Goal: Task Accomplishment & Management: Complete application form

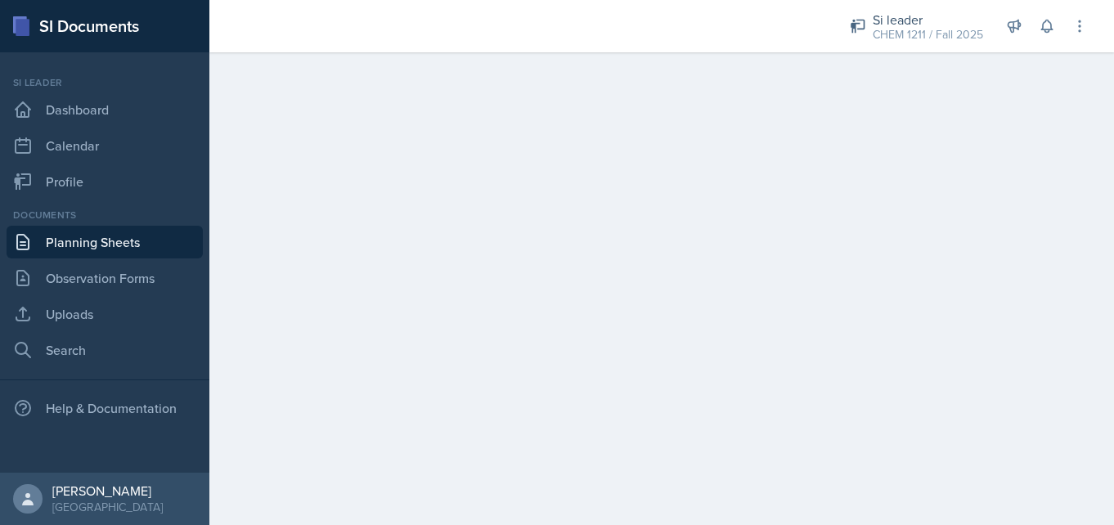
click at [112, 233] on link "Planning Sheets" at bounding box center [105, 242] width 196 height 33
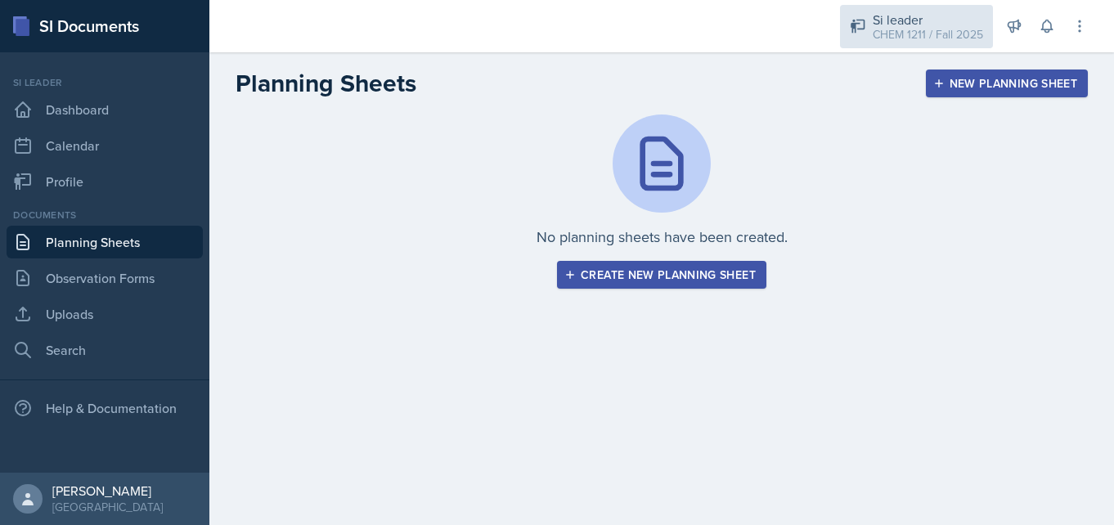
click at [899, 31] on div "CHEM 1211 / Fall 2025" at bounding box center [928, 34] width 110 height 17
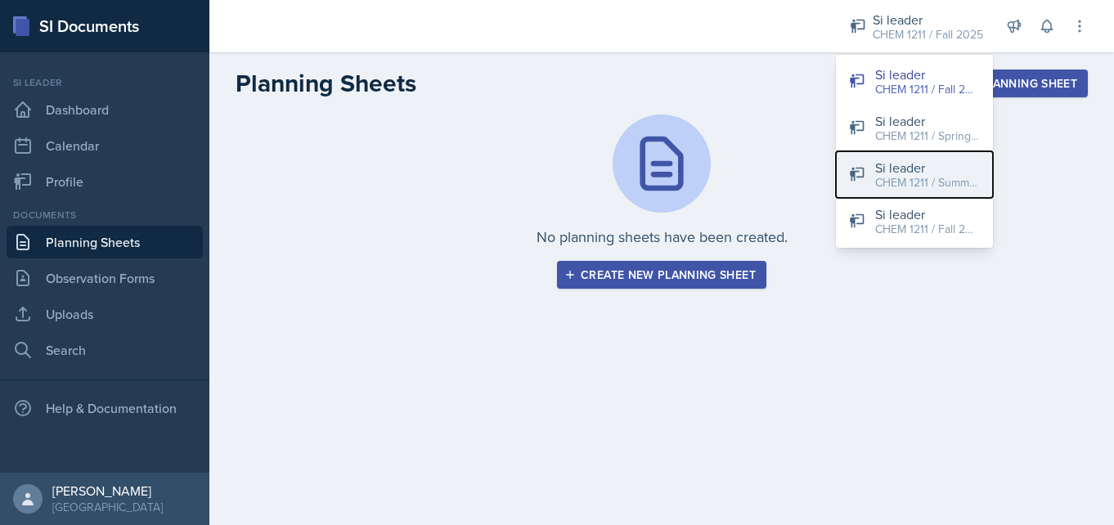
click at [905, 179] on div "CHEM 1211 / Summer 2025" at bounding box center [928, 182] width 105 height 17
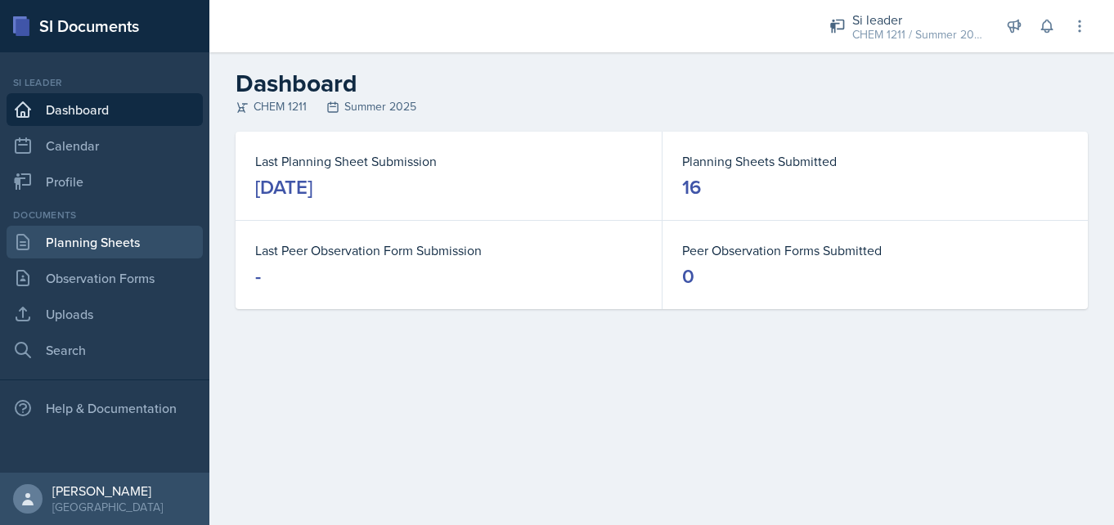
click at [143, 246] on link "Planning Sheets" at bounding box center [105, 242] width 196 height 33
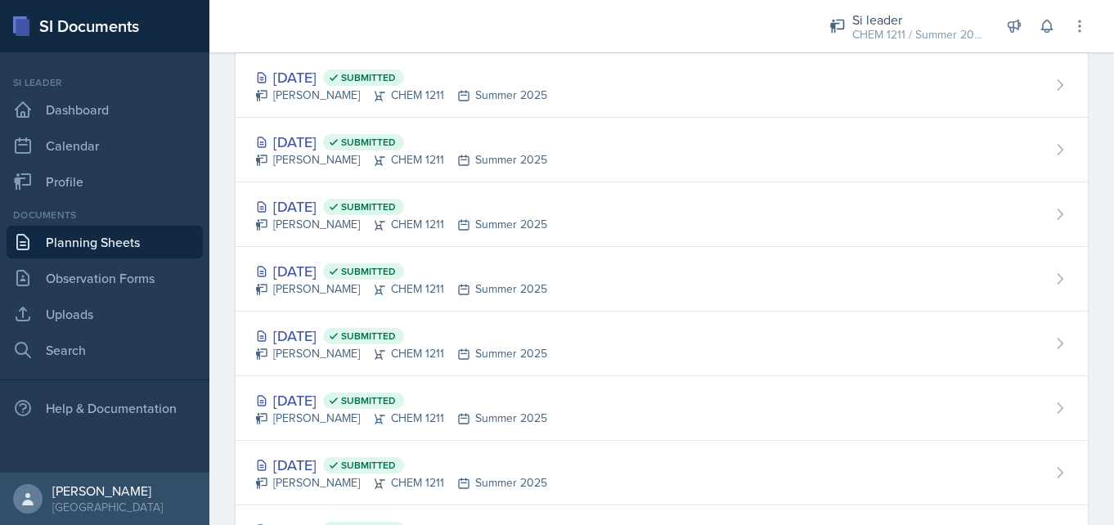
scroll to position [714, 0]
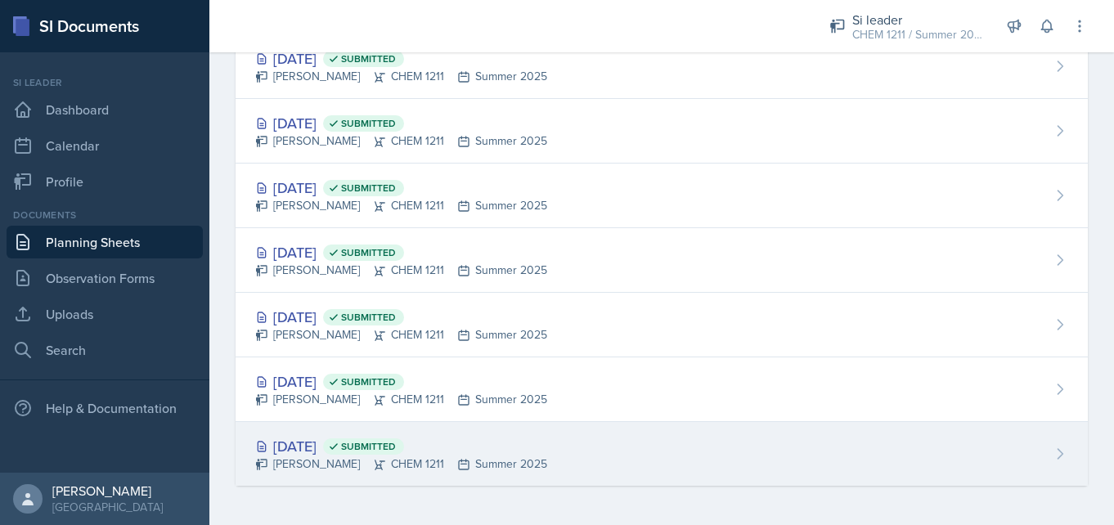
click at [364, 452] on div "[DATE] Submitted" at bounding box center [401, 446] width 292 height 22
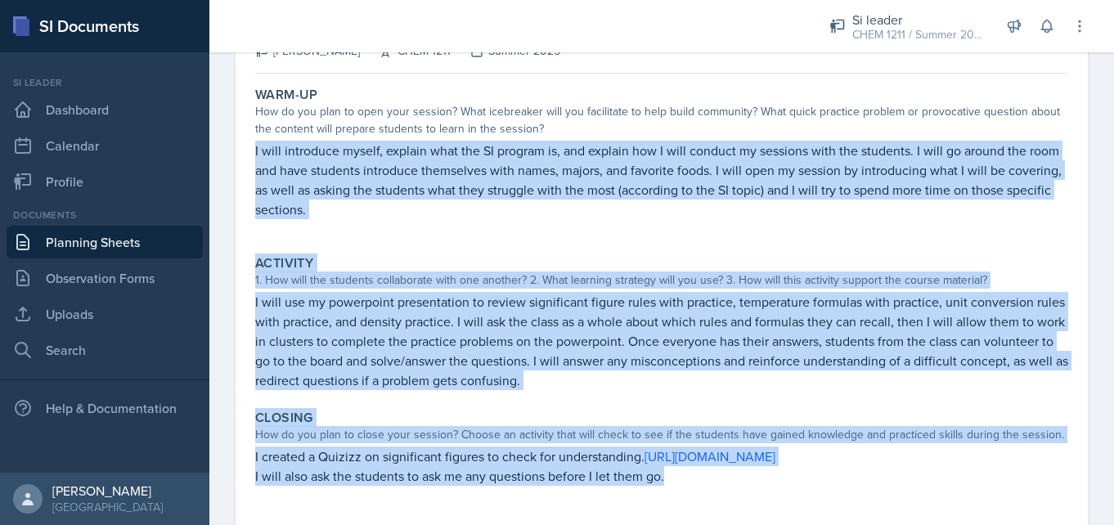
scroll to position [169, 0]
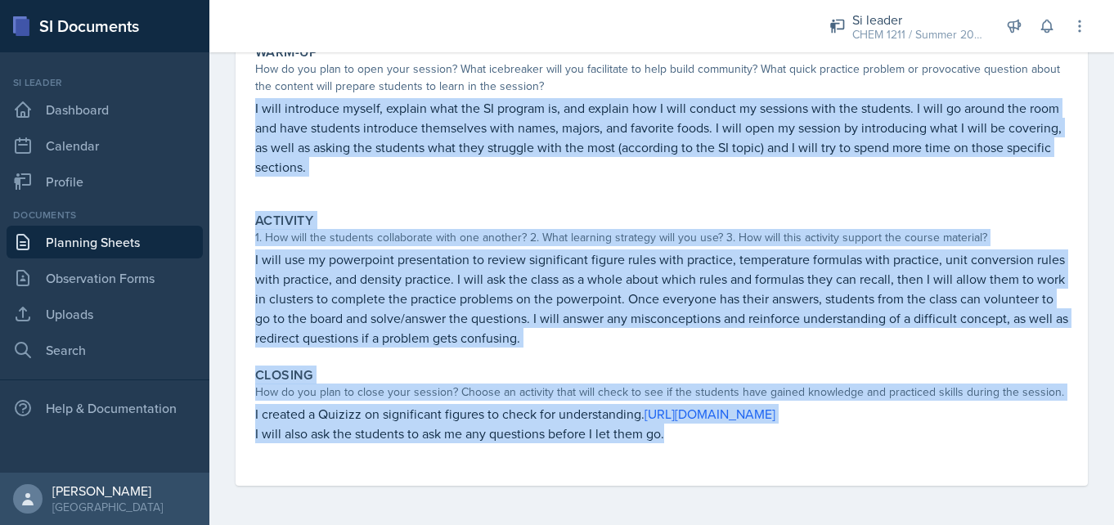
drag, startPoint x: 255, startPoint y: 278, endPoint x: 626, endPoint y: 520, distance: 442.8
click at [626, 520] on div "[DATE] Submitted [PERSON_NAME] CHEM 1211 Summer 2025 Edit Delete View Comments …" at bounding box center [661, 242] width 905 height 566
copy div "I will introduce myself, explain what the SI program is, and explain how I will…"
click at [630, 354] on div "Warm-Up How do you plan to open your session? What icebreaker will you facilita…" at bounding box center [661, 262] width 813 height 448
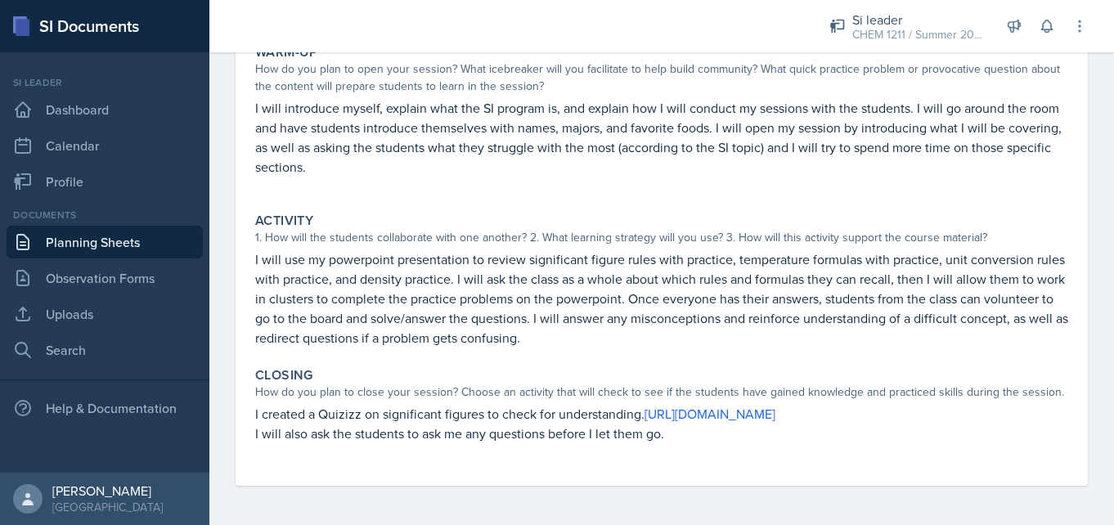
scroll to position [0, 0]
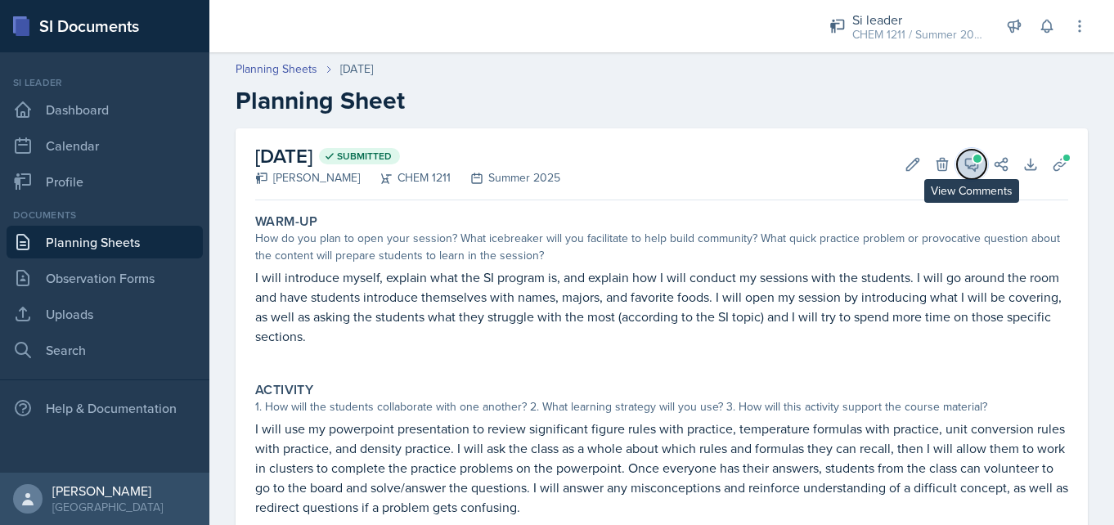
click at [972, 169] on icon at bounding box center [972, 164] width 16 height 16
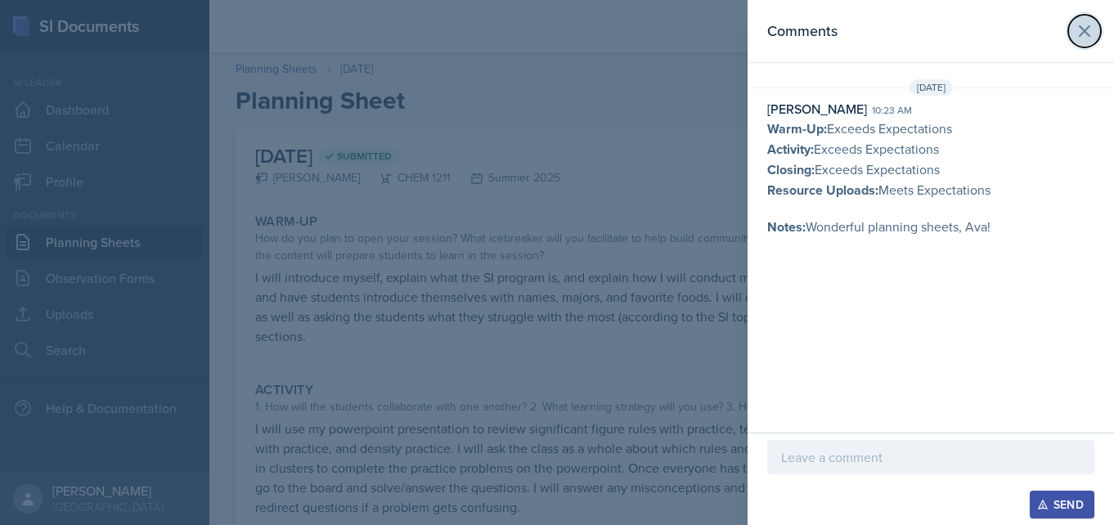
click at [1086, 27] on icon at bounding box center [1085, 31] width 20 height 20
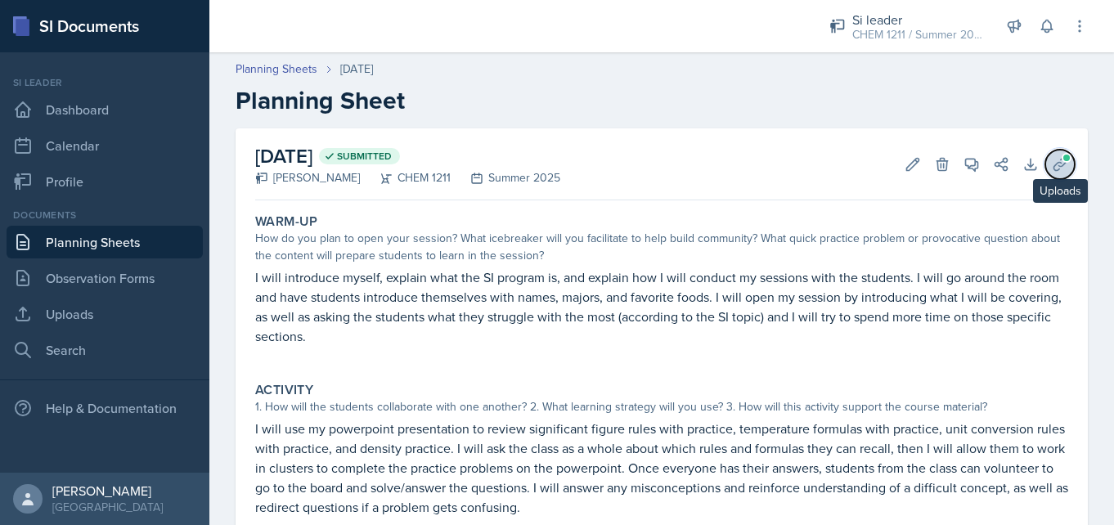
click at [1059, 169] on icon at bounding box center [1060, 164] width 12 height 12
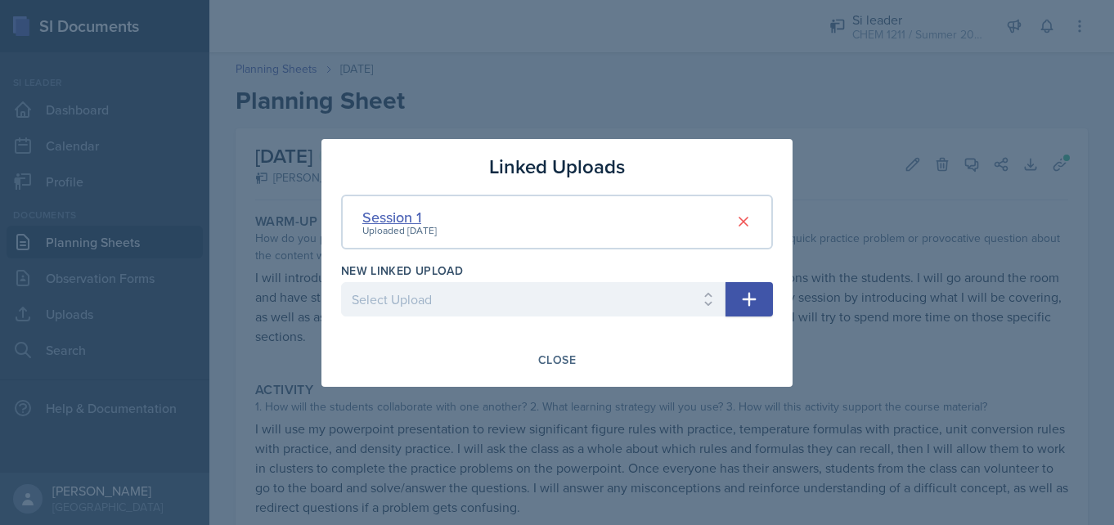
click at [407, 218] on div "Session 1" at bounding box center [399, 217] width 74 height 22
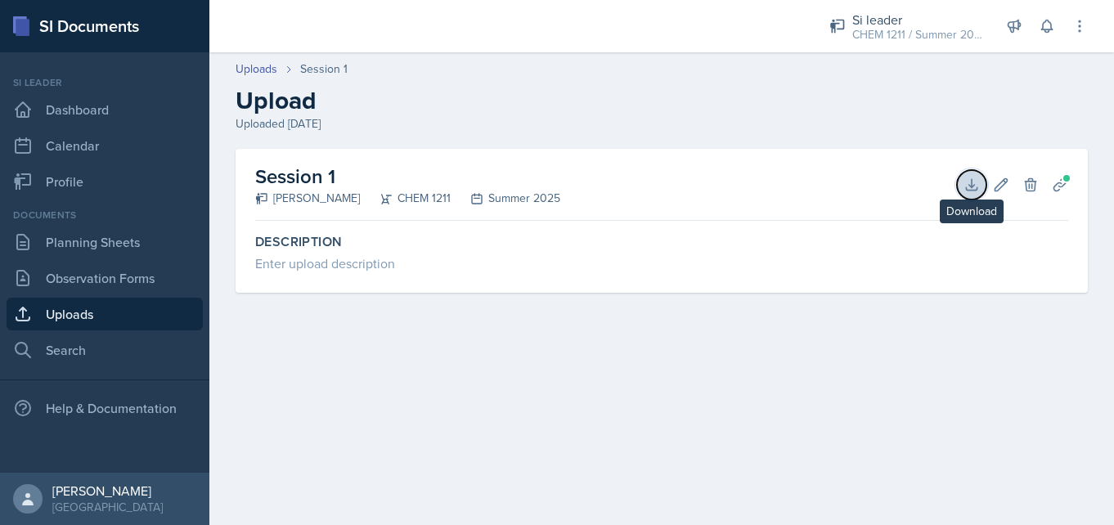
click at [974, 187] on icon at bounding box center [972, 185] width 16 height 16
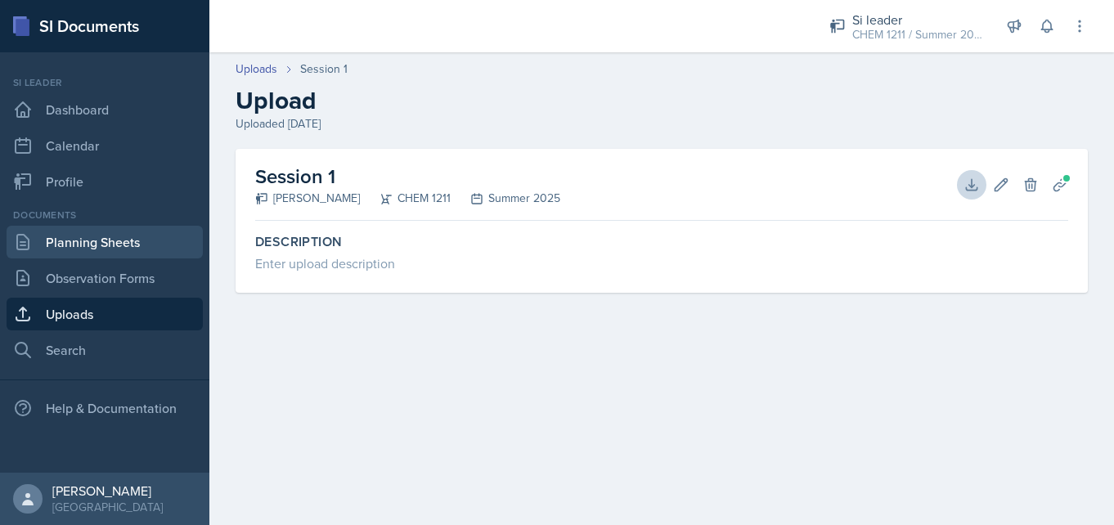
click at [116, 238] on link "Planning Sheets" at bounding box center [105, 242] width 196 height 33
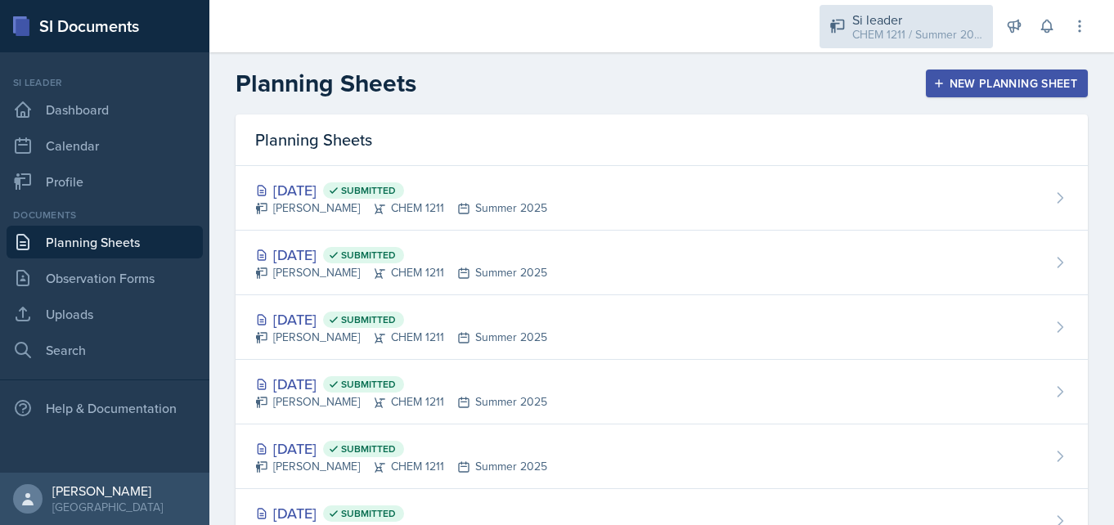
click at [898, 26] on div "CHEM 1211 / Summer 2025" at bounding box center [918, 34] width 131 height 17
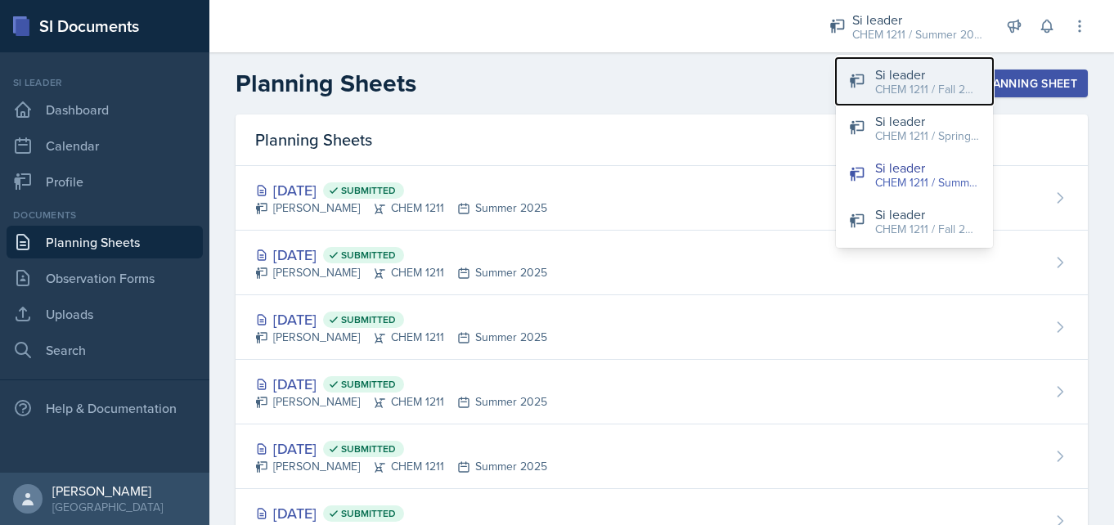
click at [928, 88] on div "CHEM 1211 / Fall 2025" at bounding box center [928, 89] width 105 height 17
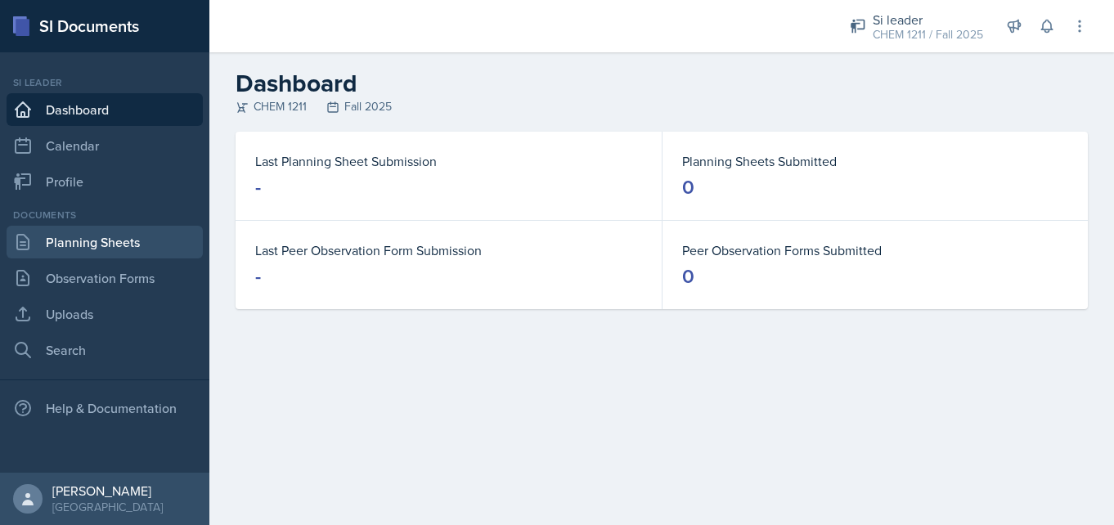
click at [142, 252] on link "Planning Sheets" at bounding box center [105, 242] width 196 height 33
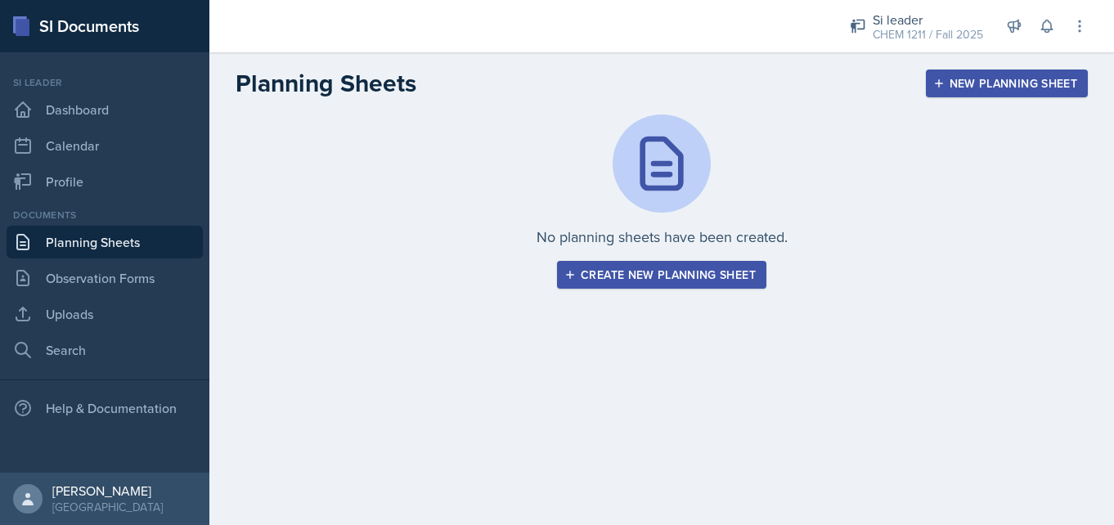
click at [601, 277] on div "Create new planning sheet" at bounding box center [662, 274] width 188 height 13
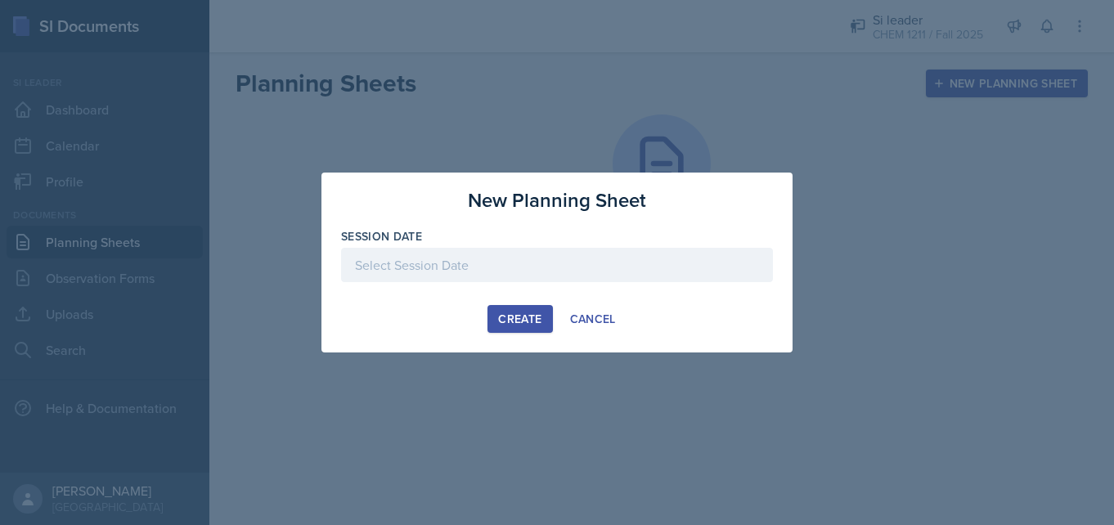
click at [575, 282] on div at bounding box center [557, 290] width 432 height 16
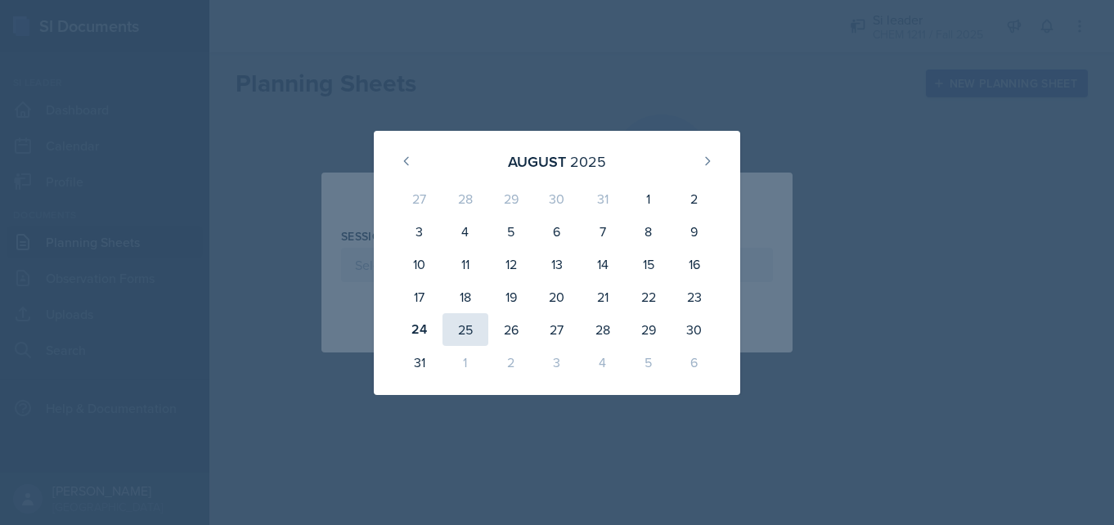
click at [470, 326] on div "25" at bounding box center [466, 329] width 46 height 33
type input "[DATE]"
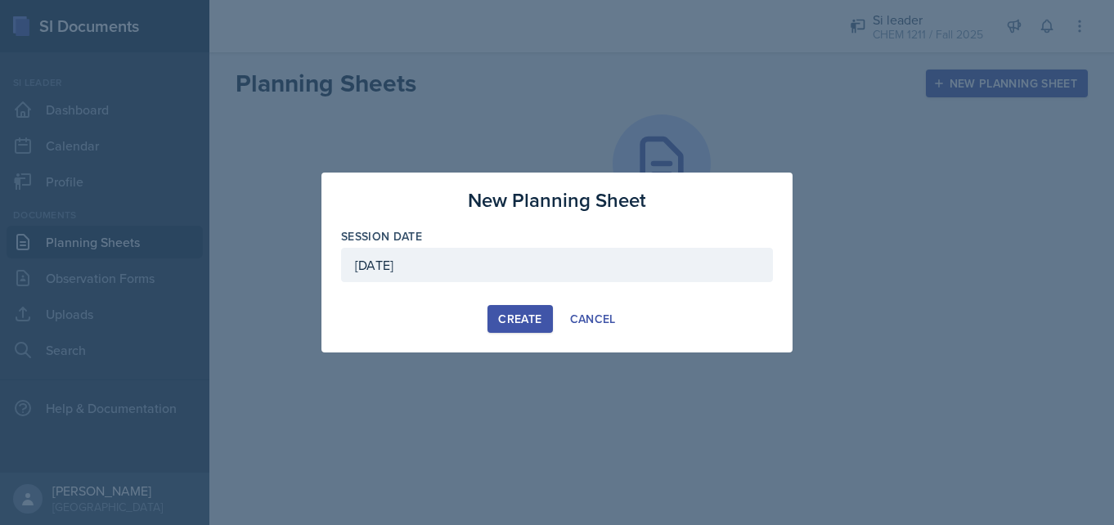
click at [494, 318] on button "Create" at bounding box center [520, 319] width 65 height 28
click at [494, 317] on button "Create" at bounding box center [520, 319] width 65 height 28
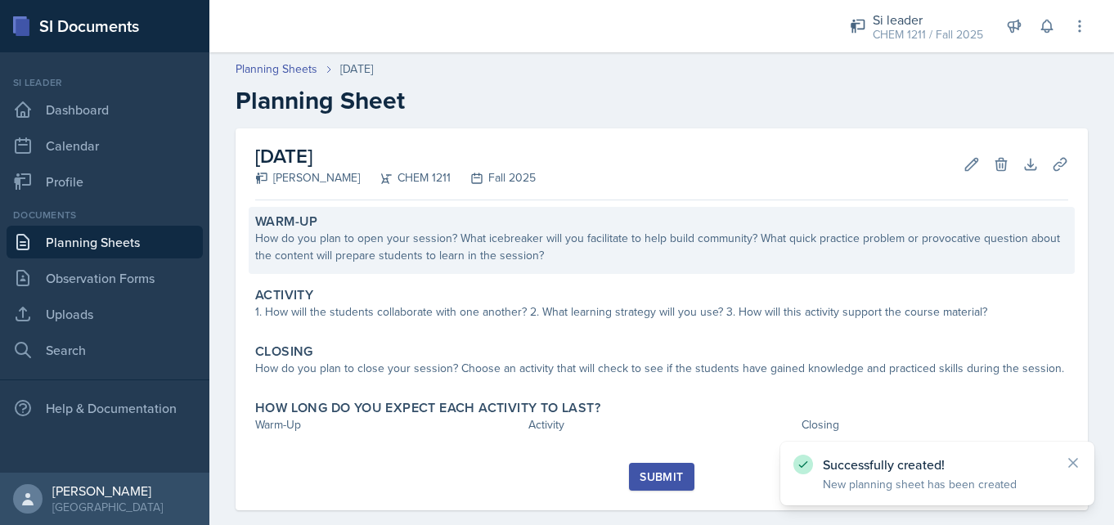
click at [481, 224] on div "Warm-Up" at bounding box center [661, 222] width 813 height 16
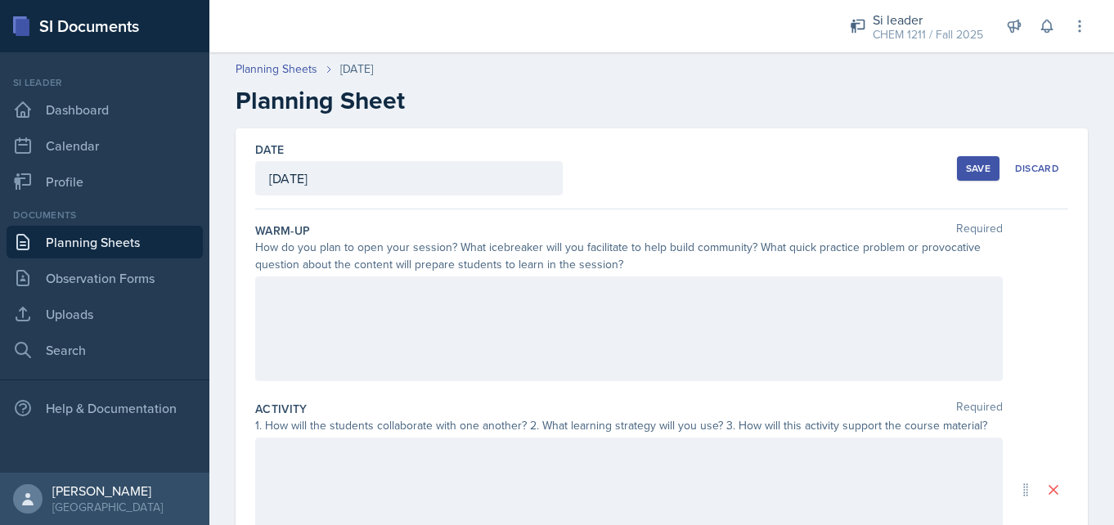
click at [385, 293] on div at bounding box center [629, 329] width 748 height 105
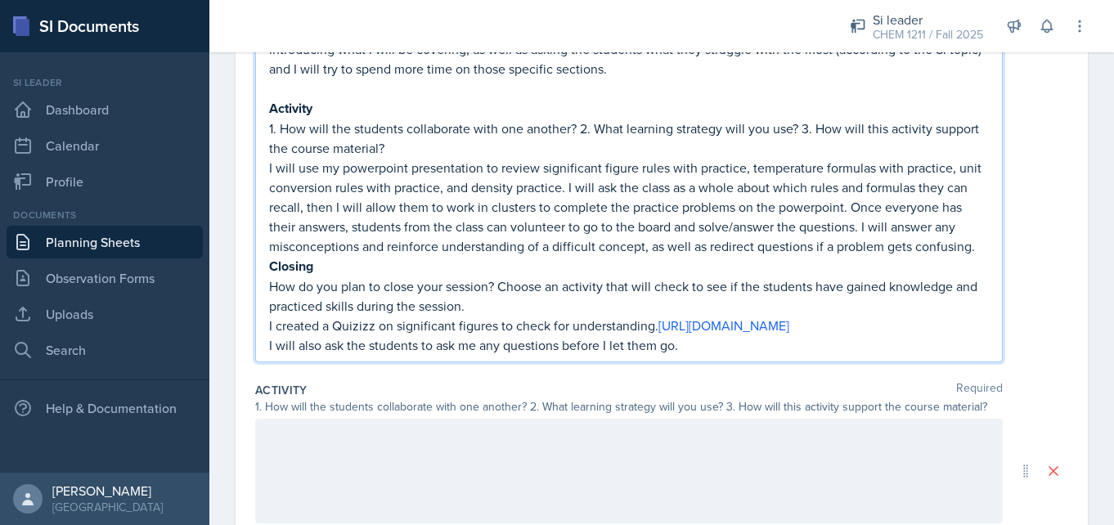
scroll to position [229, 0]
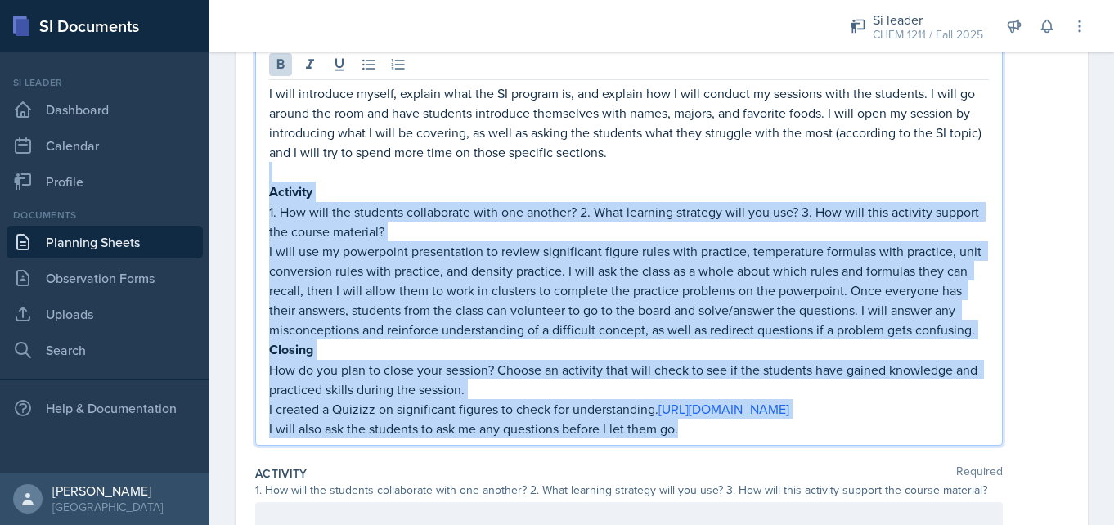
drag, startPoint x: 687, startPoint y: 455, endPoint x: 275, endPoint y: 168, distance: 502.6
click at [275, 168] on div "I will introduce myself, explain what the SI program is, and explain how I will…" at bounding box center [629, 260] width 720 height 355
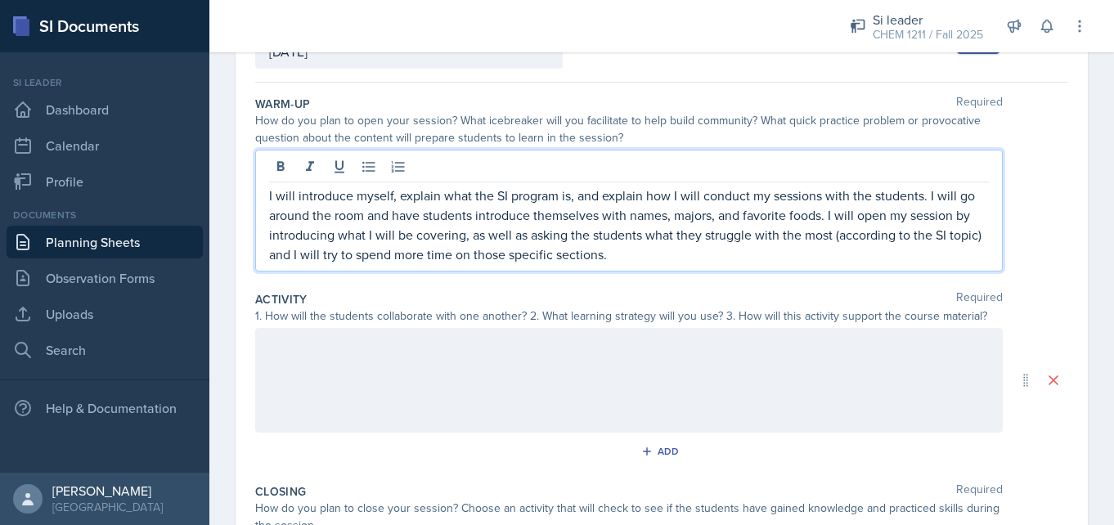
scroll to position [113, 0]
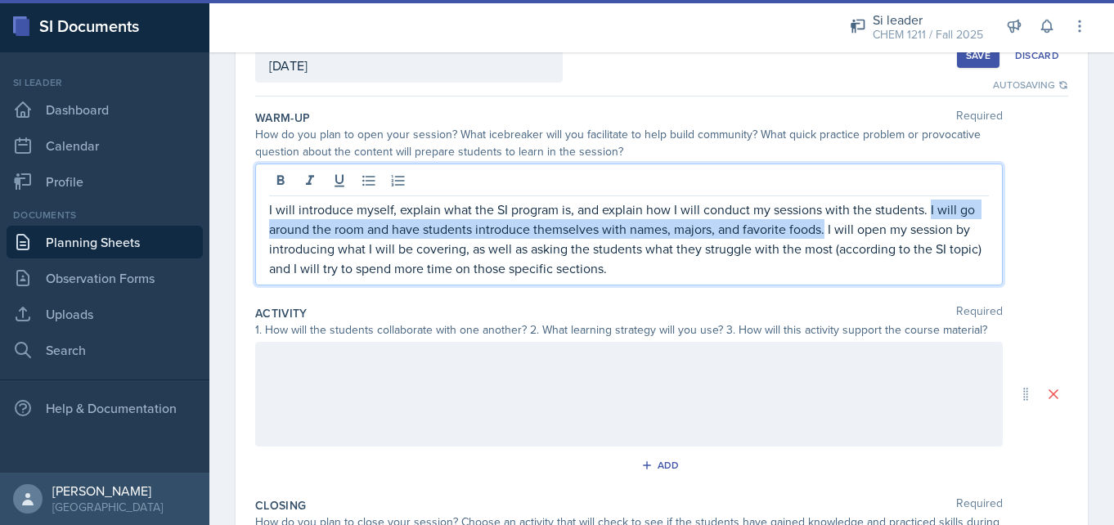
drag, startPoint x: 826, startPoint y: 234, endPoint x: 929, endPoint y: 211, distance: 105.6
click at [929, 211] on p "I will introduce myself, explain what the SI program is, and explain how I will…" at bounding box center [629, 239] width 720 height 79
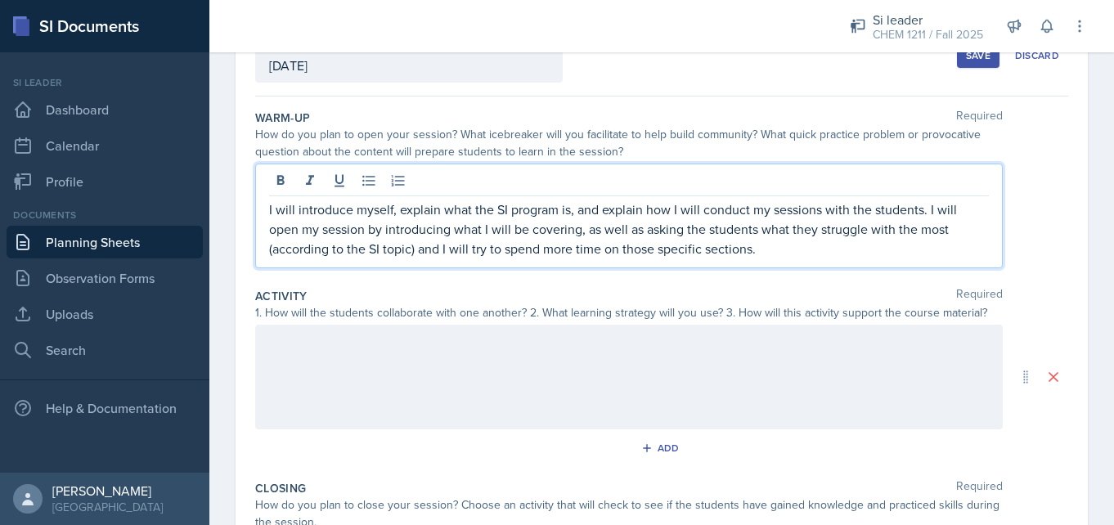
click at [671, 353] on div at bounding box center [629, 377] width 748 height 105
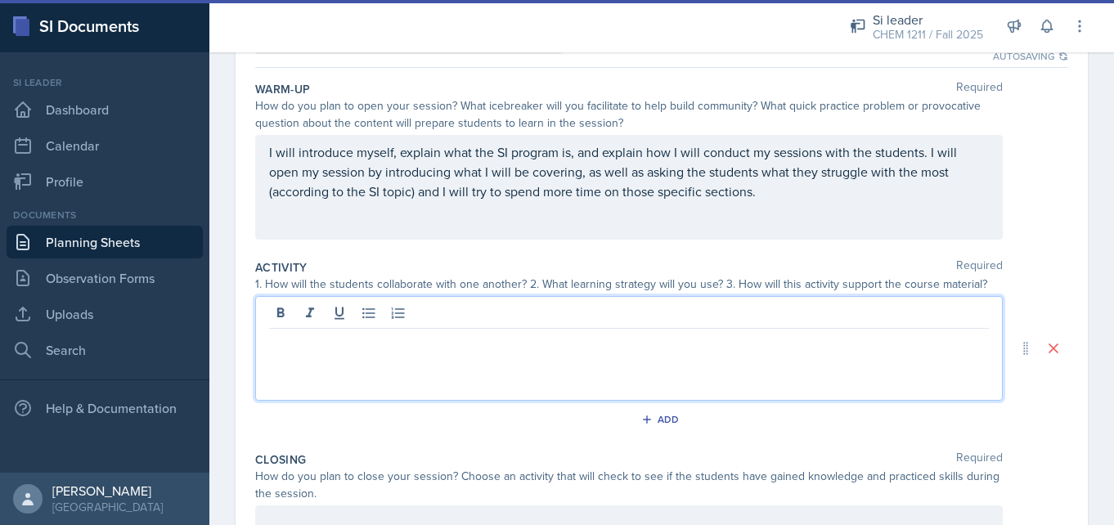
scroll to position [326, 0]
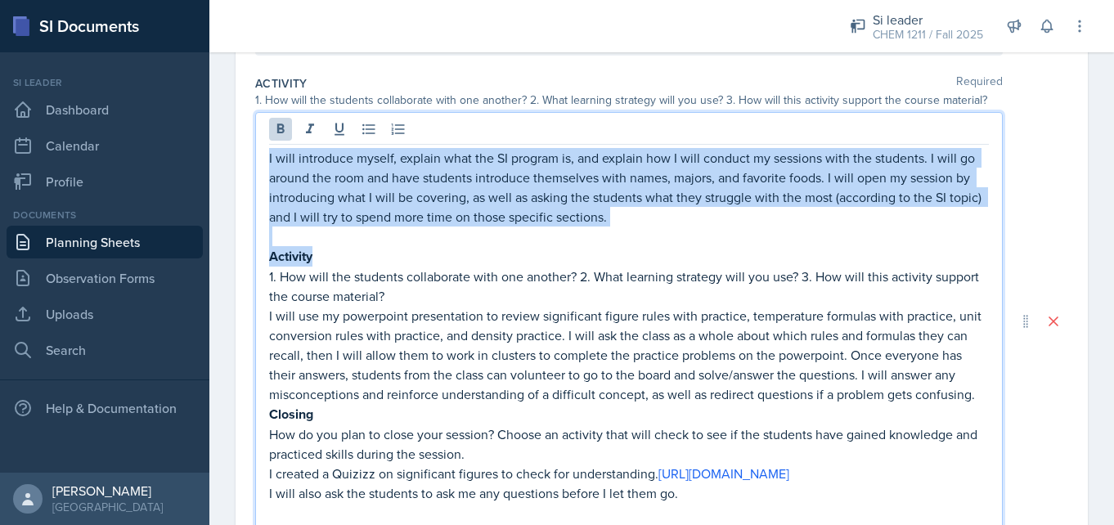
drag, startPoint x: 322, startPoint y: 253, endPoint x: 251, endPoint y: 119, distance: 151.5
click at [251, 119] on div "Date [DATE] [DATE] 27 28 29 30 31 1 2 3 4 5 6 7 8 9 10 11 12 13 14 15 16 17 18 …" at bounding box center [662, 330] width 853 height 1054
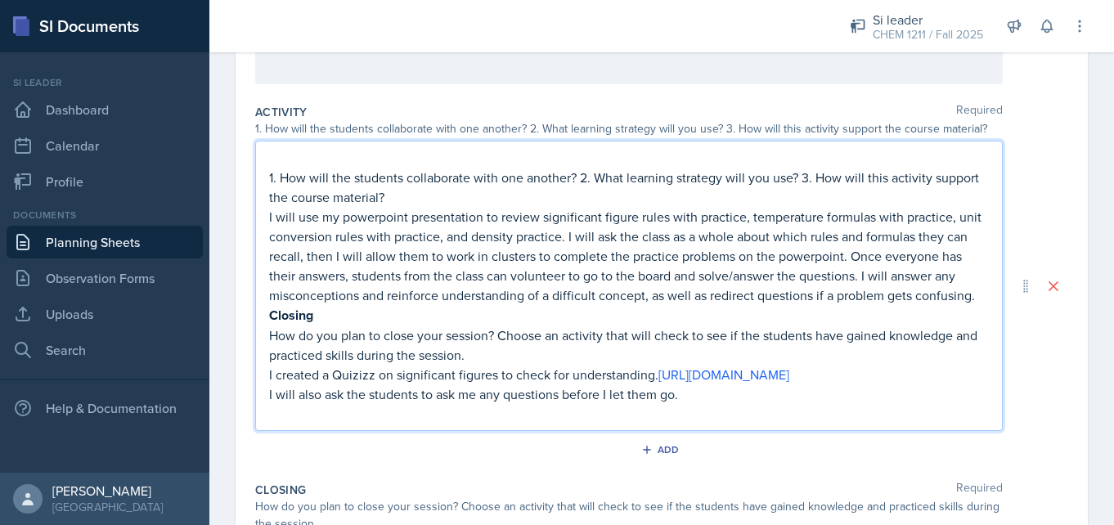
click at [402, 210] on p "I will use my powerpoint presentation to review significant figure rules with p…" at bounding box center [629, 256] width 720 height 98
click at [397, 191] on p "1. How will the students collaborate with one another? 2. What learning strateg…" at bounding box center [629, 187] width 720 height 39
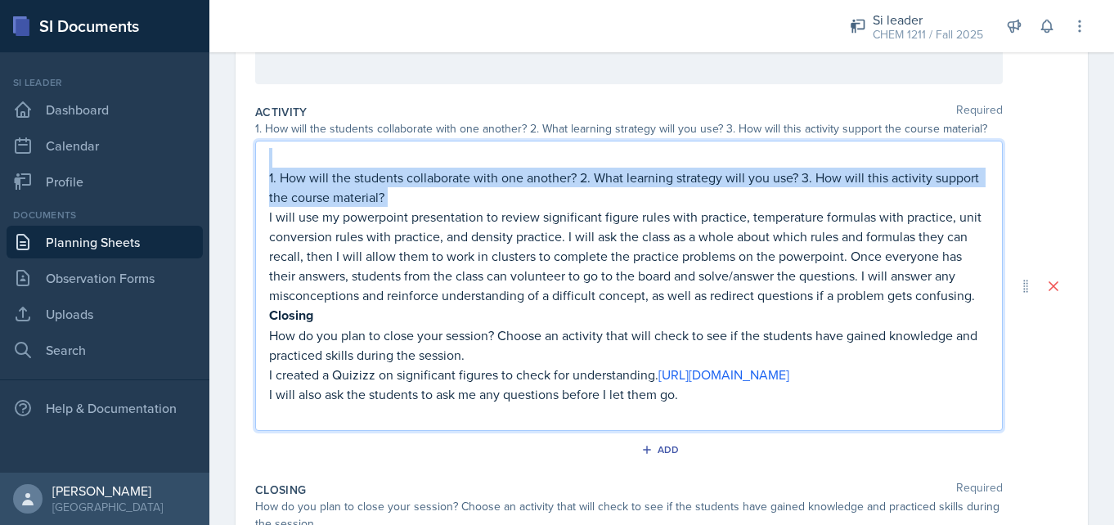
drag, startPoint x: 396, startPoint y: 191, endPoint x: 269, endPoint y: 142, distance: 136.0
click at [268, 143] on div "1. How will the students collaborate with one another? 2. What learning strateg…" at bounding box center [629, 286] width 748 height 290
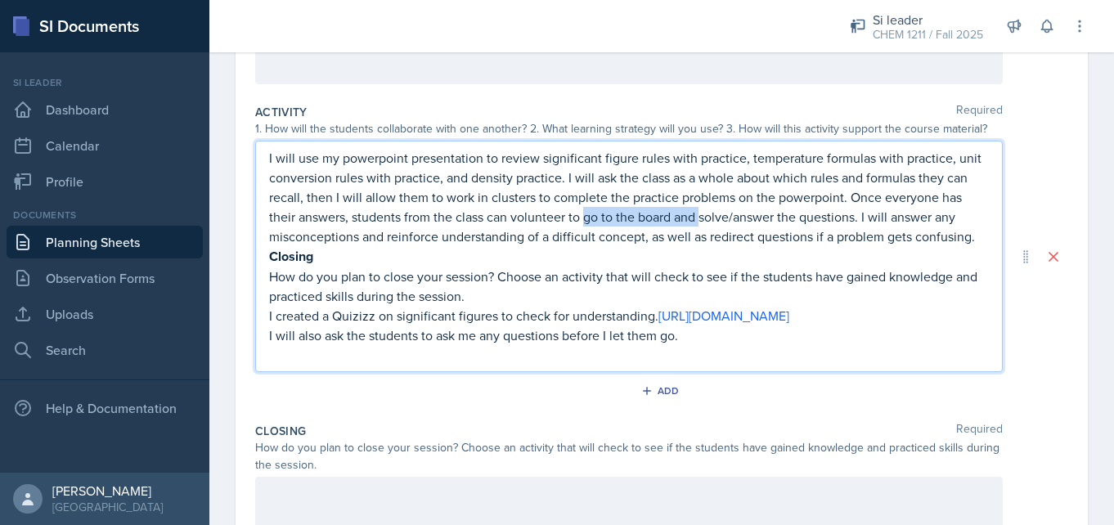
drag, startPoint x: 702, startPoint y: 221, endPoint x: 585, endPoint y: 218, distance: 117.1
click at [585, 218] on p "I will use my powerpoint presentation to review significant figure rules with p…" at bounding box center [629, 197] width 720 height 98
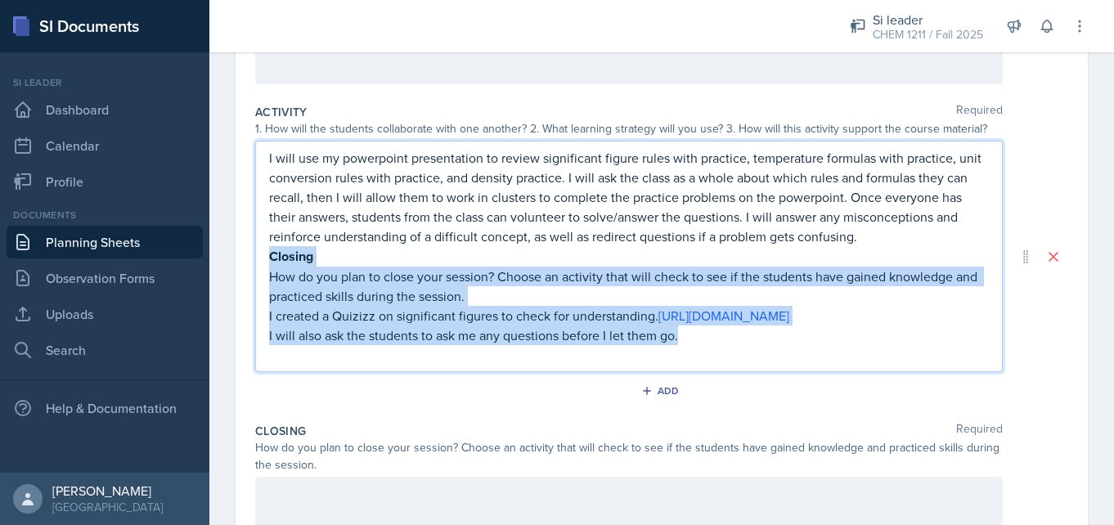
drag, startPoint x: 691, startPoint y: 363, endPoint x: 249, endPoint y: 259, distance: 454.7
click at [249, 259] on div "Date [DATE] [DATE] 27 28 29 30 31 1 2 3 4 5 6 7 8 9 10 11 12 13 14 15 16 17 18 …" at bounding box center [662, 264] width 853 height 867
copy div "Closing How do you plan to close your session? Choose an activity that will che…"
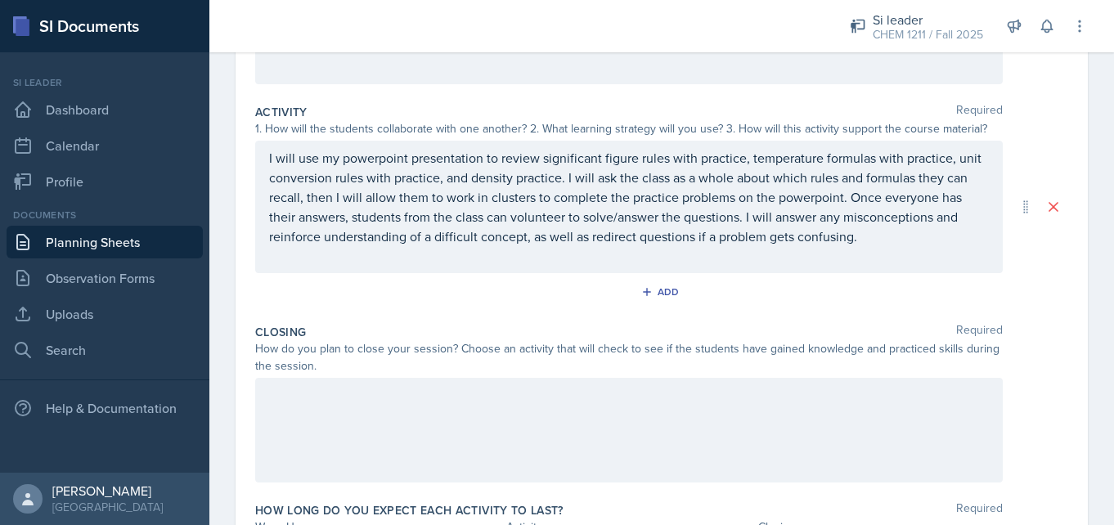
click at [300, 433] on div at bounding box center [629, 430] width 748 height 105
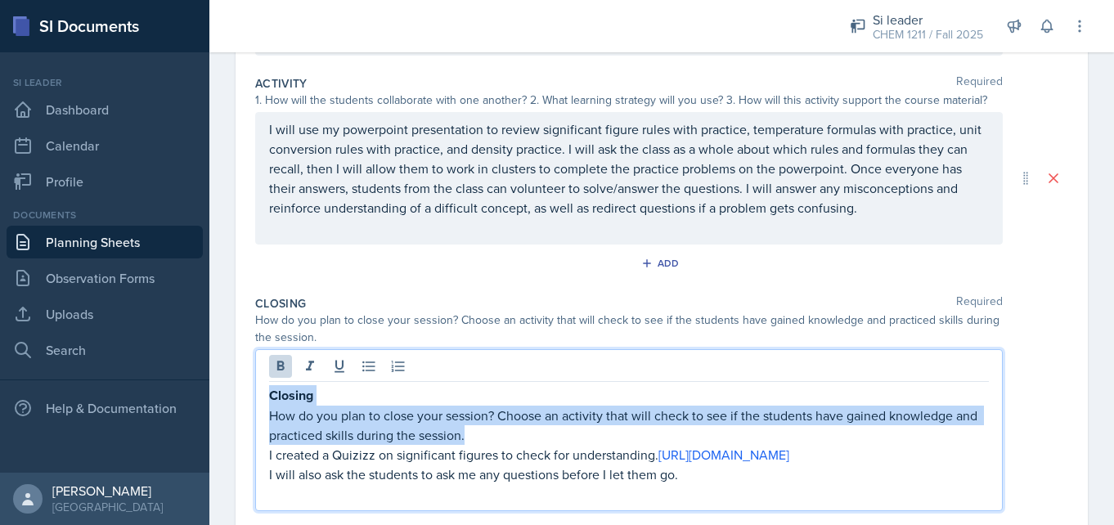
drag, startPoint x: 484, startPoint y: 429, endPoint x: 197, endPoint y: 370, distance: 292.4
click at [197, 370] on div "SI Documents Si leader Dashboard Calendar Profile Documents Planning Sheets Obs…" at bounding box center [557, 262] width 1114 height 525
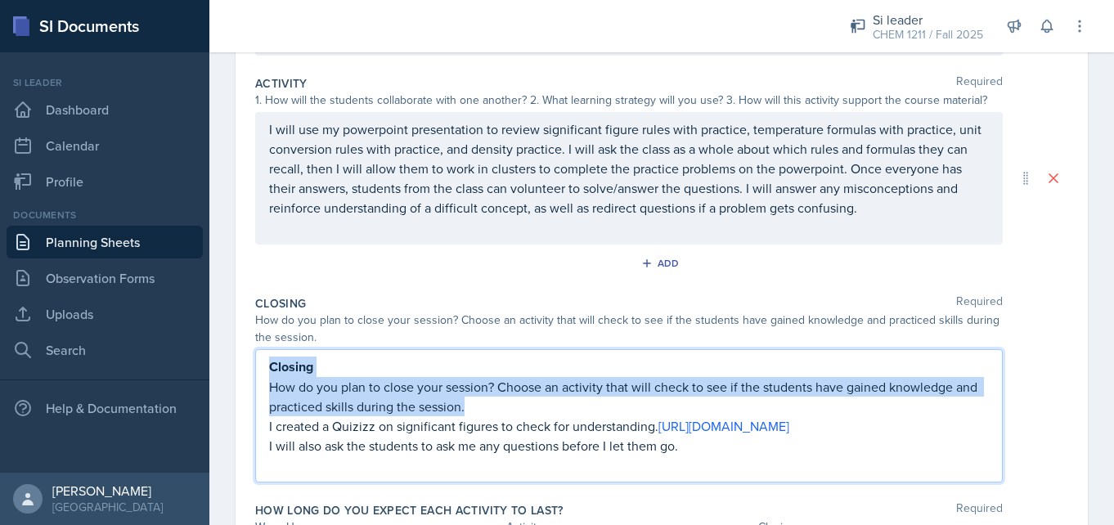
scroll to position [297, 0]
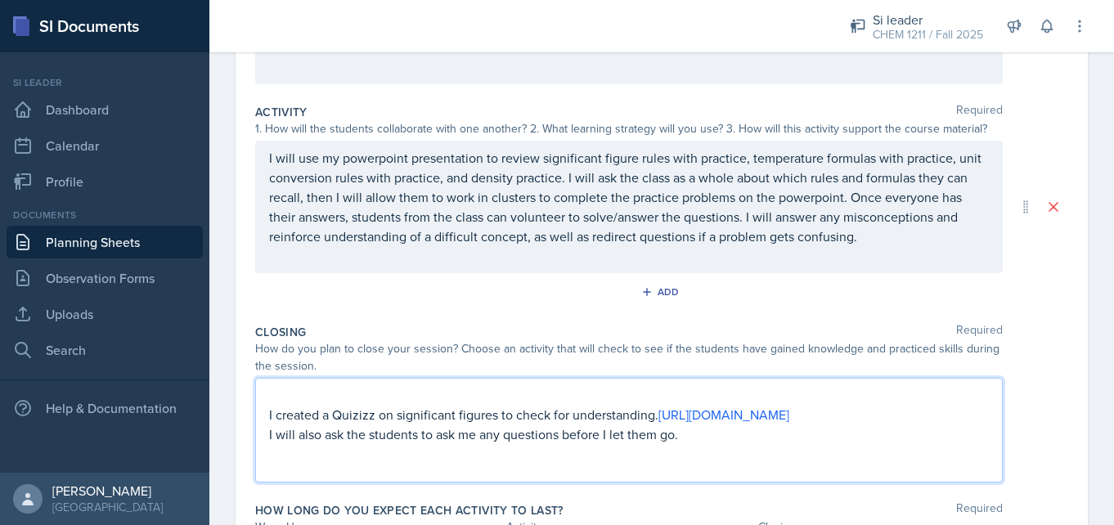
click at [270, 417] on p "I created a Quizizz on significant figures to check for understanding. [URL][DO…" at bounding box center [629, 415] width 720 height 20
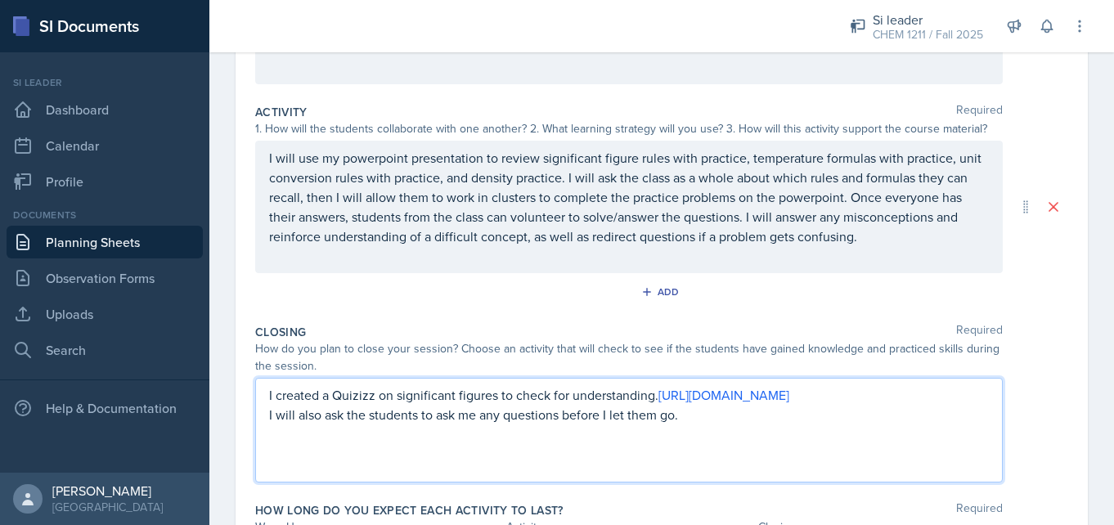
click at [306, 477] on div "I created a Quizizz on significant figures to check for understanding. [URL][DO…" at bounding box center [629, 430] width 748 height 105
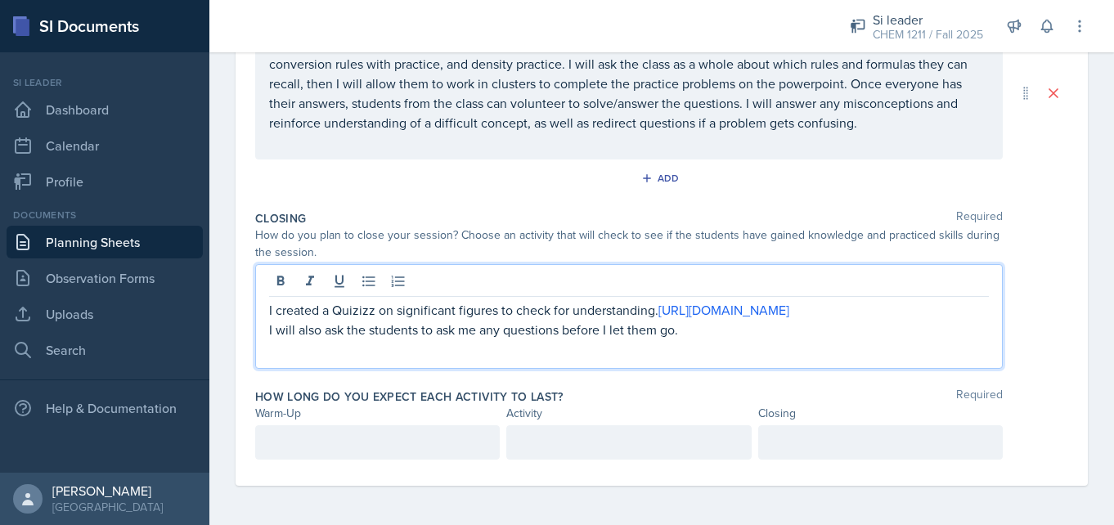
click at [344, 451] on p at bounding box center [377, 443] width 217 height 20
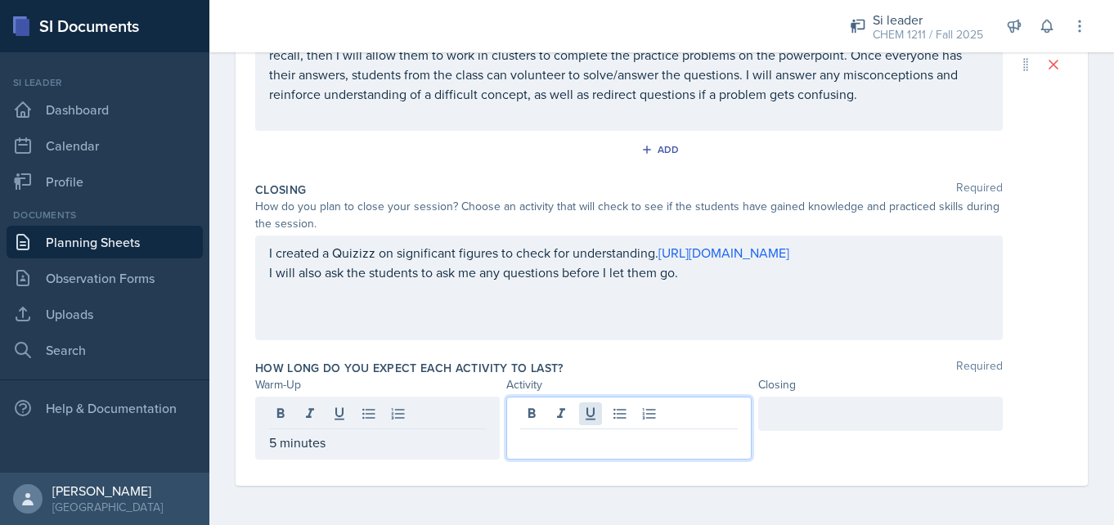
click at [597, 412] on div at bounding box center [629, 428] width 245 height 63
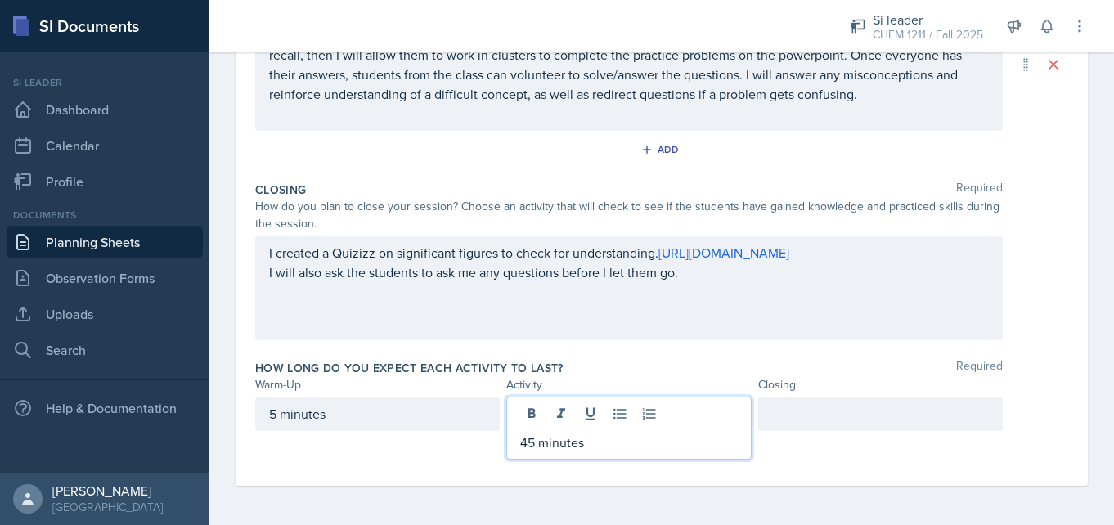
click at [855, 425] on div at bounding box center [881, 414] width 245 height 34
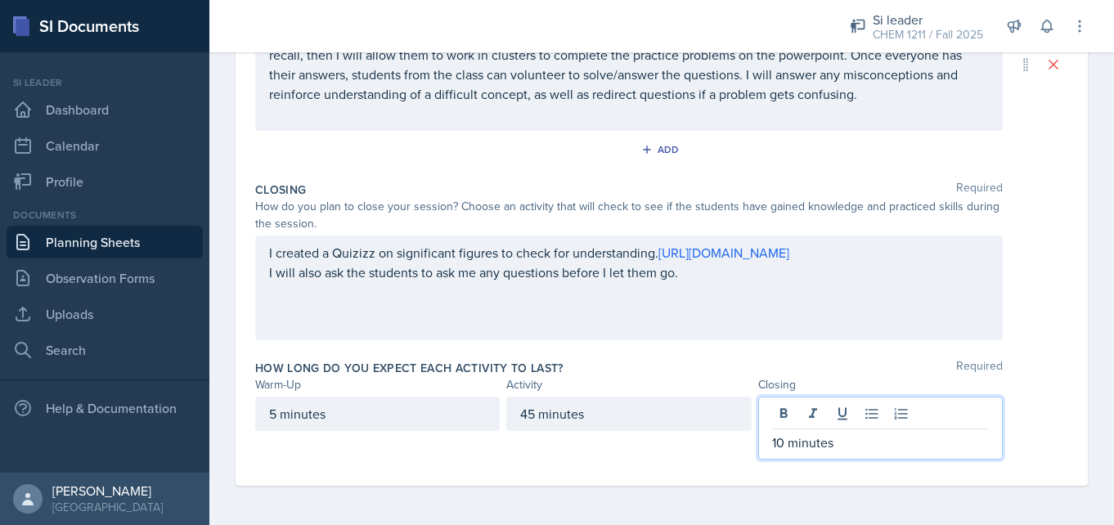
click at [1083, 394] on div "Date [DATE] [DATE] 27 28 29 30 31 1 2 3 4 5 6 7 8 9 10 11 12 13 14 15 16 17 18 …" at bounding box center [662, 87] width 853 height 797
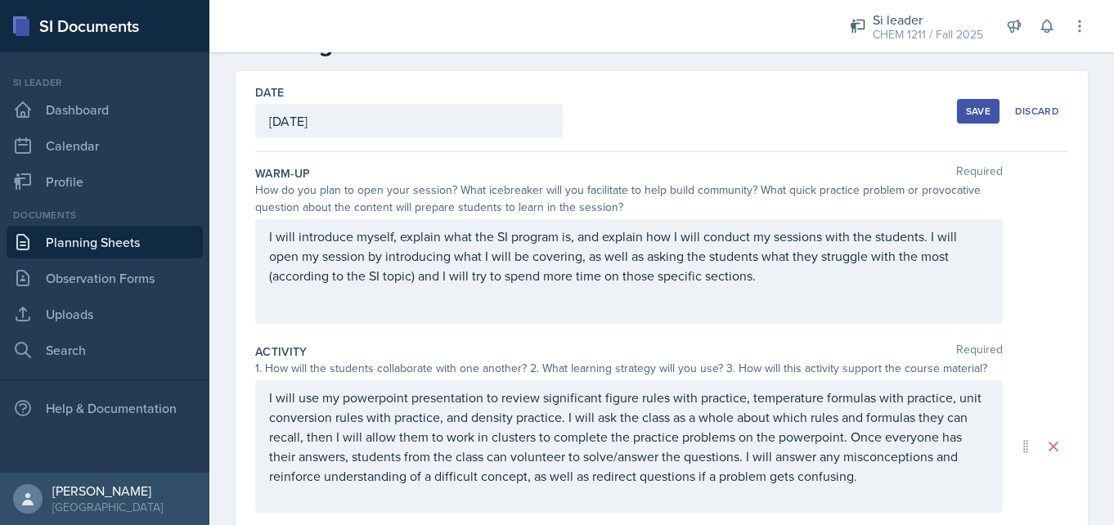
scroll to position [0, 0]
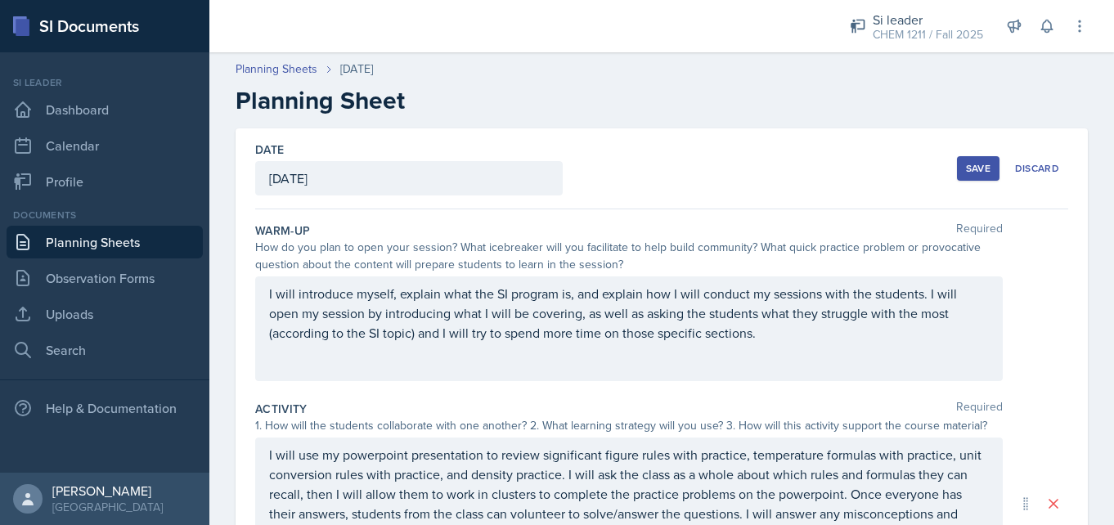
click at [988, 167] on div "Save" at bounding box center [978, 168] width 25 height 13
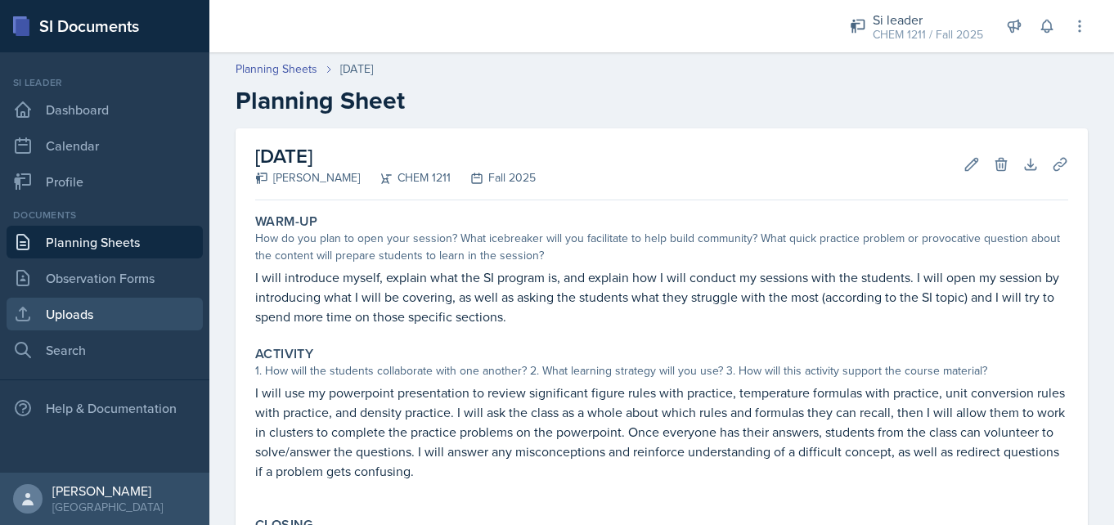
click at [113, 317] on link "Uploads" at bounding box center [105, 314] width 196 height 33
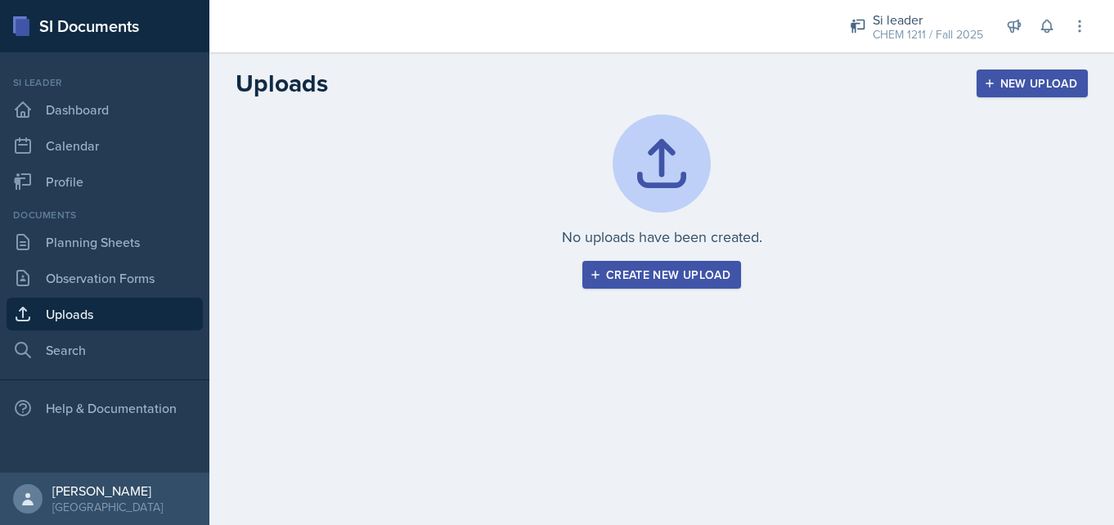
click at [688, 275] on div "Create new upload" at bounding box center [661, 274] width 137 height 13
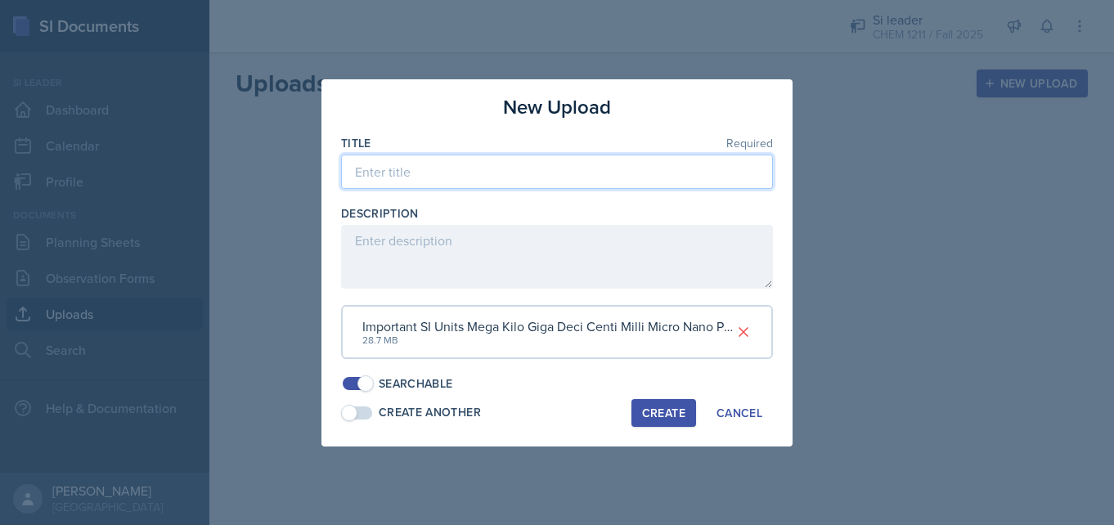
click at [579, 180] on input at bounding box center [557, 172] width 432 height 34
type input "Session 1"
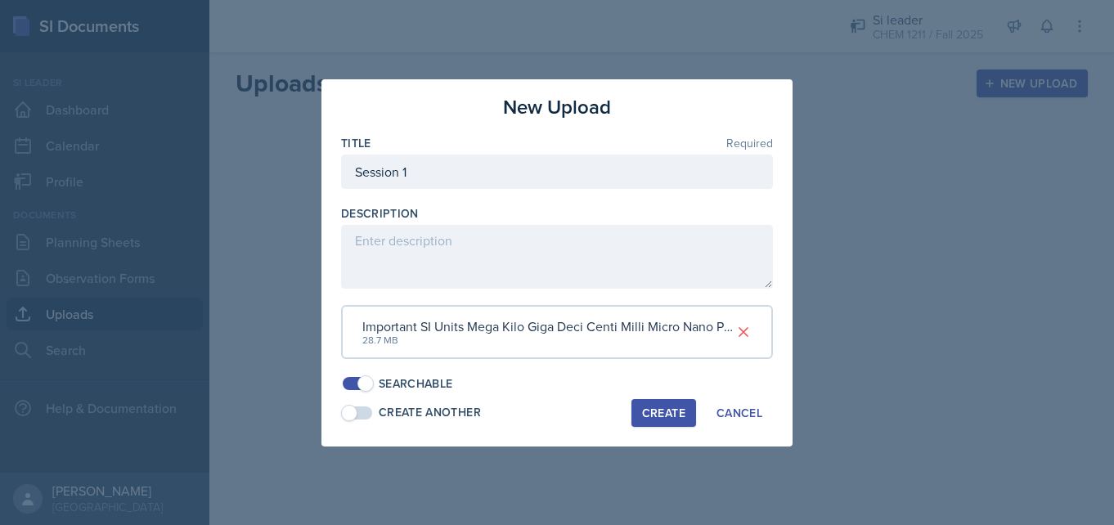
click at [656, 408] on div "Create" at bounding box center [663, 413] width 43 height 13
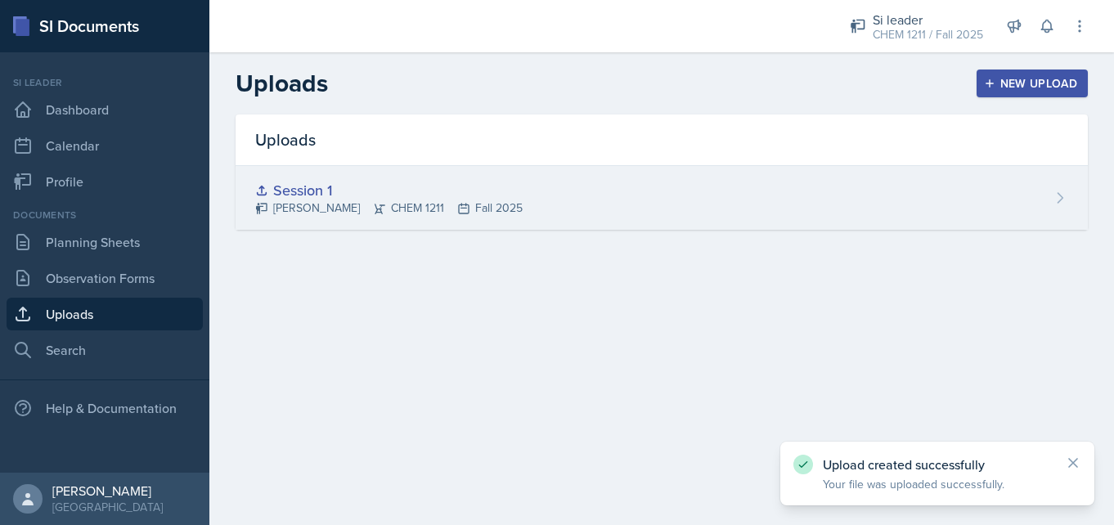
click at [308, 185] on div "Session 1" at bounding box center [389, 190] width 268 height 22
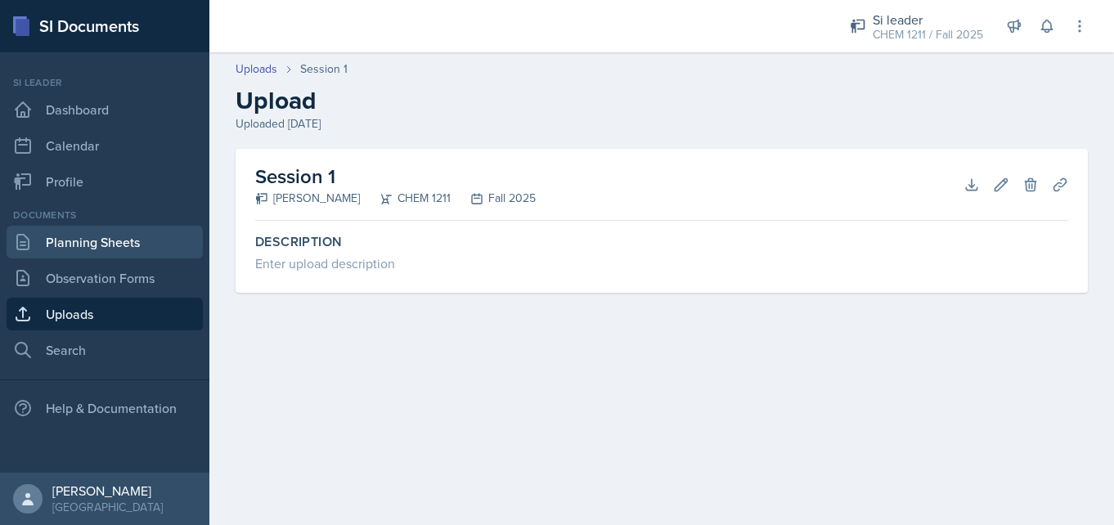
click at [142, 250] on link "Planning Sheets" at bounding box center [105, 242] width 196 height 33
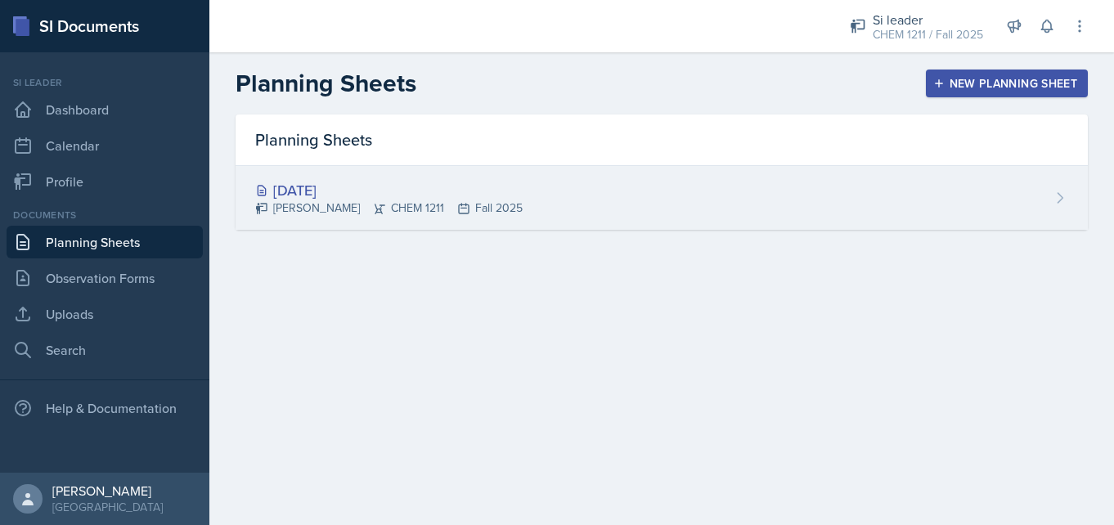
click at [340, 179] on div "[DATE]" at bounding box center [389, 190] width 268 height 22
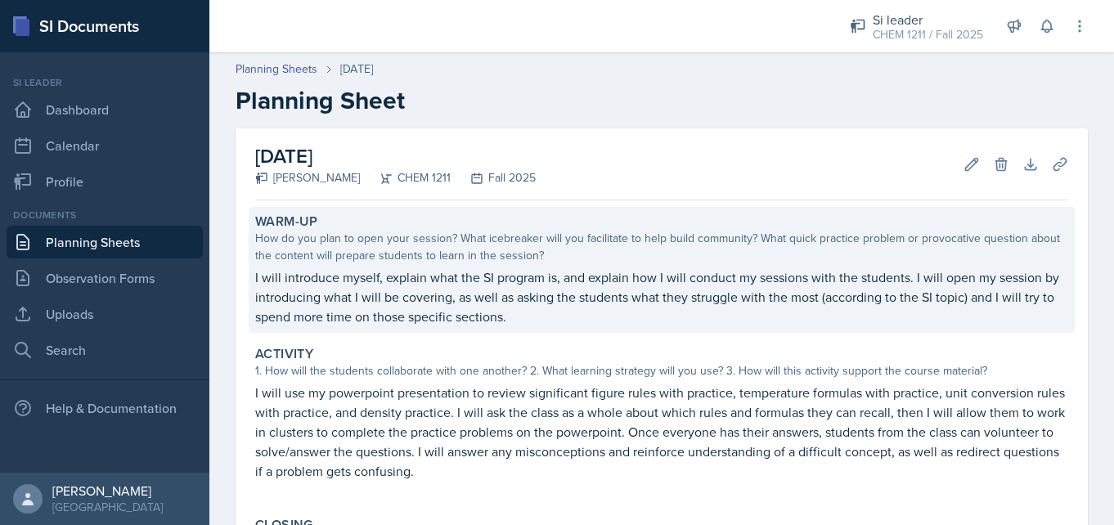
click at [569, 289] on p "I will introduce myself, explain what the SI program is, and explain how I will…" at bounding box center [661, 297] width 813 height 59
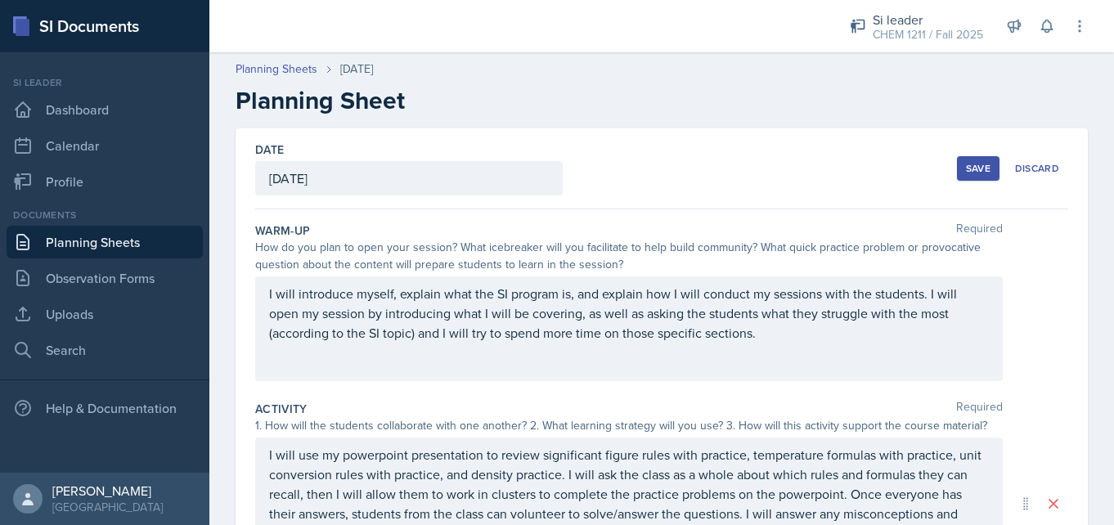
click at [738, 339] on p "I will introduce myself, explain what the SI program is, and explain how I will…" at bounding box center [629, 313] width 720 height 59
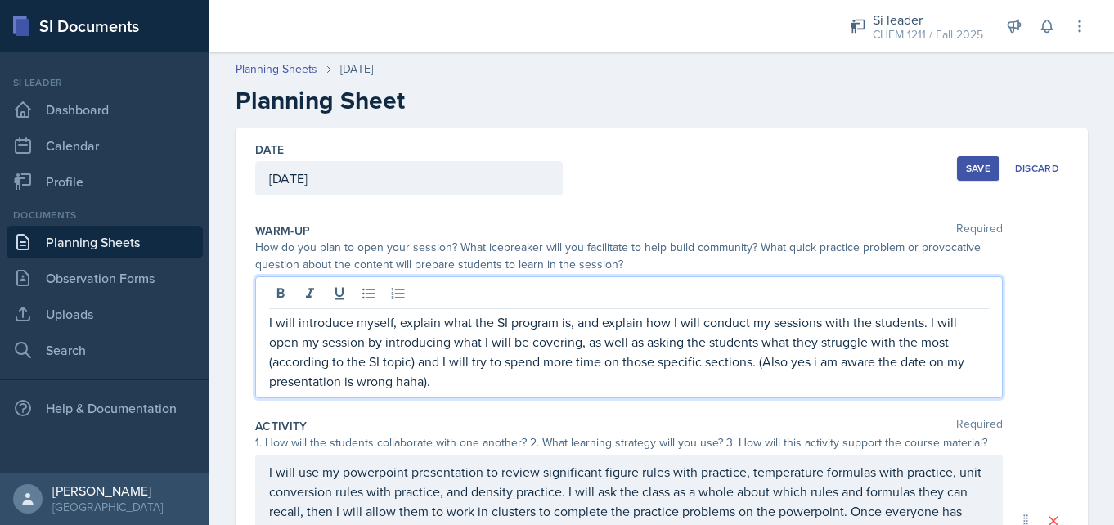
click at [1050, 337] on div "I will introduce myself, explain what the SI program is, and explain how I will…" at bounding box center [661, 338] width 813 height 122
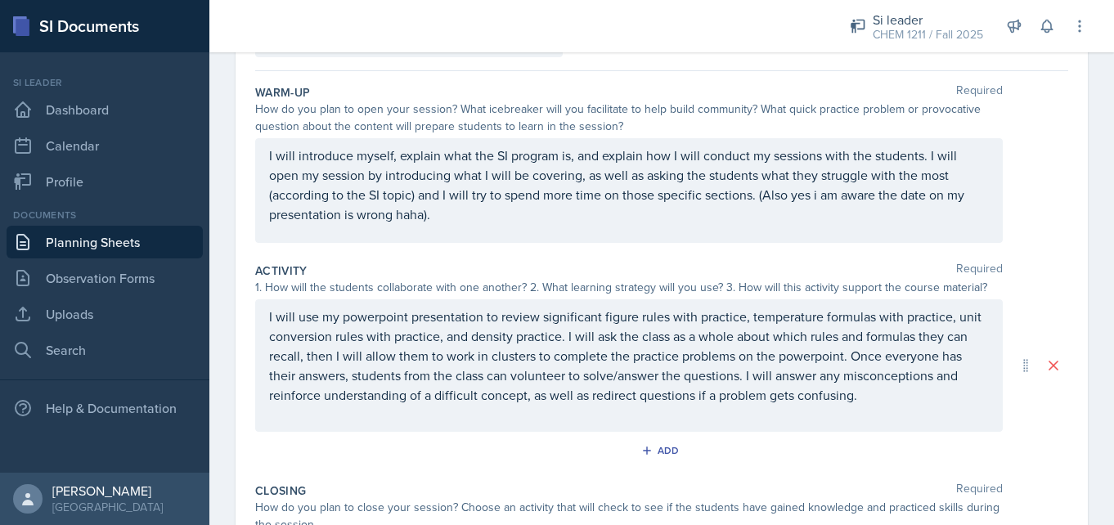
scroll to position [64, 0]
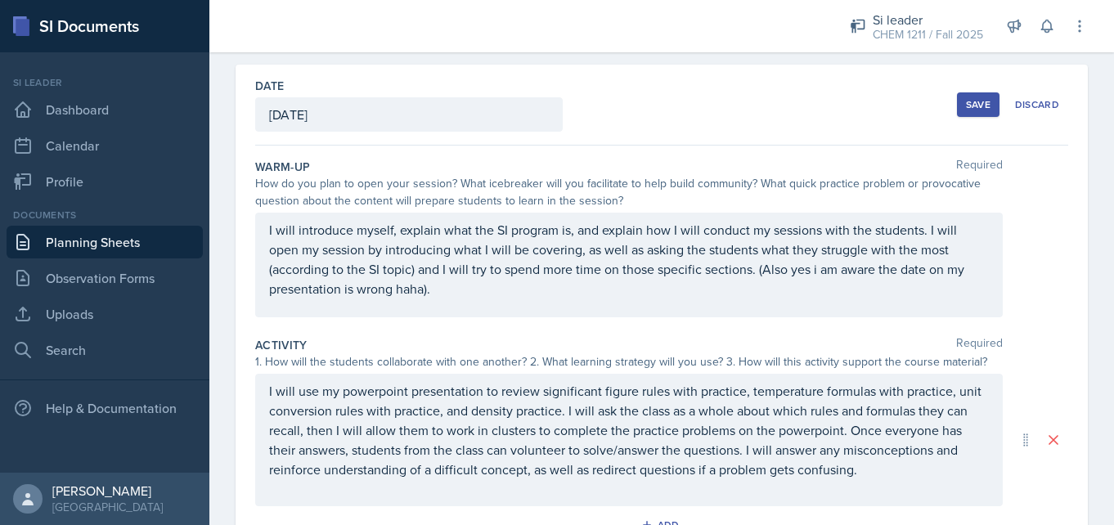
click at [974, 106] on div "Save" at bounding box center [978, 104] width 25 height 13
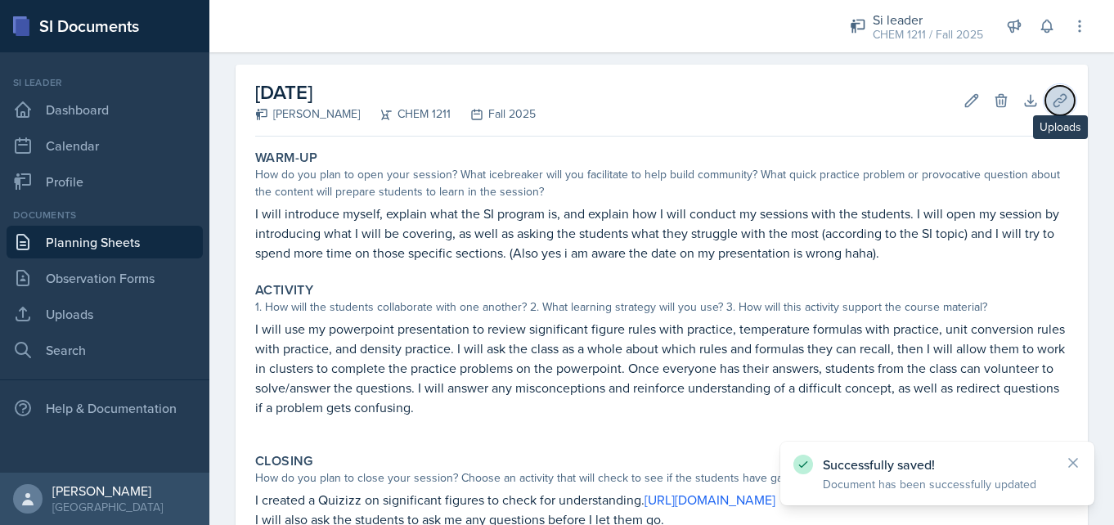
click at [1063, 94] on icon at bounding box center [1060, 100] width 12 height 12
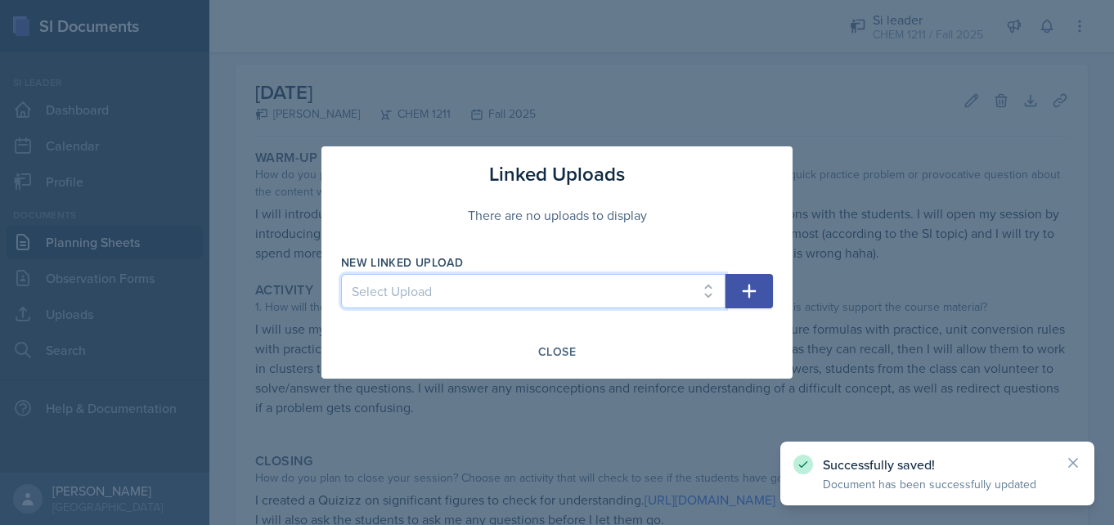
click at [588, 284] on select "Select Upload Session 1" at bounding box center [533, 291] width 385 height 34
select select "94e92c10-8417-4ff8-a61f-4f6479d5e523"
click at [754, 287] on icon "button" at bounding box center [750, 291] width 20 height 20
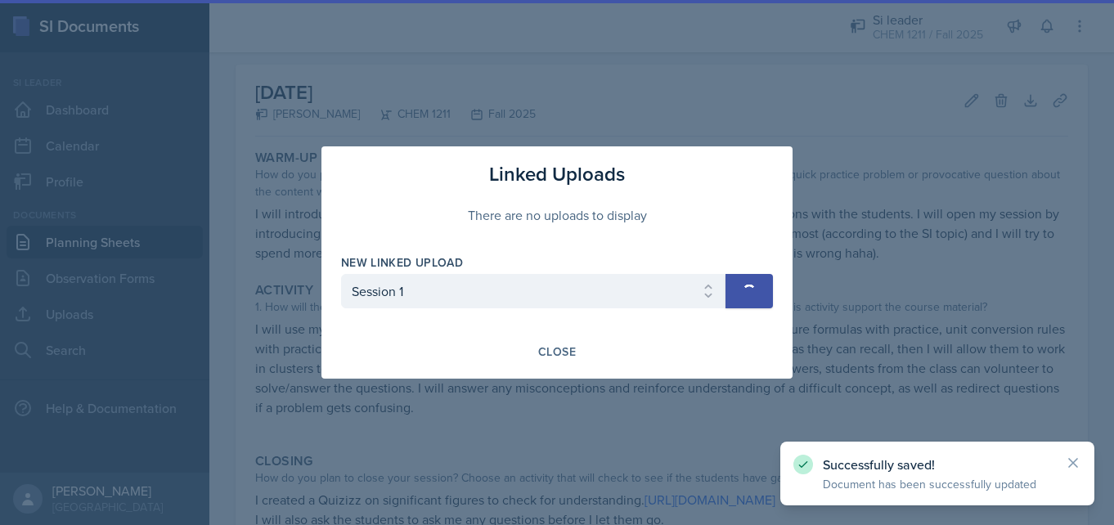
select select
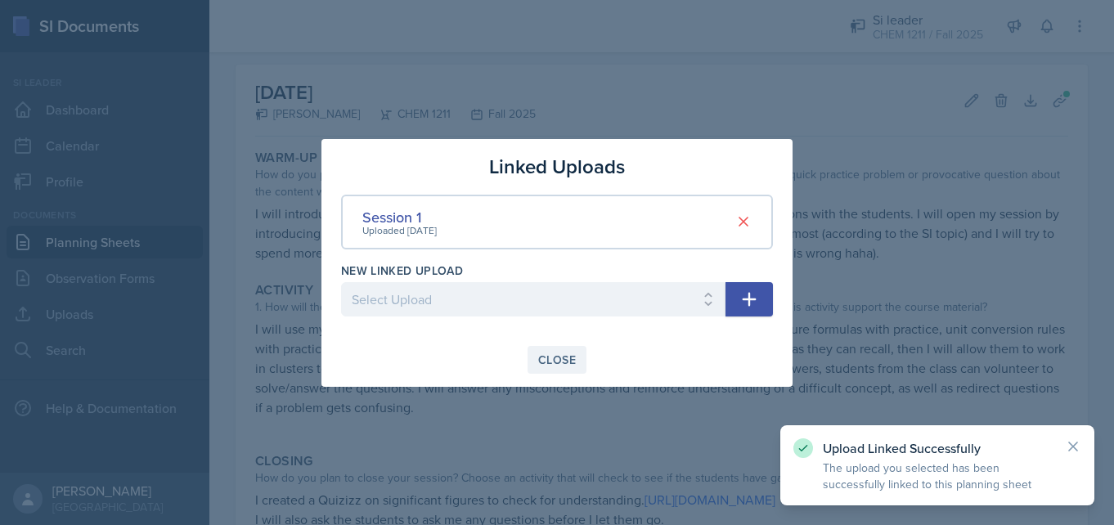
click at [553, 353] on div "Close" at bounding box center [557, 359] width 38 height 13
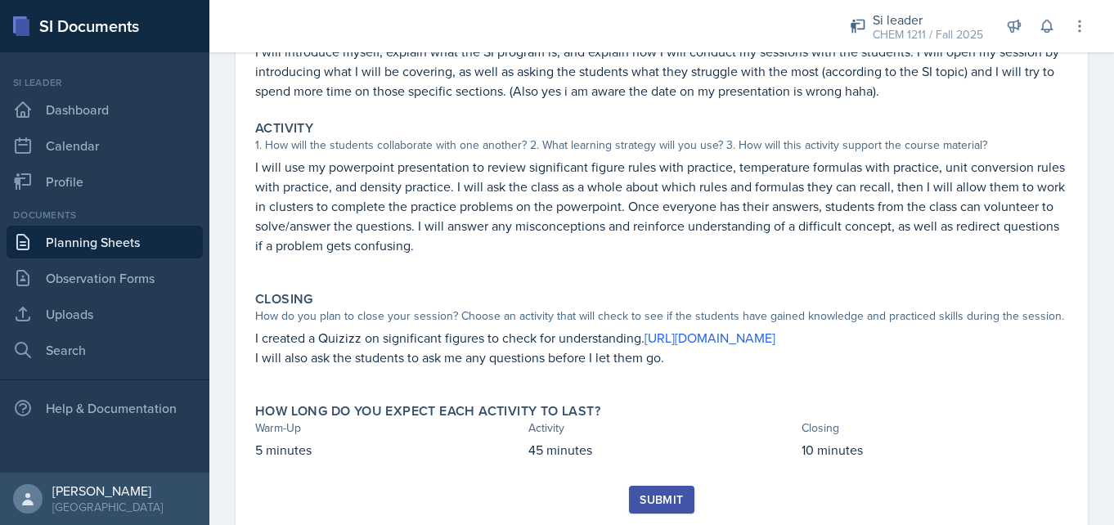
scroll to position [273, 0]
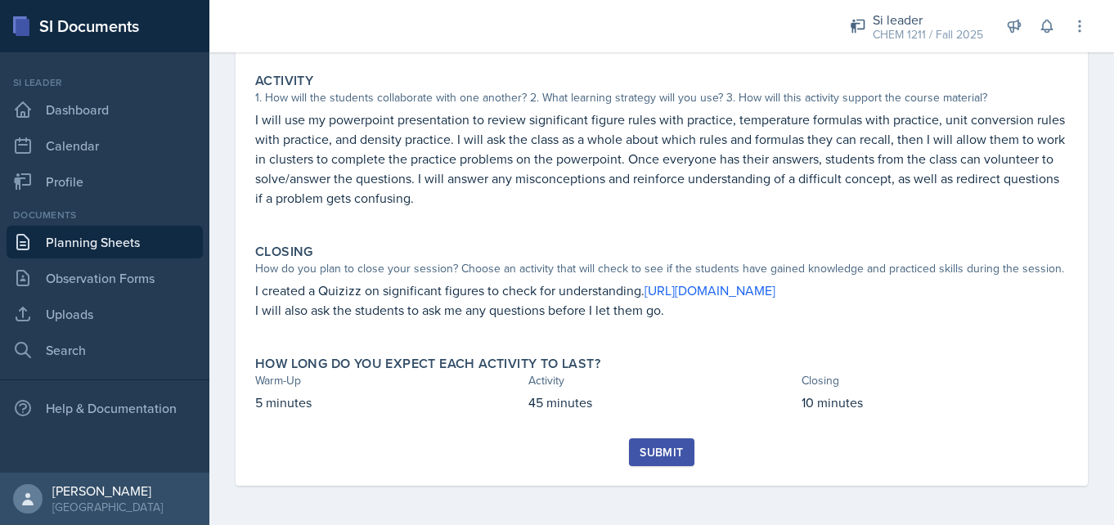
click at [648, 448] on div "Submit" at bounding box center [661, 452] width 43 height 13
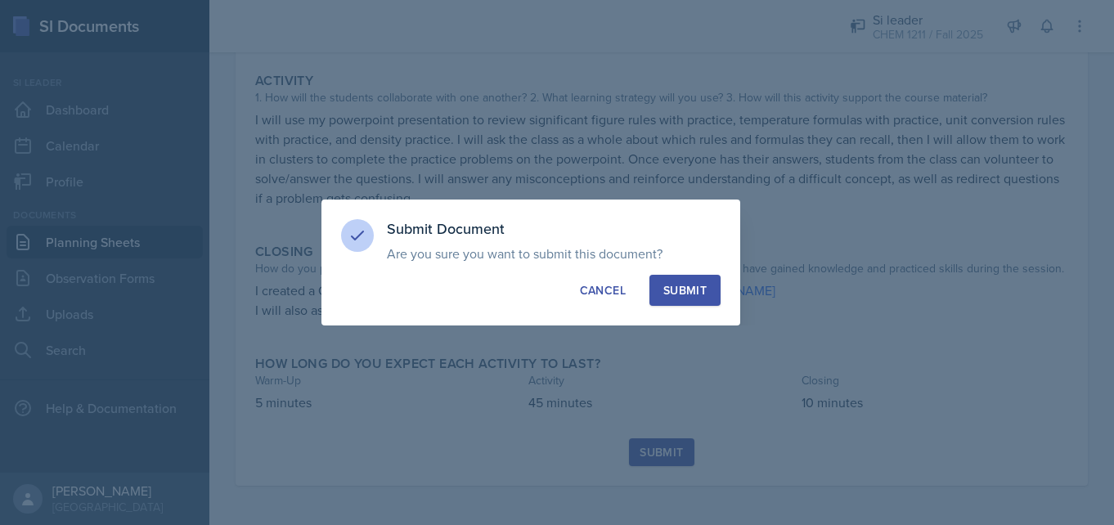
click at [697, 293] on div "Submit" at bounding box center [685, 290] width 43 height 16
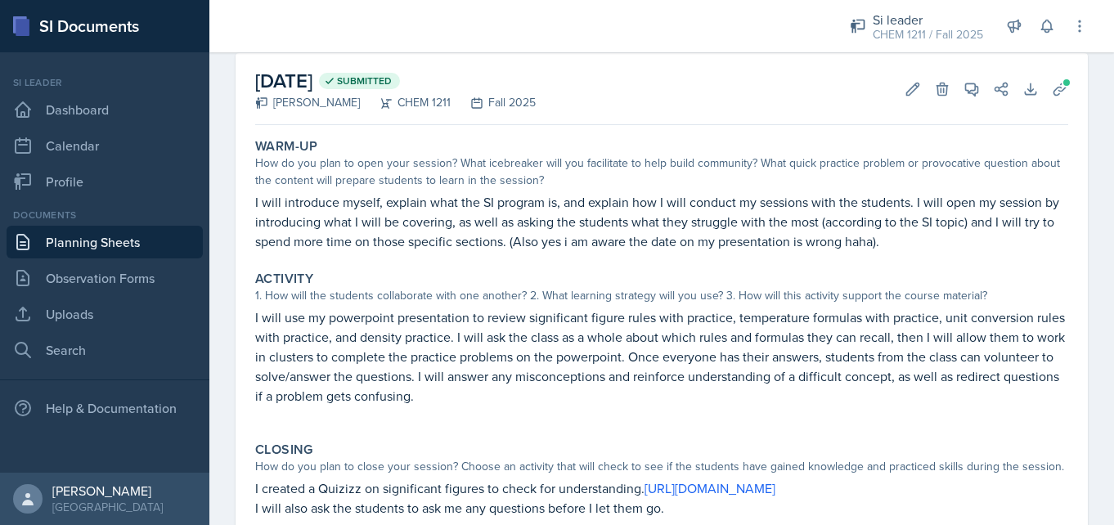
scroll to position [92, 0]
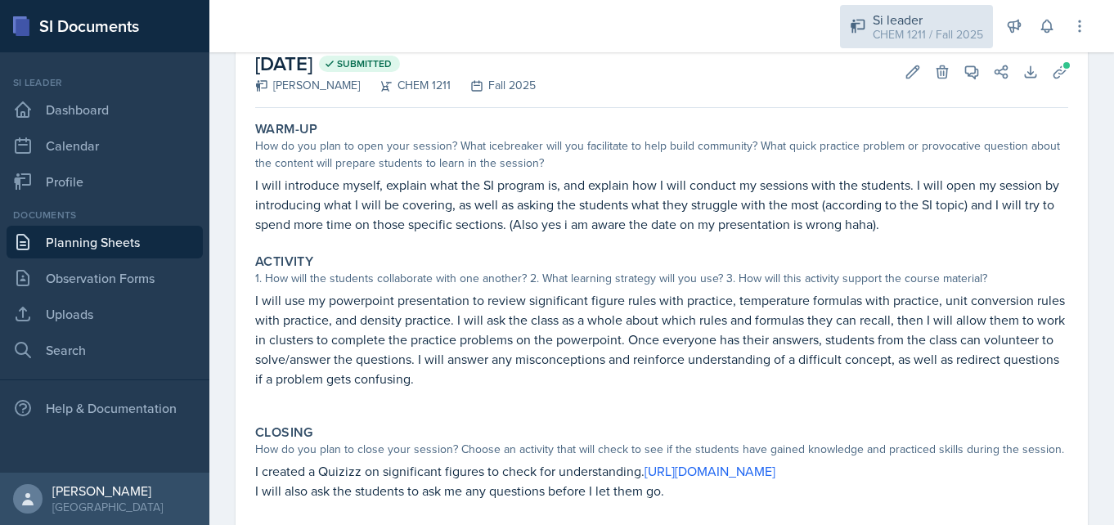
click at [898, 34] on div "CHEM 1211 / Fall 2025" at bounding box center [928, 34] width 110 height 17
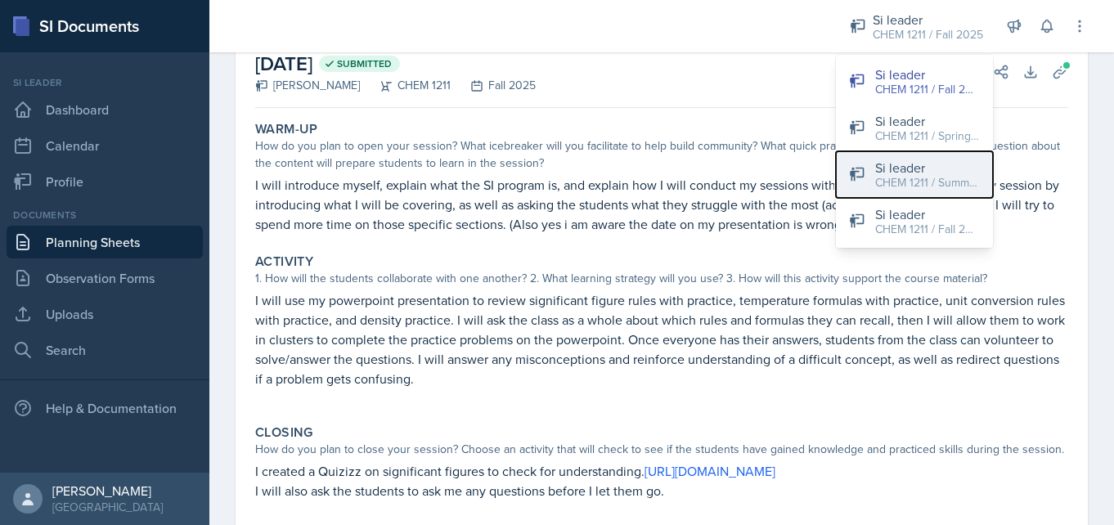
click at [919, 182] on div "CHEM 1211 / Summer 2025" at bounding box center [928, 182] width 105 height 17
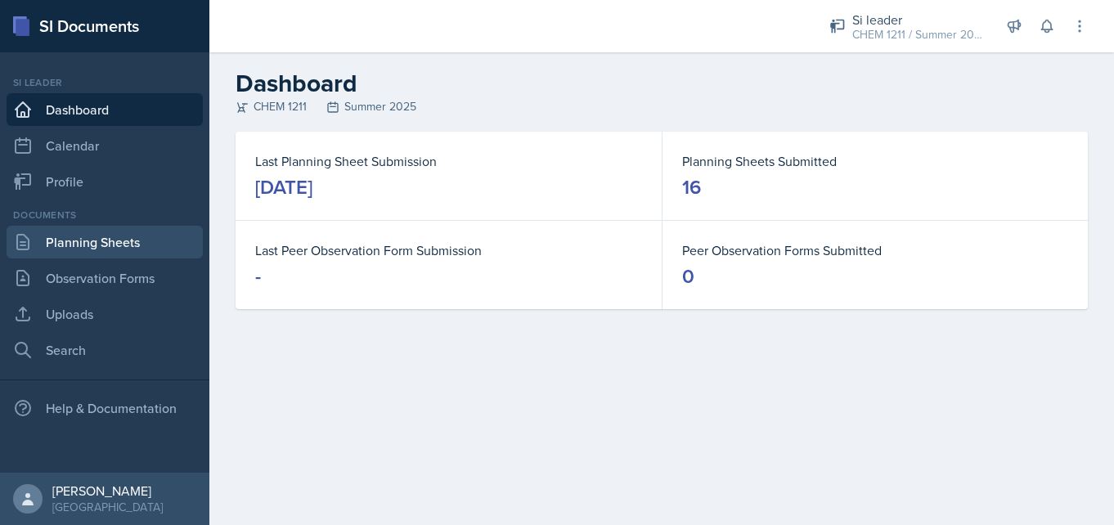
click at [100, 244] on link "Planning Sheets" at bounding box center [105, 242] width 196 height 33
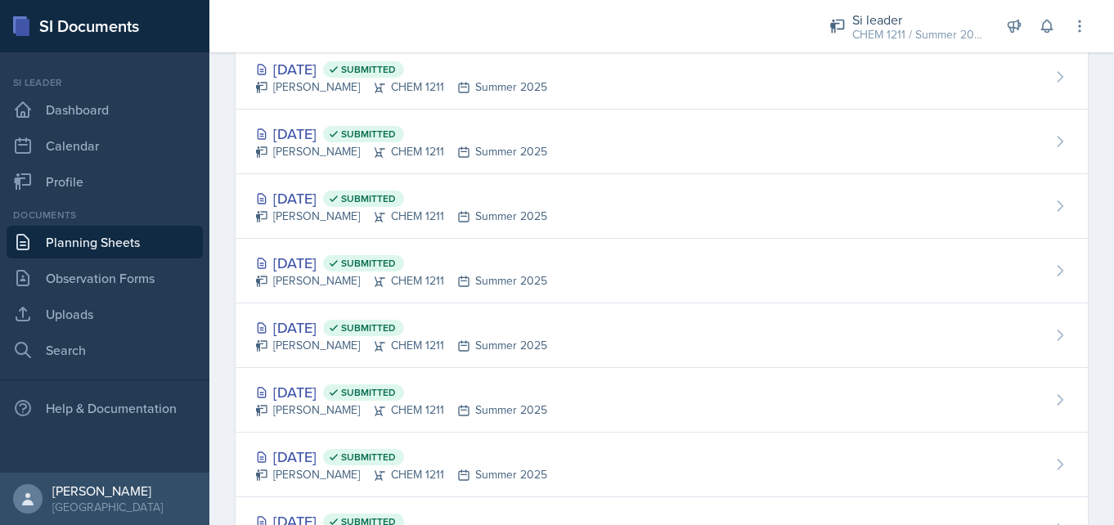
scroll to position [714, 0]
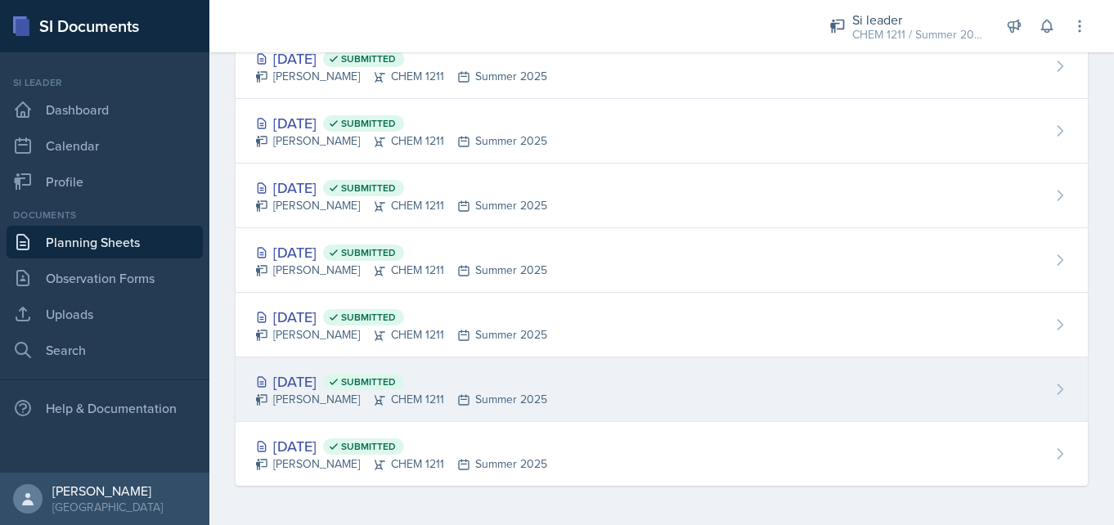
click at [332, 391] on div "[DATE] Submitted" at bounding box center [401, 382] width 292 height 22
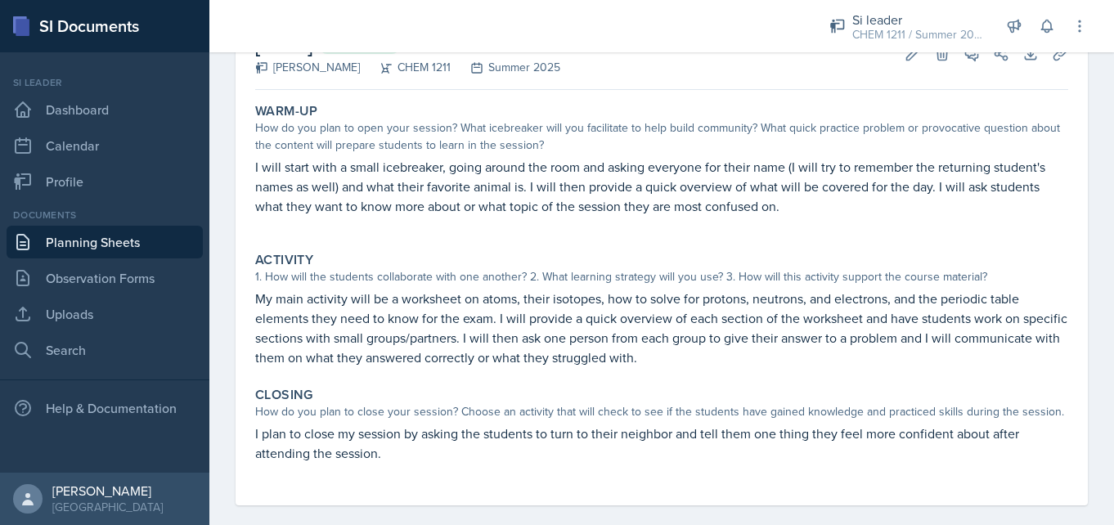
scroll to position [114, 0]
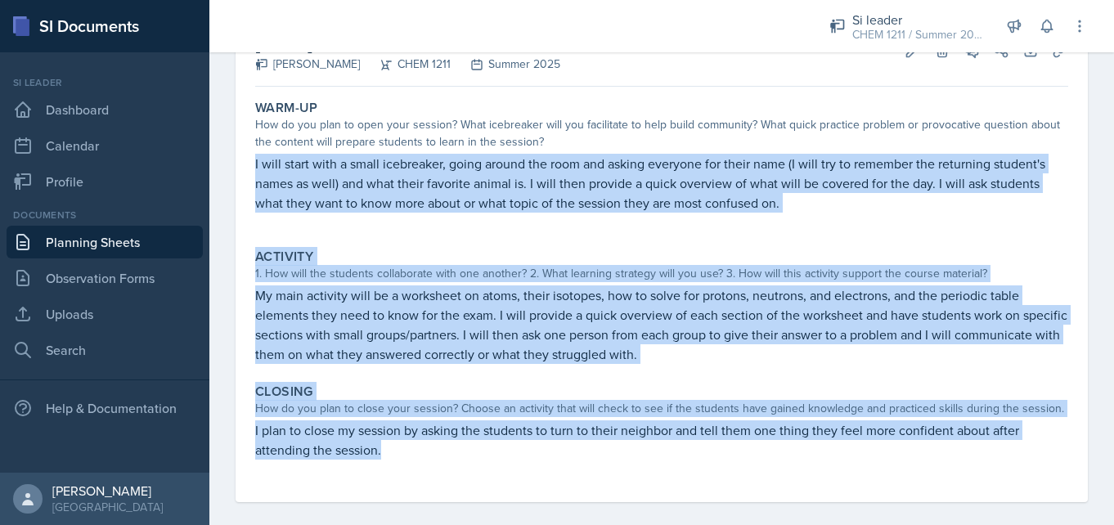
drag, startPoint x: 255, startPoint y: 163, endPoint x: 898, endPoint y: 502, distance: 726.9
click at [898, 502] on div "Warm-Up How do you plan to open your session? What icebreaker will you facilita…" at bounding box center [661, 297] width 813 height 409
copy div "I will start with a small icebreaker, going around the room and asking everyone…"
click at [858, 484] on div "Warm-Up How do you plan to open your session? What icebreaker will you facilita…" at bounding box center [661, 297] width 813 height 409
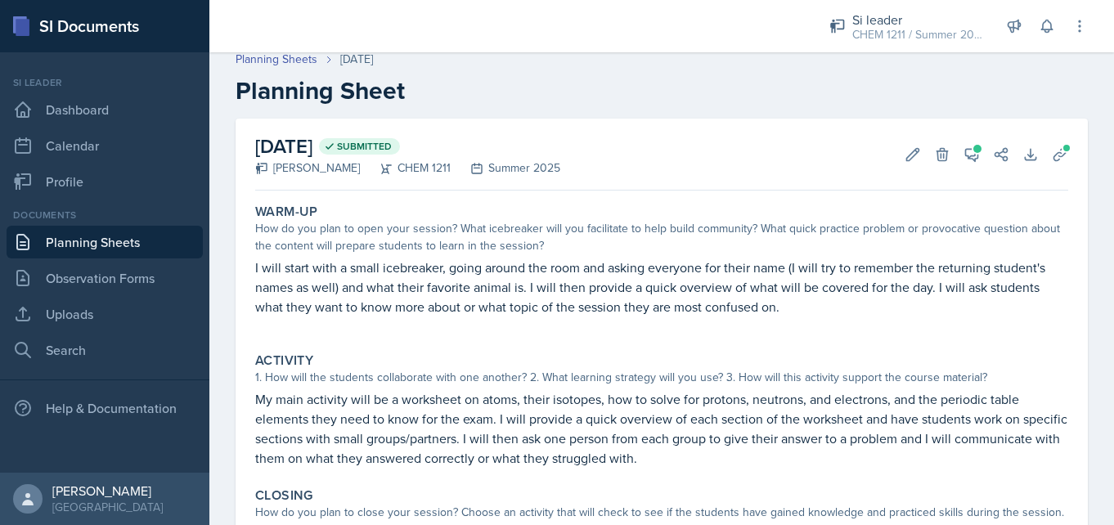
scroll to position [0, 0]
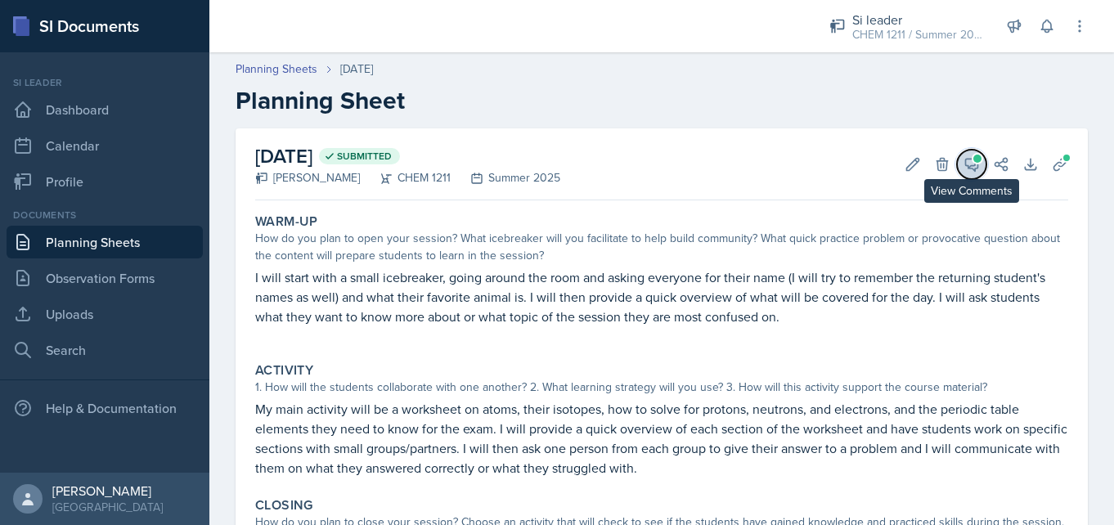
click at [970, 164] on icon at bounding box center [972, 164] width 16 height 16
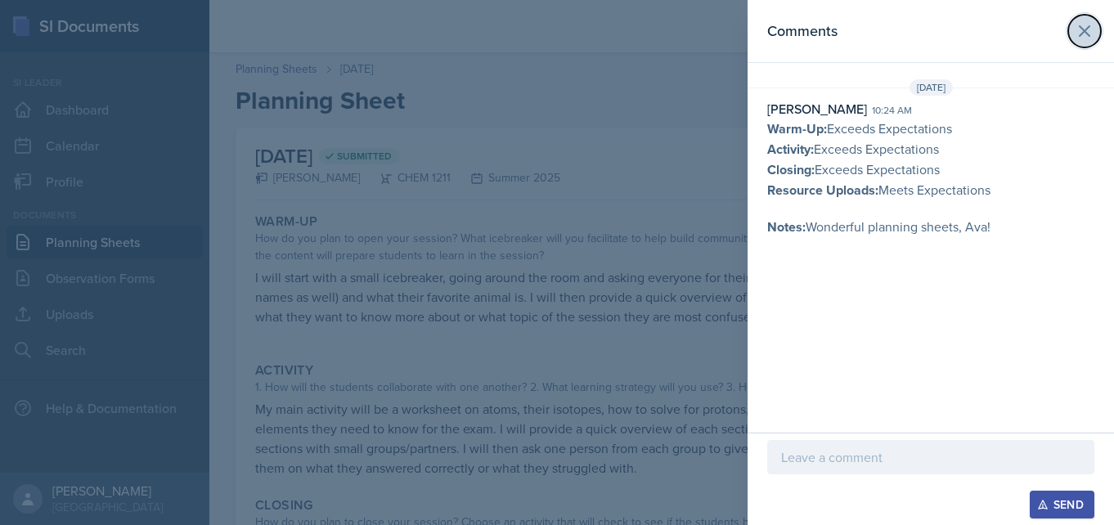
click at [1078, 43] on button at bounding box center [1085, 31] width 33 height 33
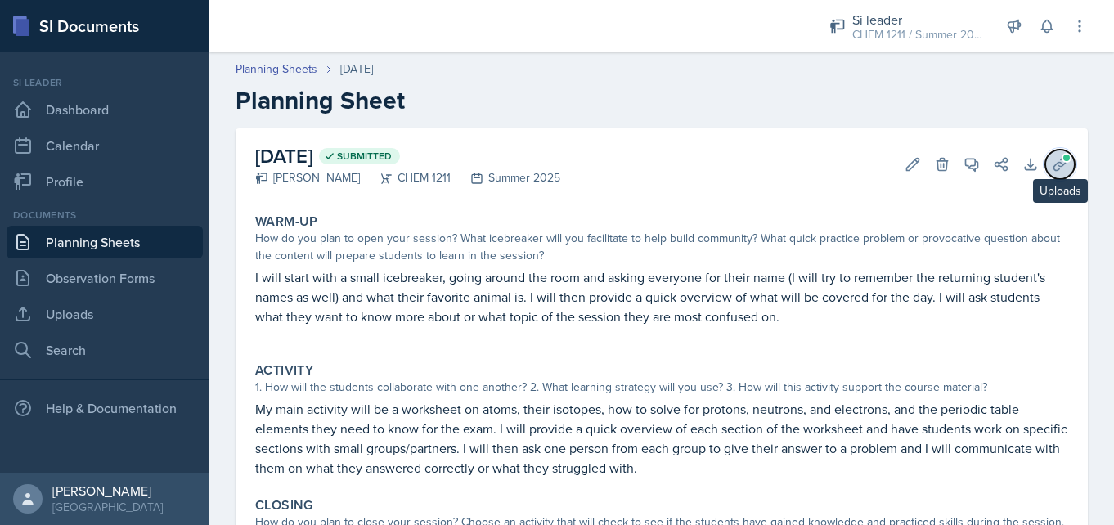
click at [1069, 163] on button "Uploads" at bounding box center [1060, 164] width 29 height 29
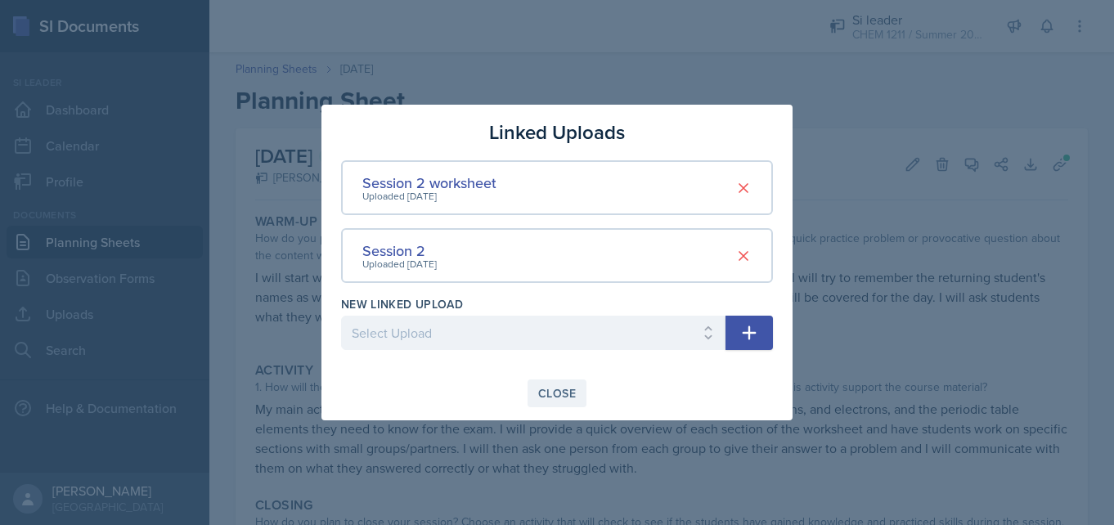
click at [556, 400] on div "Close" at bounding box center [557, 393] width 38 height 13
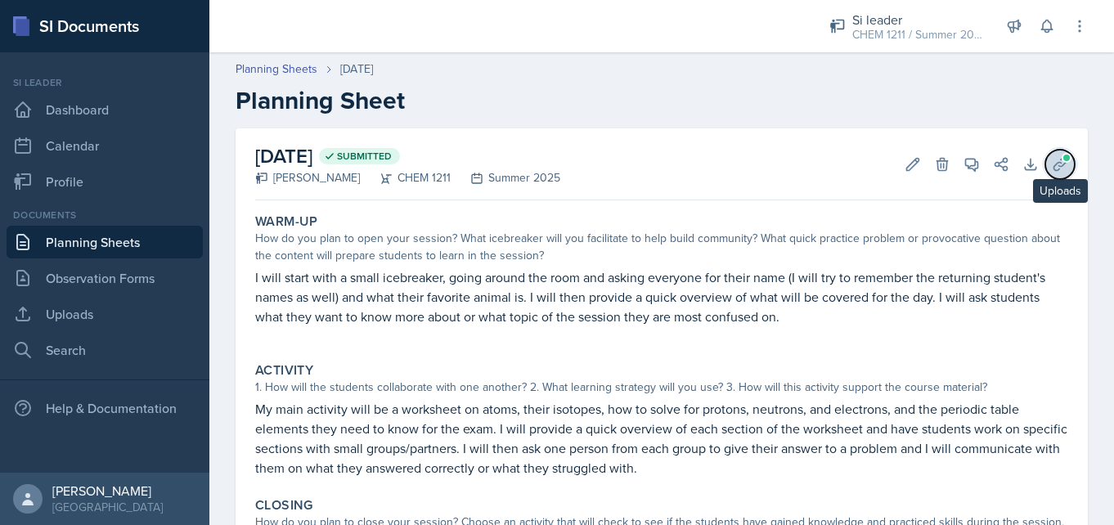
click at [1056, 166] on icon at bounding box center [1060, 164] width 16 height 16
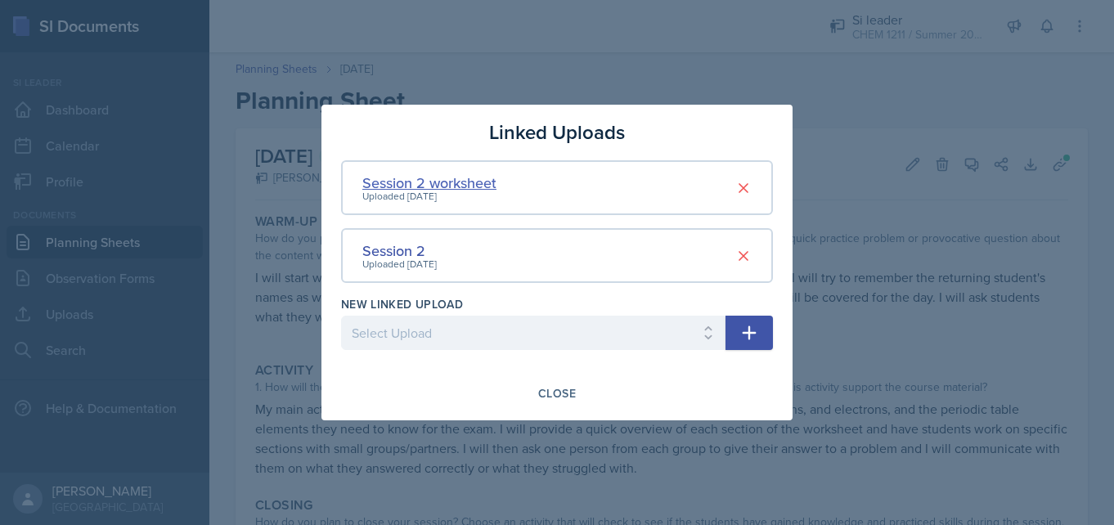
click at [493, 178] on div "Session 2 worksheet" at bounding box center [429, 183] width 134 height 22
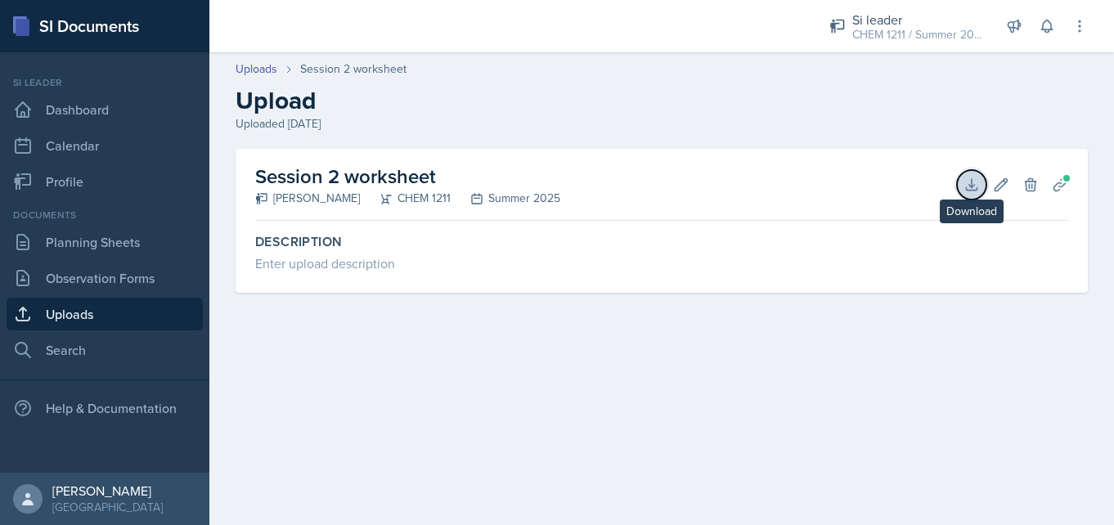
click at [968, 182] on icon at bounding box center [972, 185] width 16 height 16
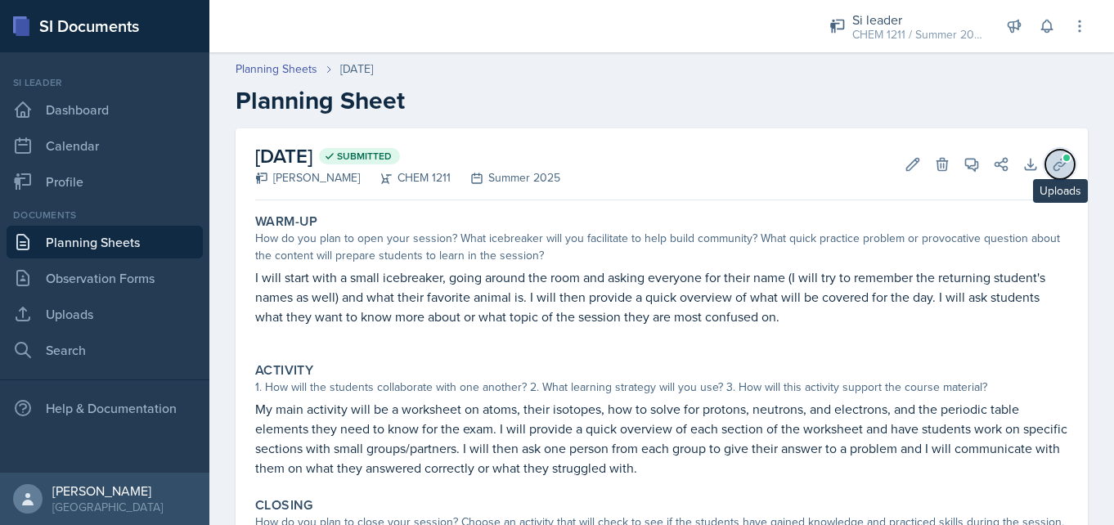
click at [1056, 169] on icon at bounding box center [1060, 164] width 16 height 16
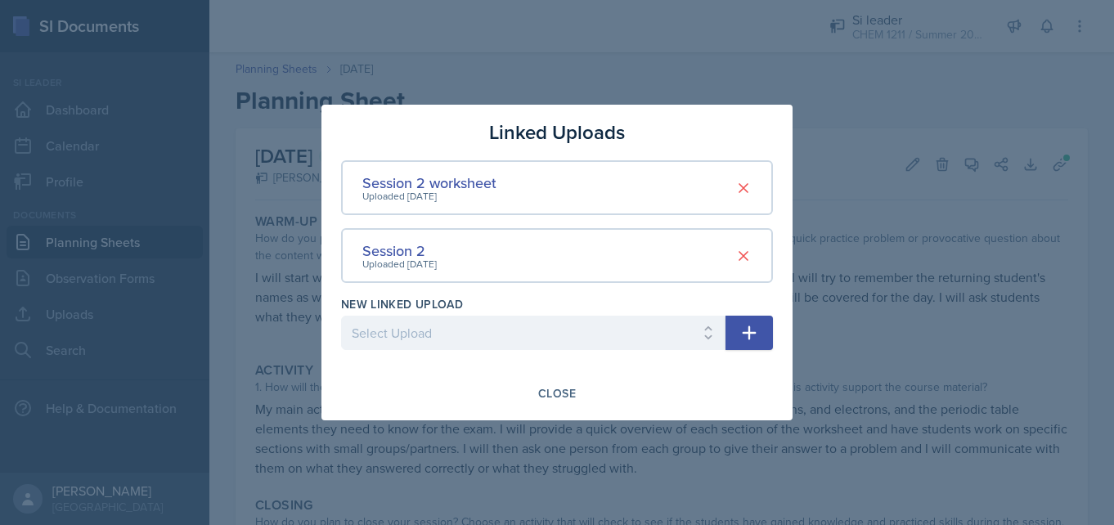
click at [423, 263] on div "Uploaded [DATE]" at bounding box center [399, 264] width 74 height 15
click at [416, 258] on div "Uploaded [DATE]" at bounding box center [399, 264] width 74 height 15
click at [408, 251] on div "Session 2" at bounding box center [399, 251] width 74 height 22
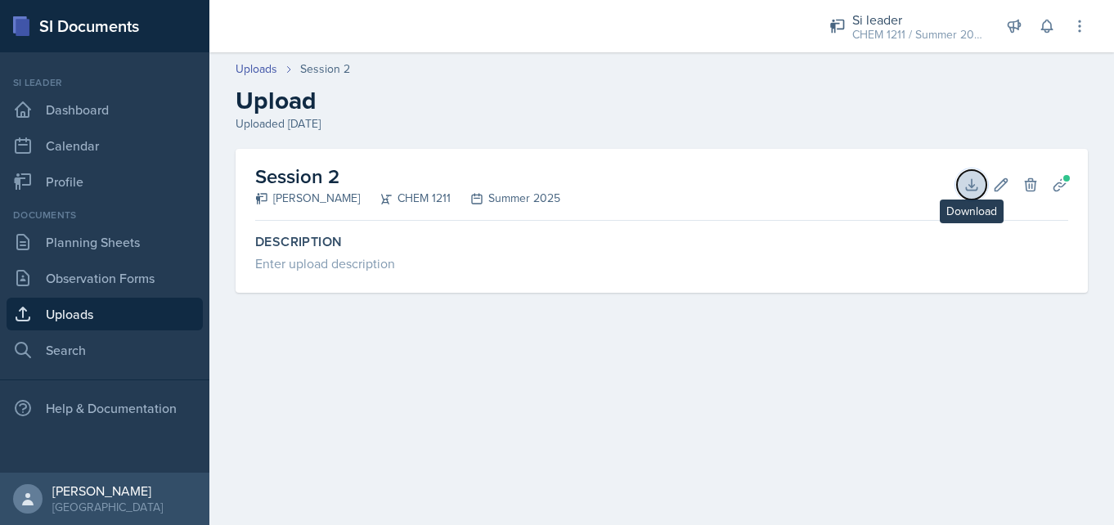
click at [973, 185] on icon at bounding box center [971, 184] width 11 height 11
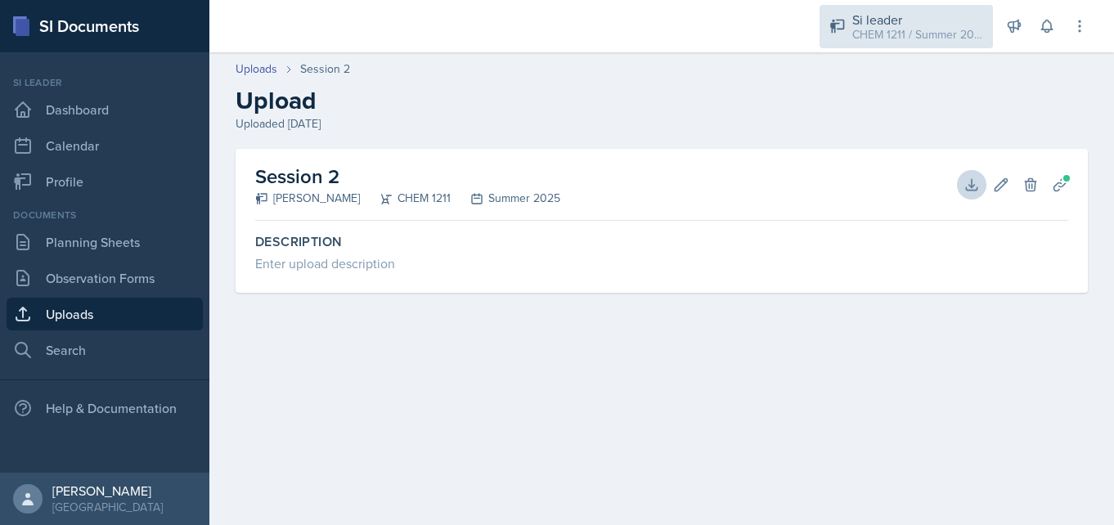
click at [887, 32] on div "CHEM 1211 / Summer 2025" at bounding box center [918, 34] width 131 height 17
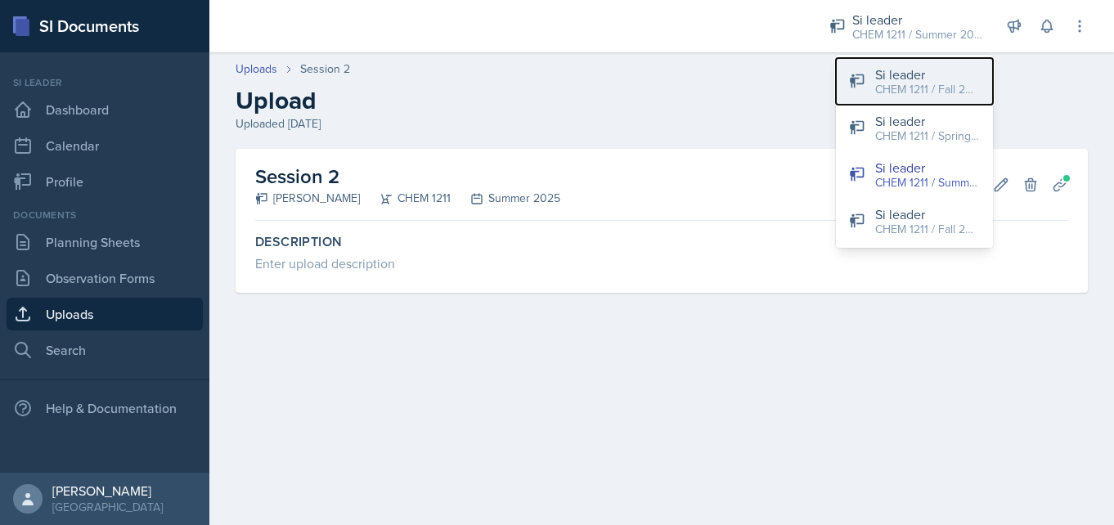
click at [940, 101] on button "Si leader CHEM 1211 / Fall 2025" at bounding box center [914, 81] width 157 height 47
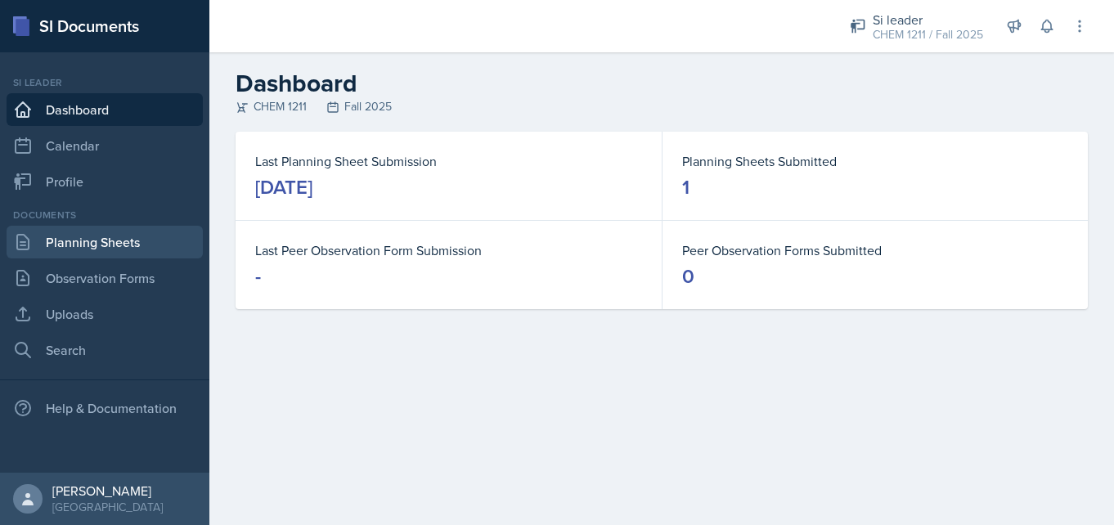
click at [78, 254] on link "Planning Sheets" at bounding box center [105, 242] width 196 height 33
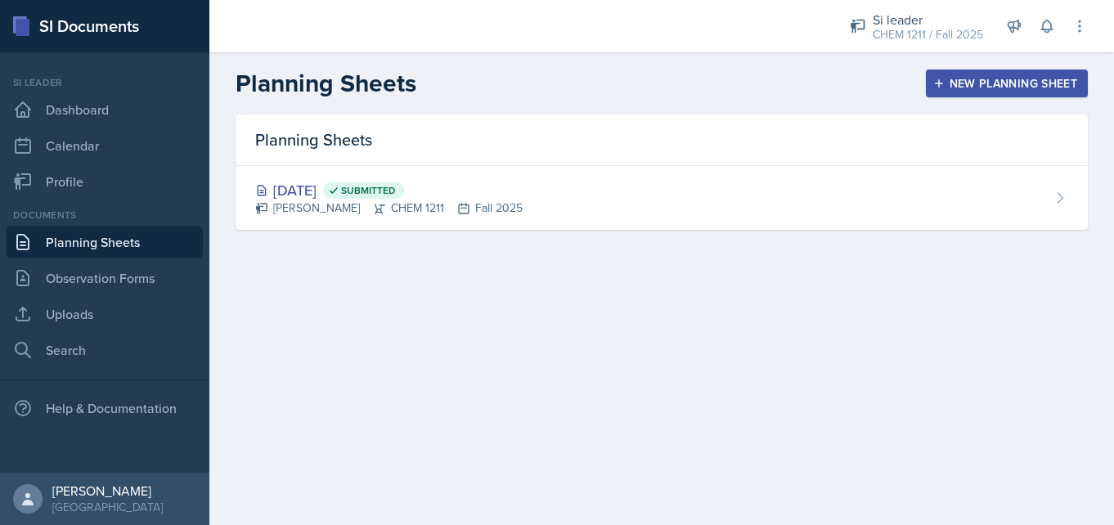
click at [1029, 72] on button "New Planning Sheet" at bounding box center [1007, 84] width 162 height 28
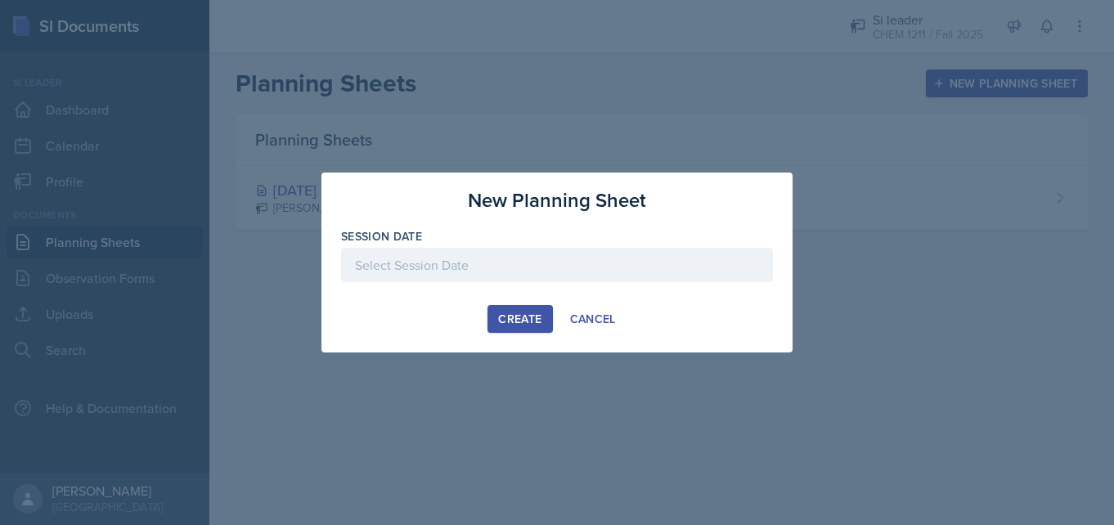
click at [574, 272] on div at bounding box center [557, 265] width 432 height 34
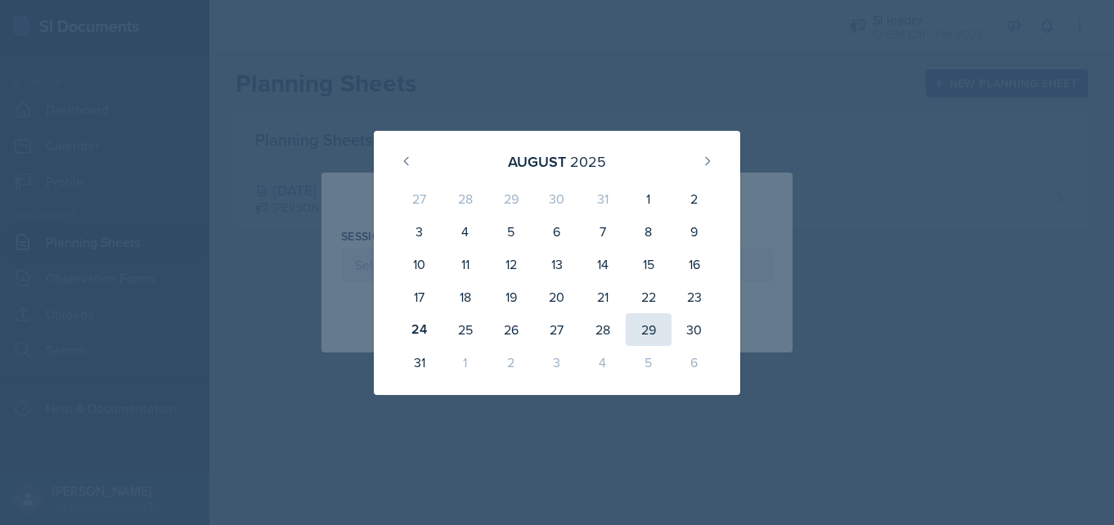
click at [644, 322] on div "29" at bounding box center [649, 329] width 46 height 33
type input "[DATE]"
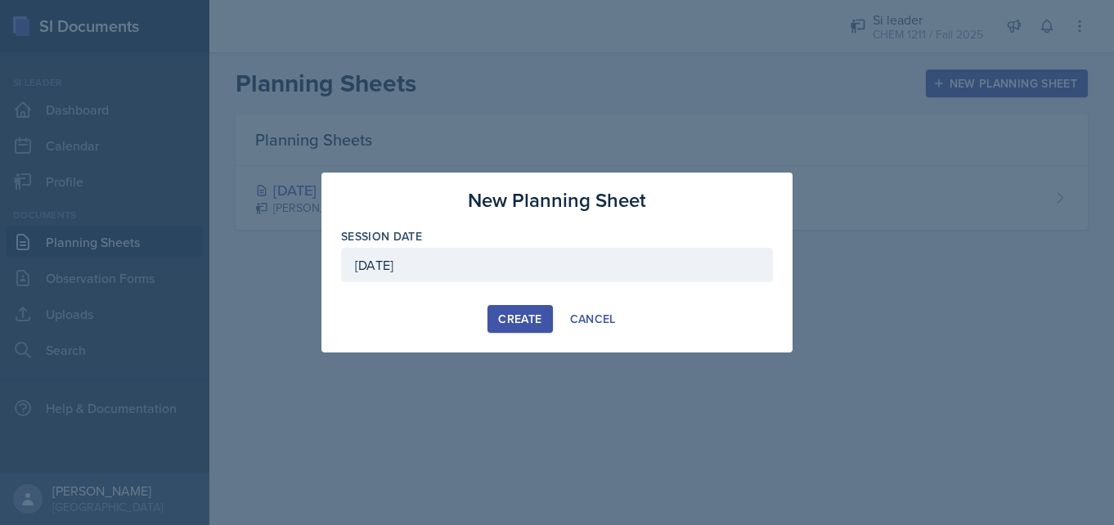
click at [527, 326] on div "Create" at bounding box center [519, 319] width 43 height 13
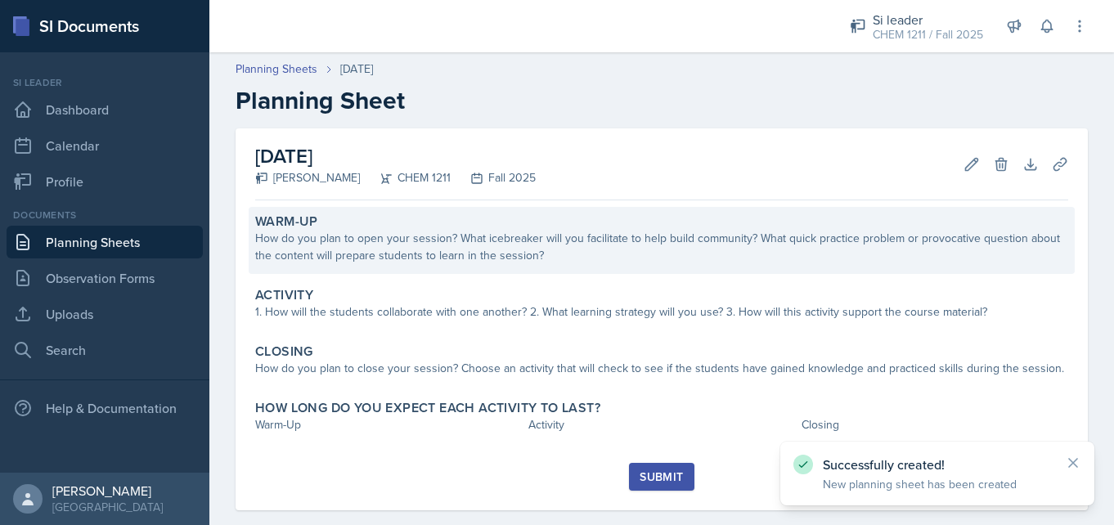
click at [526, 243] on div "How do you plan to open your session? What icebreaker will you facilitate to he…" at bounding box center [661, 247] width 813 height 34
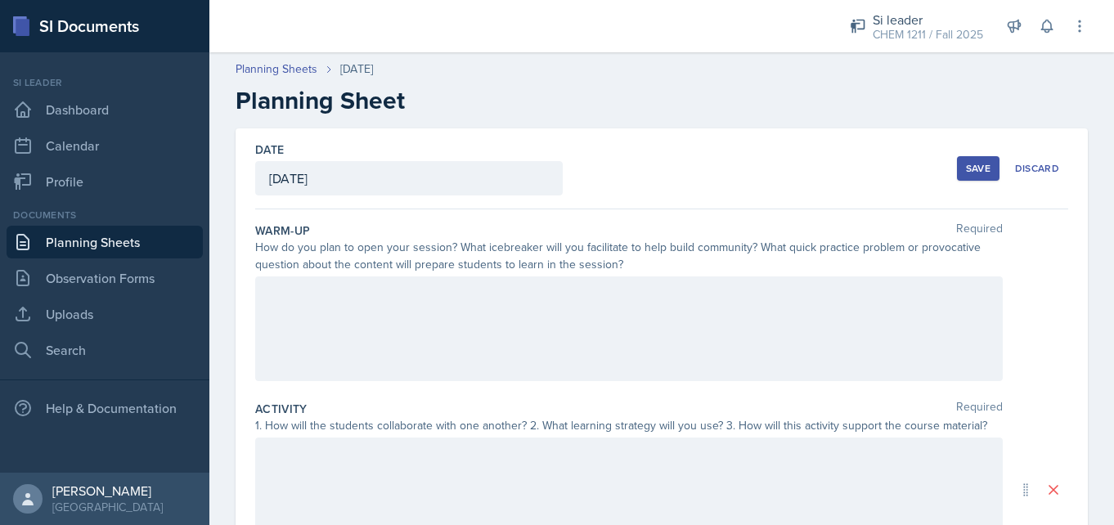
click at [523, 281] on div at bounding box center [629, 329] width 748 height 105
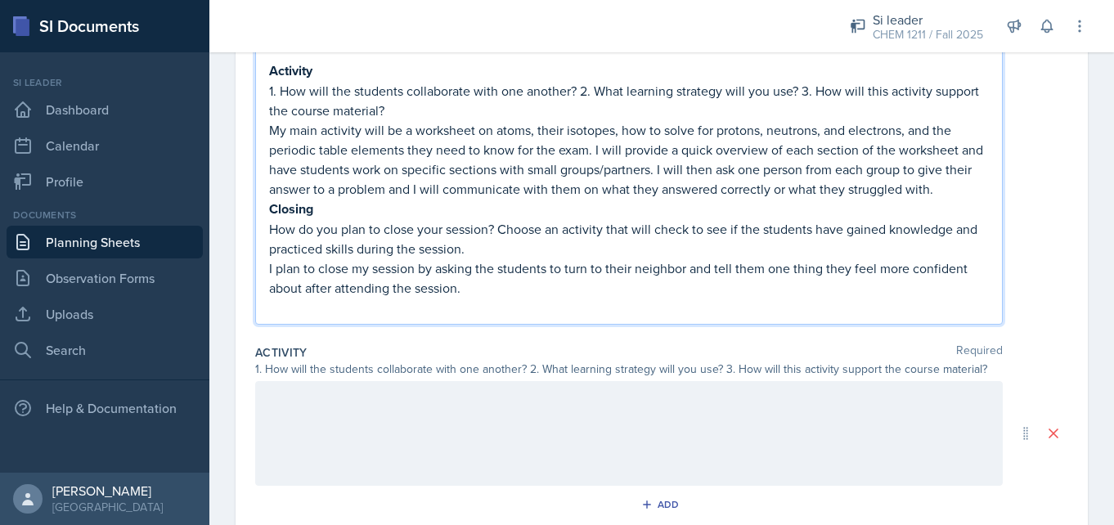
scroll to position [304, 0]
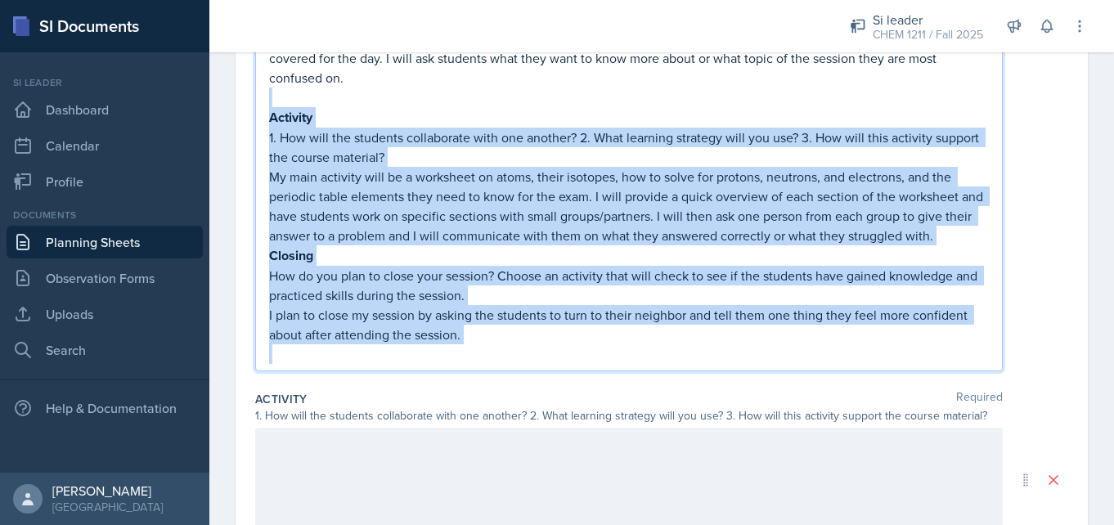
drag, startPoint x: 468, startPoint y: 344, endPoint x: 269, endPoint y: 102, distance: 313.4
click at [269, 102] on div "I will start with a small icebreaker, going around the room and asking everyone…" at bounding box center [629, 186] width 720 height 355
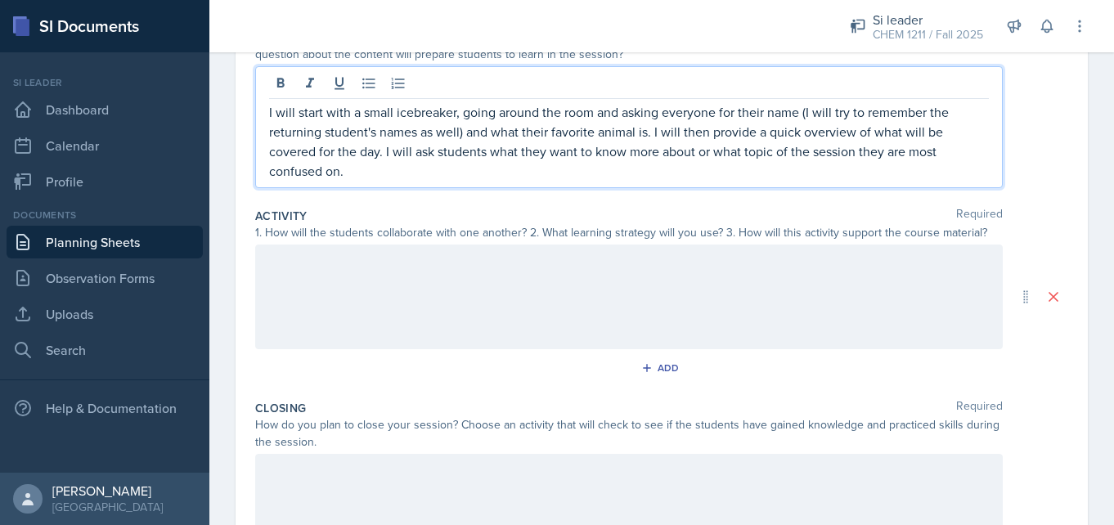
scroll to position [208, 0]
click at [592, 116] on p "I will start with a small icebreaker, going around the room and asking everyone…" at bounding box center [629, 144] width 720 height 79
drag, startPoint x: 592, startPoint y: 116, endPoint x: 504, endPoint y: 121, distance: 87.7
click at [504, 121] on p "I will start with a small icebreaker, going around the room and asking everyone…" at bounding box center [629, 144] width 720 height 79
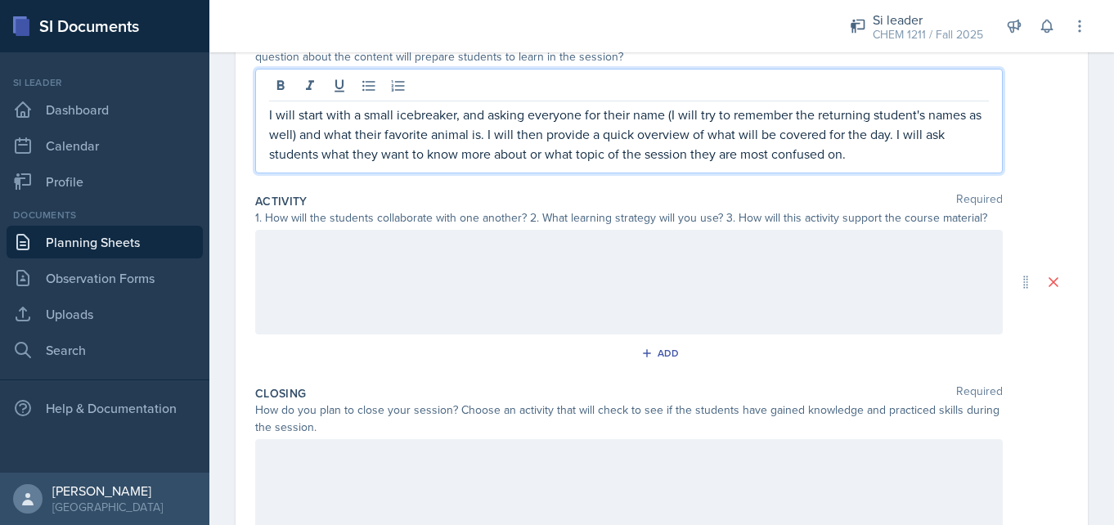
click at [483, 115] on p "I will start with a small icebreaker, and asking everyone for their name (I wil…" at bounding box center [629, 134] width 720 height 59
drag, startPoint x: 638, startPoint y: 116, endPoint x: 560, endPoint y: 123, distance: 78.8
click at [561, 123] on p "I will start with a small icebreaker, asking everyone for their name (I will tr…" at bounding box center [629, 134] width 720 height 59
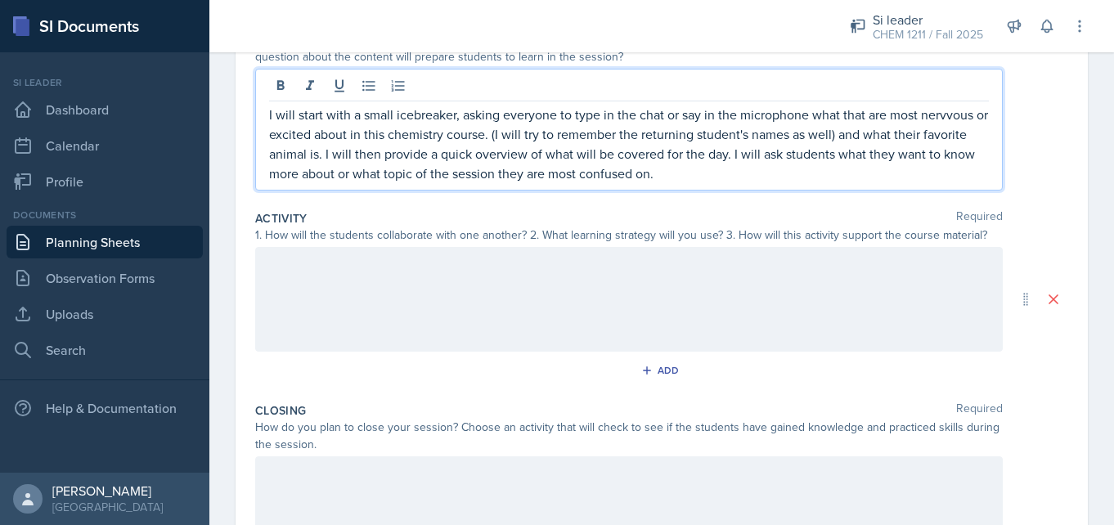
click at [939, 111] on p "I will start with a small icebreaker, asking everyone to type in the chat or sa…" at bounding box center [629, 144] width 720 height 79
click at [948, 114] on p "I will start with a small icebreaker, asking everyone to type in the chat or sa…" at bounding box center [629, 144] width 720 height 79
click at [488, 140] on p "I will start with a small icebreaker, asking everyone to type in the chat or sa…" at bounding box center [629, 144] width 720 height 79
click at [334, 262] on div at bounding box center [629, 299] width 748 height 105
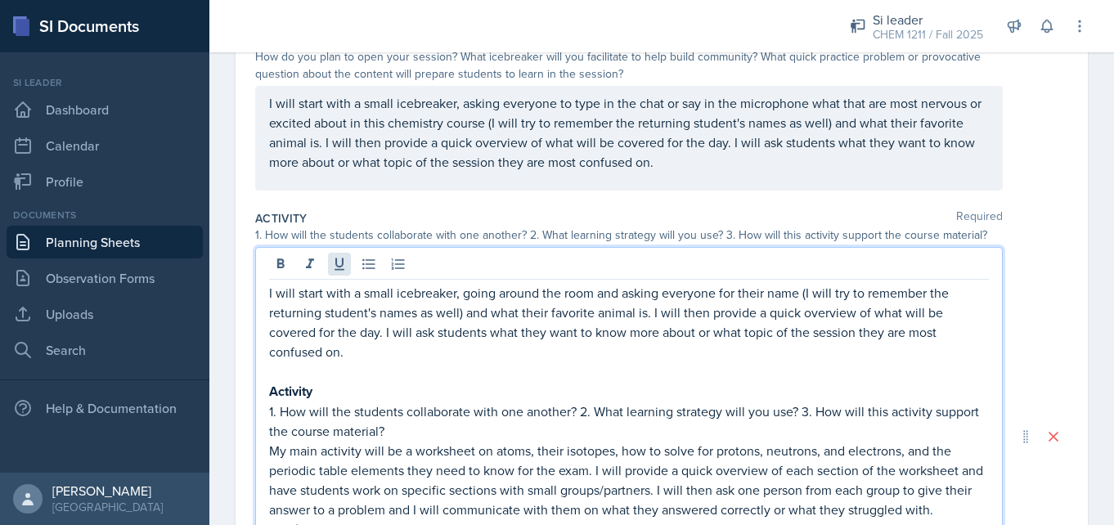
scroll to position [286, 0]
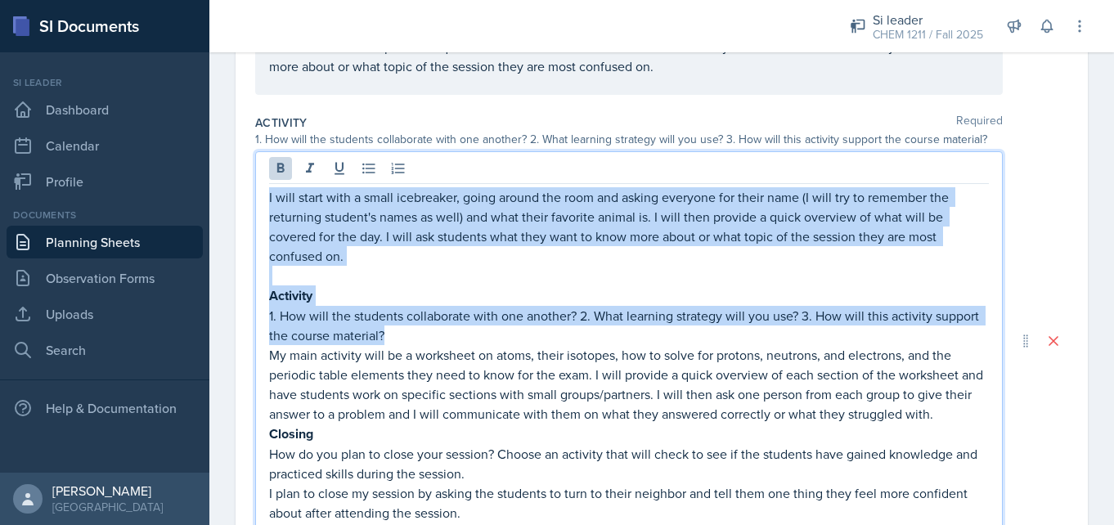
drag, startPoint x: 397, startPoint y: 332, endPoint x: 239, endPoint y: 171, distance: 225.7
click at [237, 170] on div "Date [DATE] [DATE] 27 28 29 30 31 1 2 3 4 5 6 7 8 9 10 11 12 13 14 15 16 17 18 …" at bounding box center [662, 349] width 853 height 1015
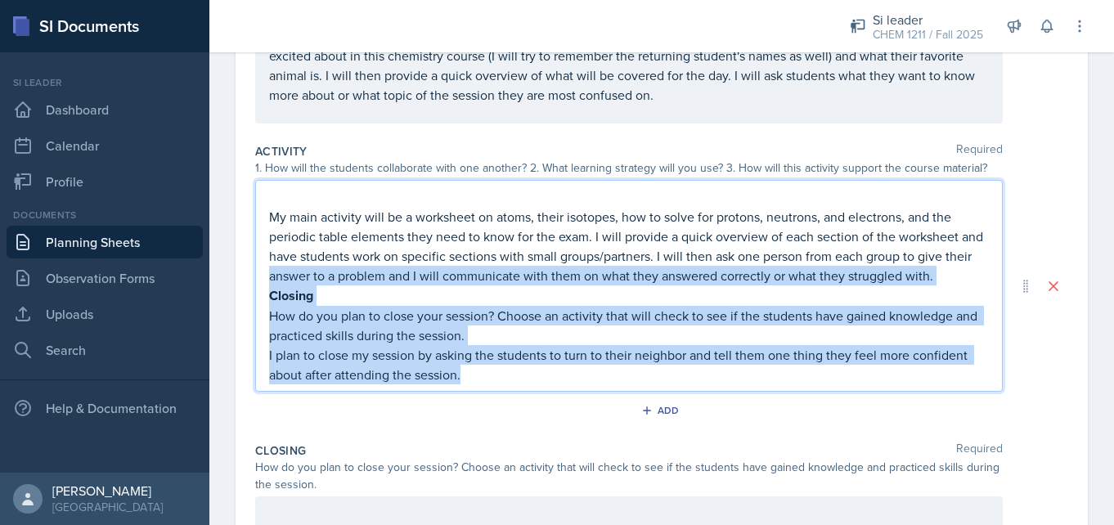
drag, startPoint x: 479, startPoint y: 383, endPoint x: 232, endPoint y: 281, distance: 267.5
click at [232, 281] on div "Date [DATE] [DATE] 27 28 29 30 31 1 2 3 4 5 6 7 8 9 10 11 12 13 14 15 16 17 18 …" at bounding box center [661, 314] width 905 height 887
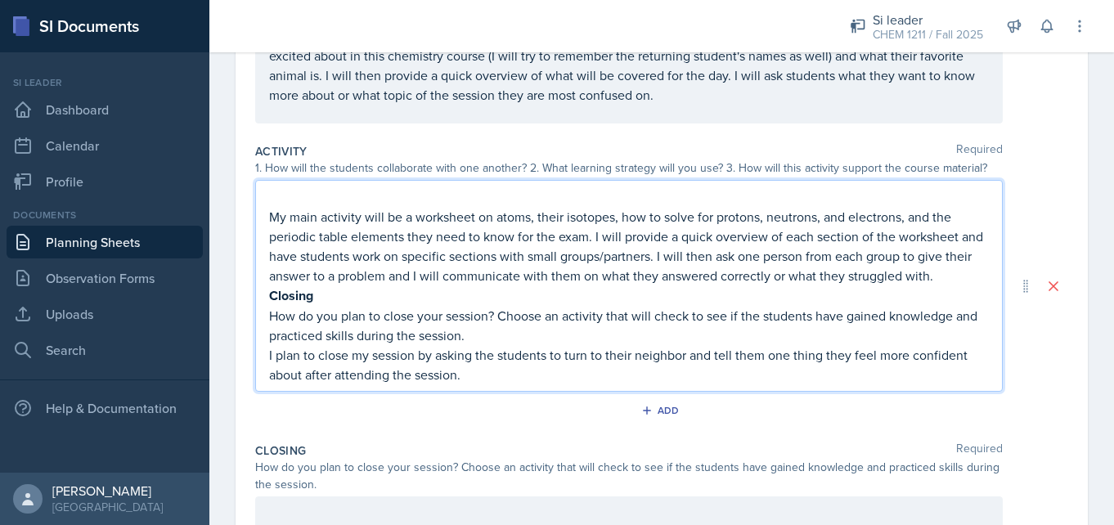
click at [232, 281] on div "Date [DATE] [DATE] 27 28 29 30 31 1 2 3 4 5 6 7 8 9 10 11 12 13 14 15 16 17 18 …" at bounding box center [661, 314] width 905 height 887
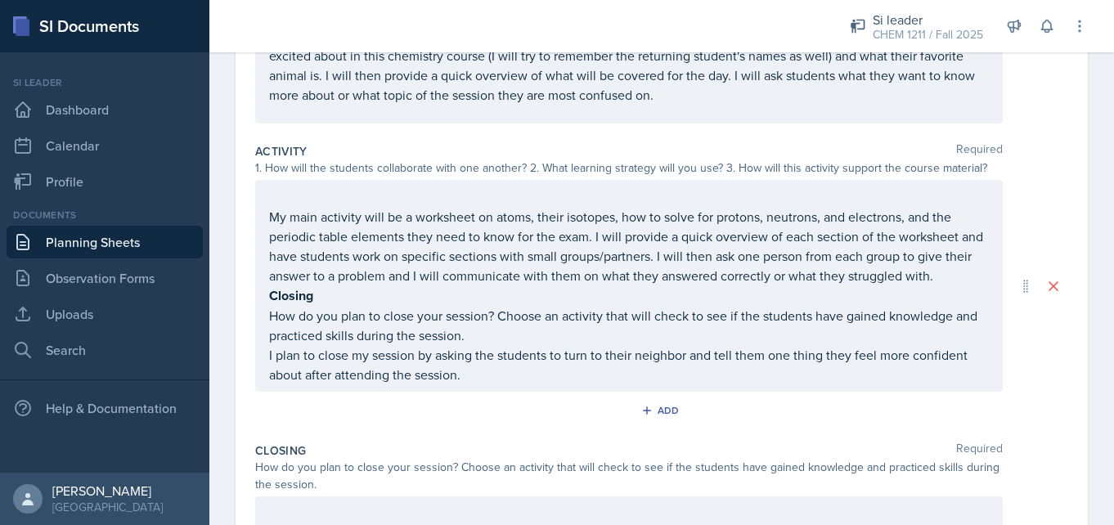
click at [423, 328] on p "How do you plan to close your session? Choose an activity that will check to se…" at bounding box center [629, 325] width 720 height 39
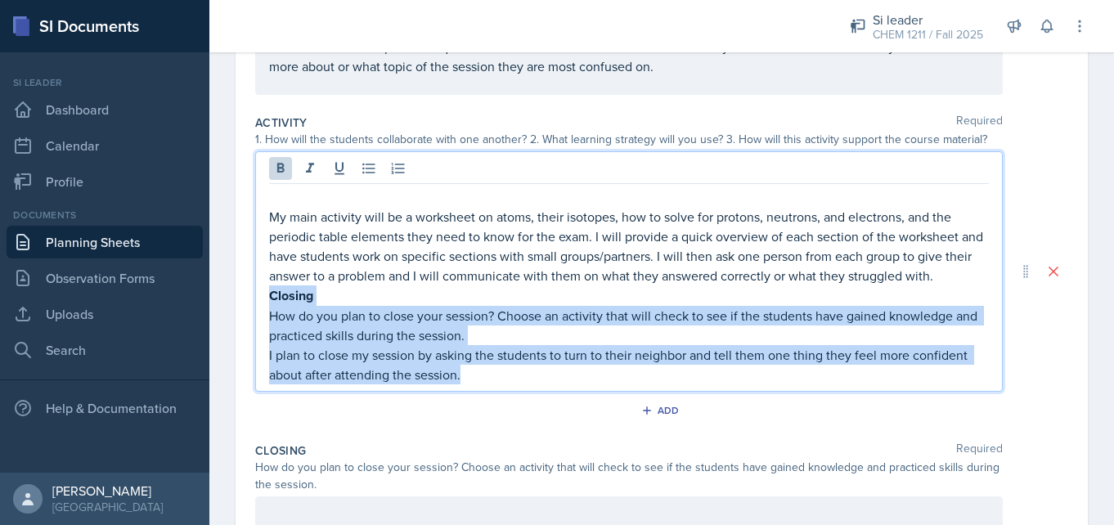
drag, startPoint x: 480, startPoint y: 380, endPoint x: 254, endPoint y: 308, distance: 237.0
click at [253, 304] on div "Date [DATE] [DATE] 27 28 29 30 31 1 2 3 4 5 6 7 8 9 10 11 12 13 14 15 16 17 18 …" at bounding box center [662, 280] width 853 height 876
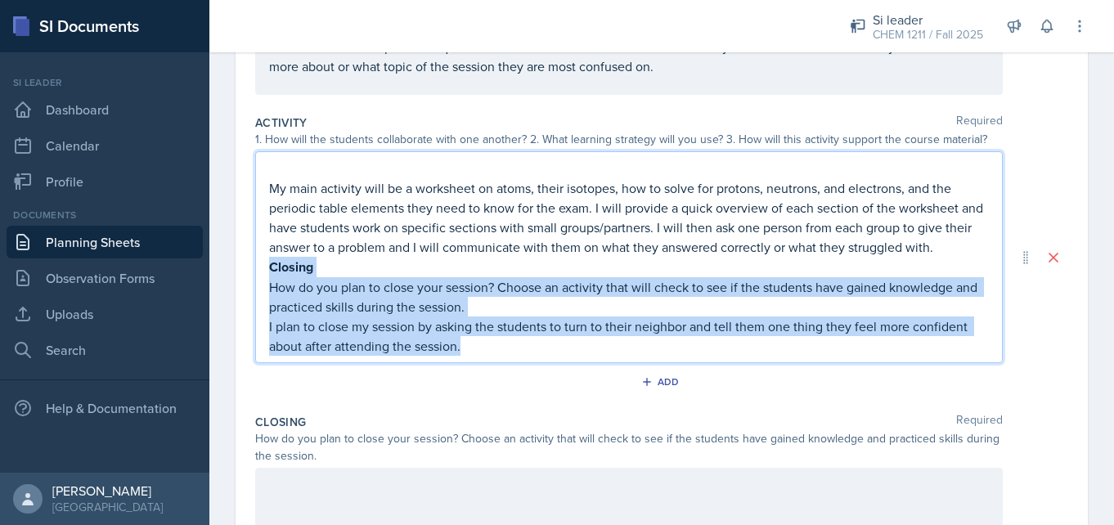
scroll to position [258, 0]
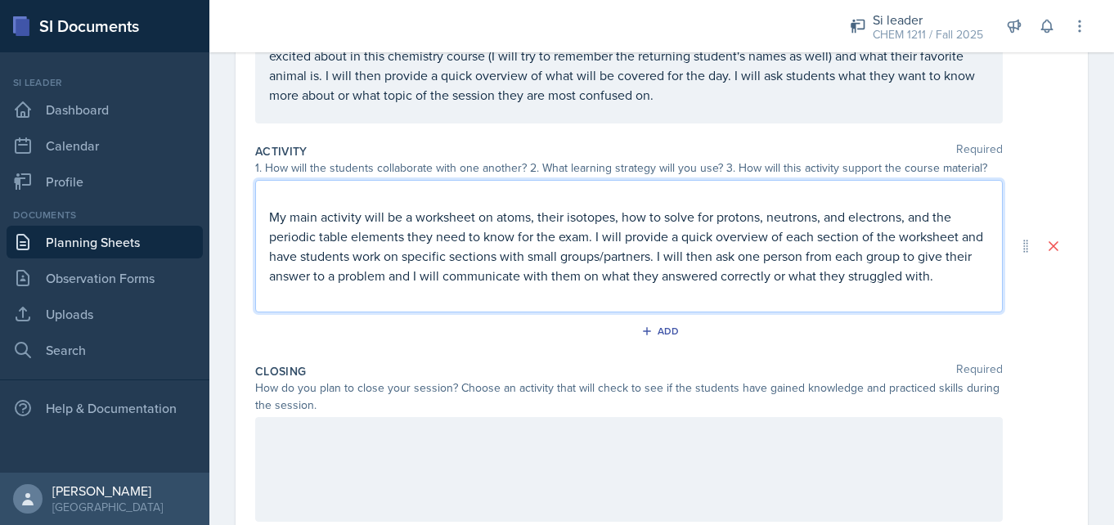
click at [272, 214] on p "My main activity will be a worksheet on atoms, their isotopes, how to solve for…" at bounding box center [629, 246] width 720 height 79
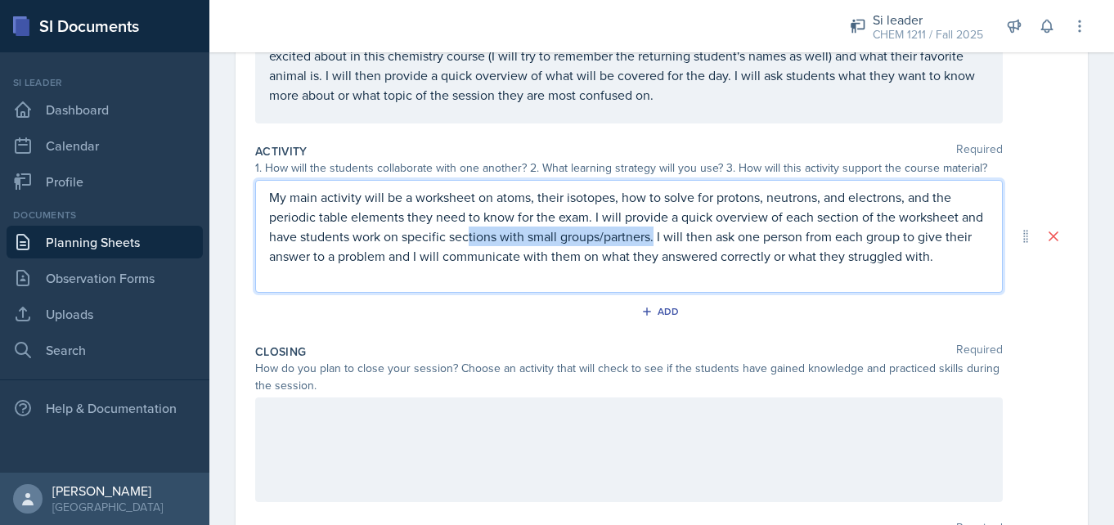
drag, startPoint x: 654, startPoint y: 237, endPoint x: 467, endPoint y: 245, distance: 186.7
click at [467, 245] on p "My main activity will be a worksheet on atoms, their isotopes, how to solve for…" at bounding box center [629, 226] width 720 height 79
click at [794, 227] on p "My main activity will be a worksheet on atoms, their isotopes, how to solve for…" at bounding box center [629, 226] width 720 height 79
drag, startPoint x: 654, startPoint y: 239, endPoint x: 389, endPoint y: 241, distance: 265.1
click at [389, 242] on p "My main activity will be a worksheet on atoms, their isotopes, how to solve for…" at bounding box center [629, 226] width 720 height 79
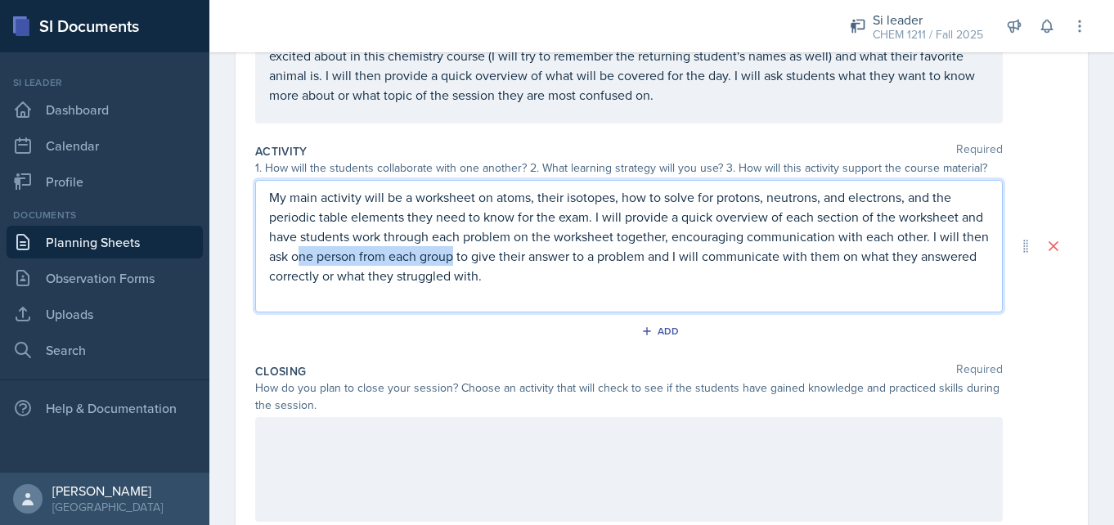
drag, startPoint x: 456, startPoint y: 255, endPoint x: 299, endPoint y: 252, distance: 156.3
click at [299, 252] on p "My main activity will be a worksheet on atoms, their isotopes, how to solve for…" at bounding box center [629, 236] width 720 height 98
click at [484, 262] on p "My main activity will be a worksheet on atoms, their isotopes, how to solve for…" at bounding box center [629, 236] width 720 height 98
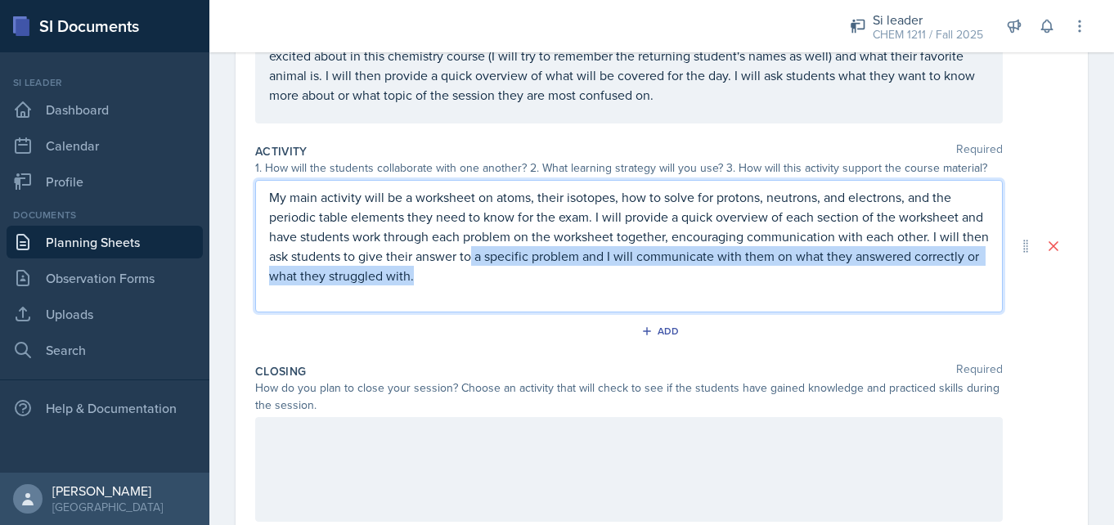
drag, startPoint x: 416, startPoint y: 276, endPoint x: 473, endPoint y: 265, distance: 58.3
click at [473, 265] on p "My main activity will be a worksheet on atoms, their isotopes, how to solve for…" at bounding box center [629, 236] width 720 height 98
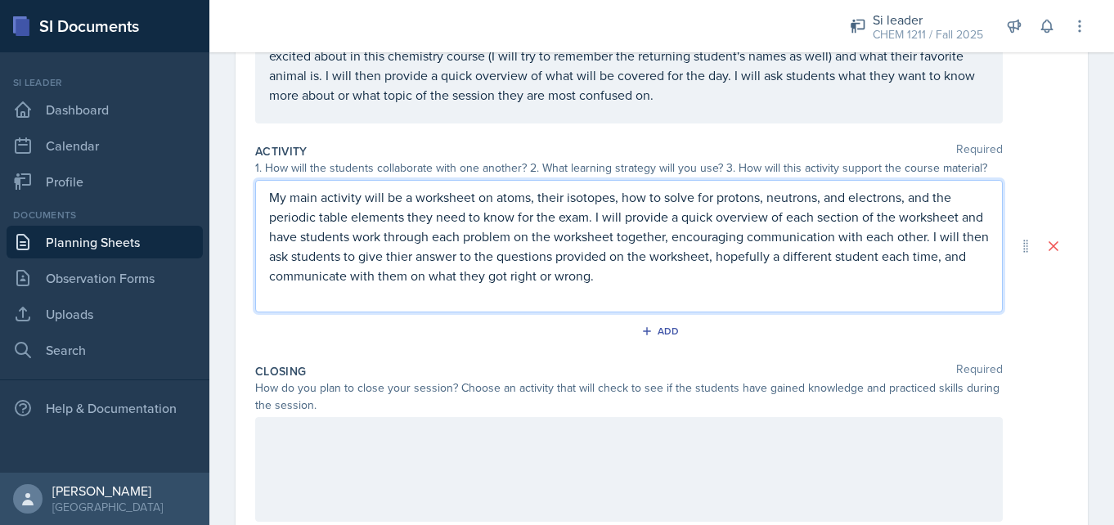
click at [408, 258] on p "My main activity will be a worksheet on atoms, their isotopes, how to solve for…" at bounding box center [629, 236] width 720 height 98
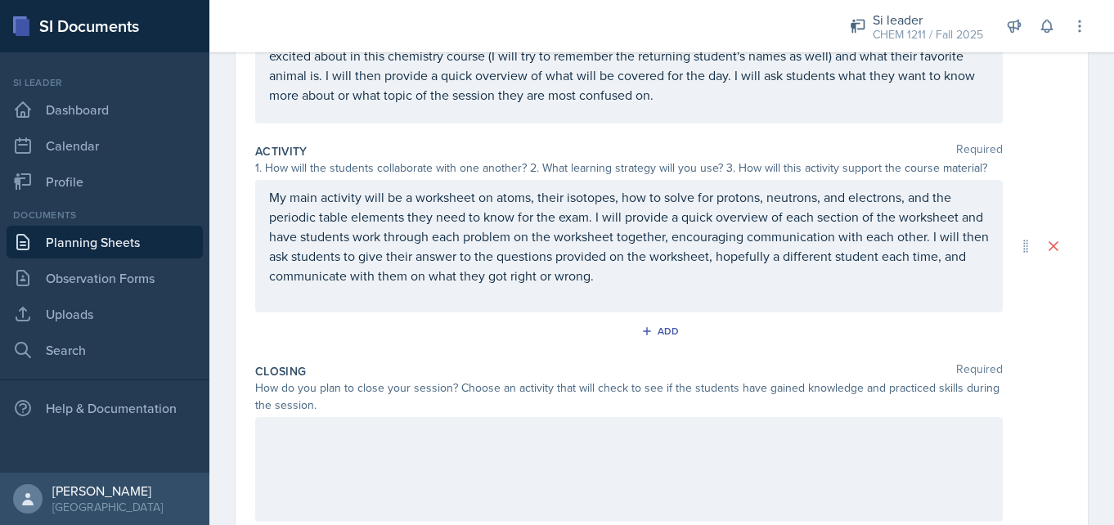
click at [389, 484] on div at bounding box center [629, 469] width 748 height 105
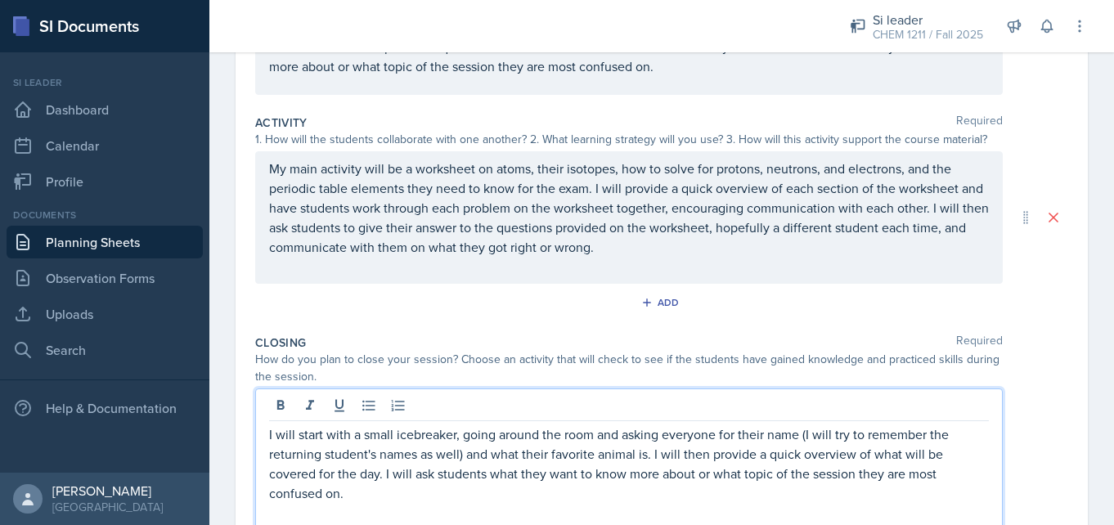
scroll to position [524, 0]
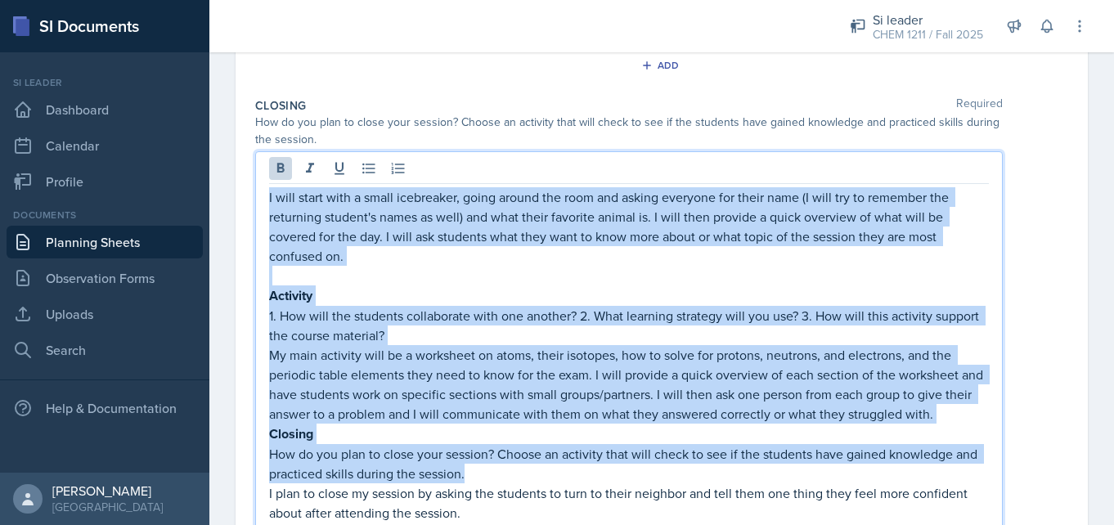
drag, startPoint x: 480, startPoint y: 475, endPoint x: 263, endPoint y: 204, distance: 346.4
click at [263, 203] on div "I will start with a small icebreaker, going around the room and asking everyone…" at bounding box center [629, 350] width 748 height 398
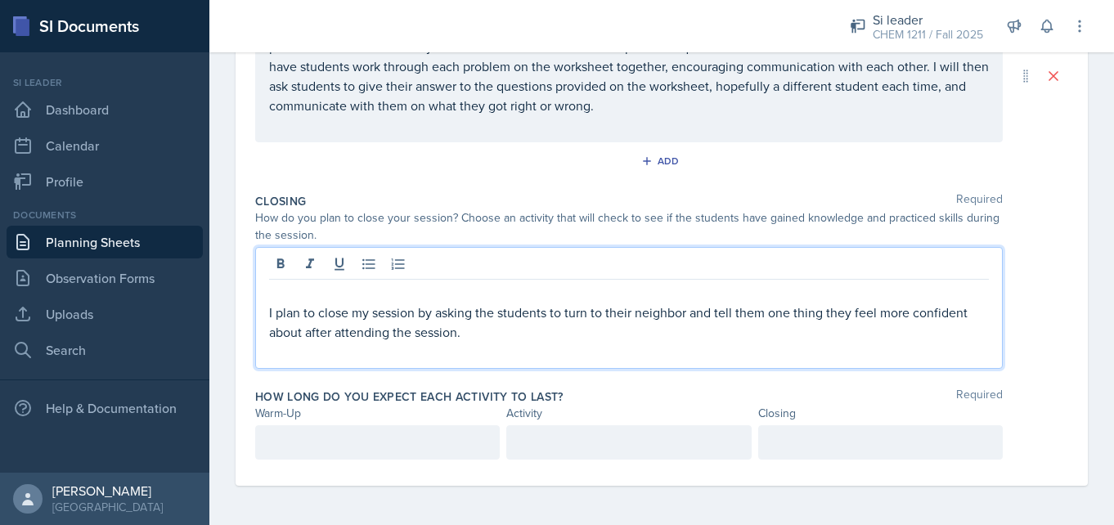
scroll to position [428, 0]
click at [271, 315] on p "I plan to close my session by asking the students to turn to their neighbor and…" at bounding box center [629, 322] width 720 height 39
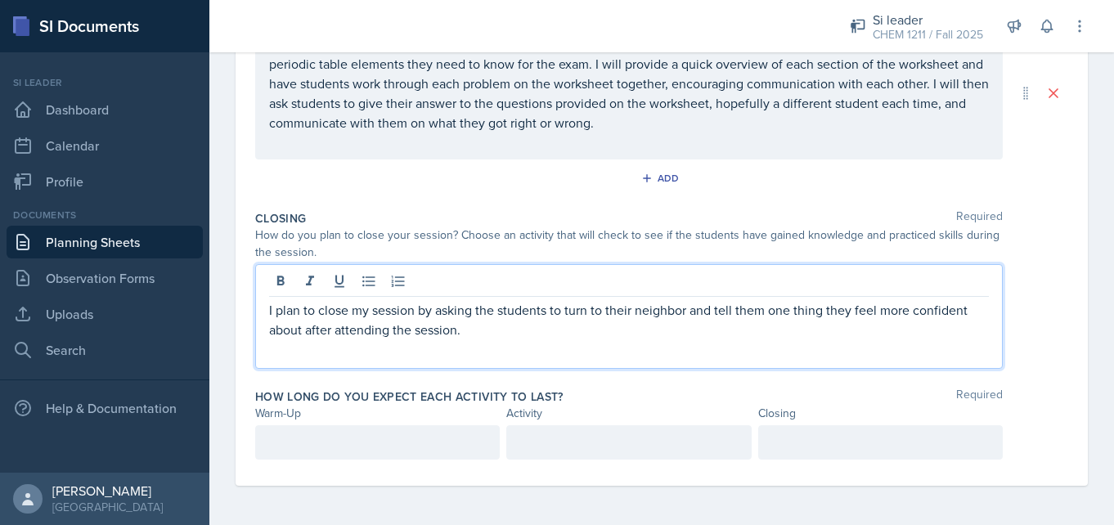
click at [516, 210] on div "Closing Required" at bounding box center [661, 218] width 813 height 16
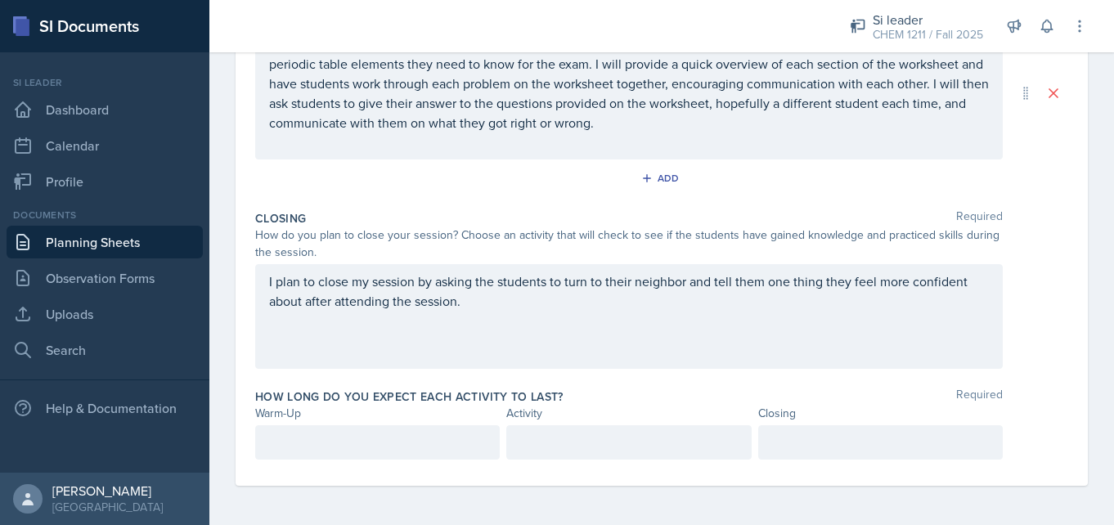
click at [351, 452] on div at bounding box center [377, 443] width 245 height 34
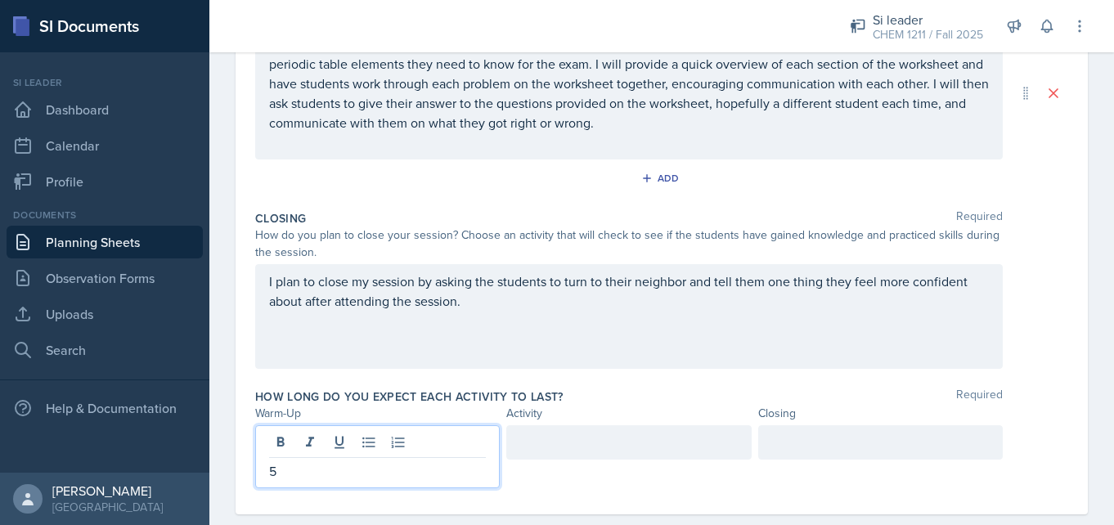
click at [574, 462] on div at bounding box center [629, 457] width 245 height 63
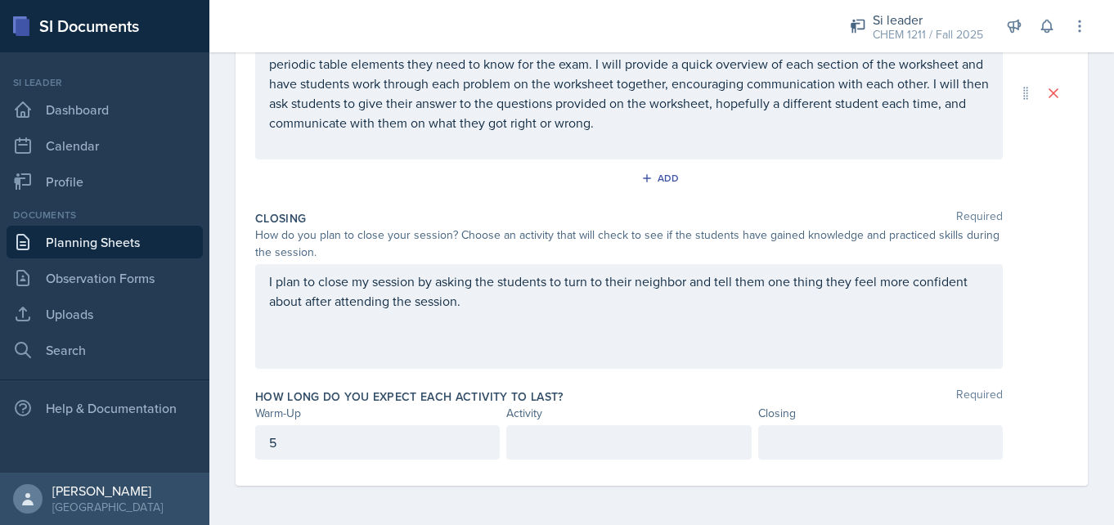
click at [561, 448] on div at bounding box center [629, 443] width 245 height 34
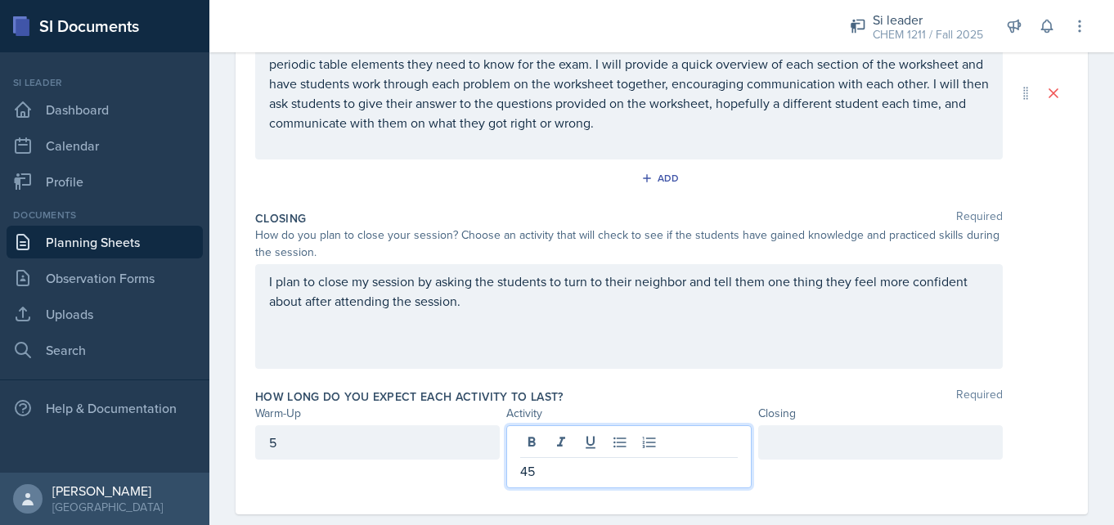
click at [850, 445] on div at bounding box center [881, 443] width 245 height 34
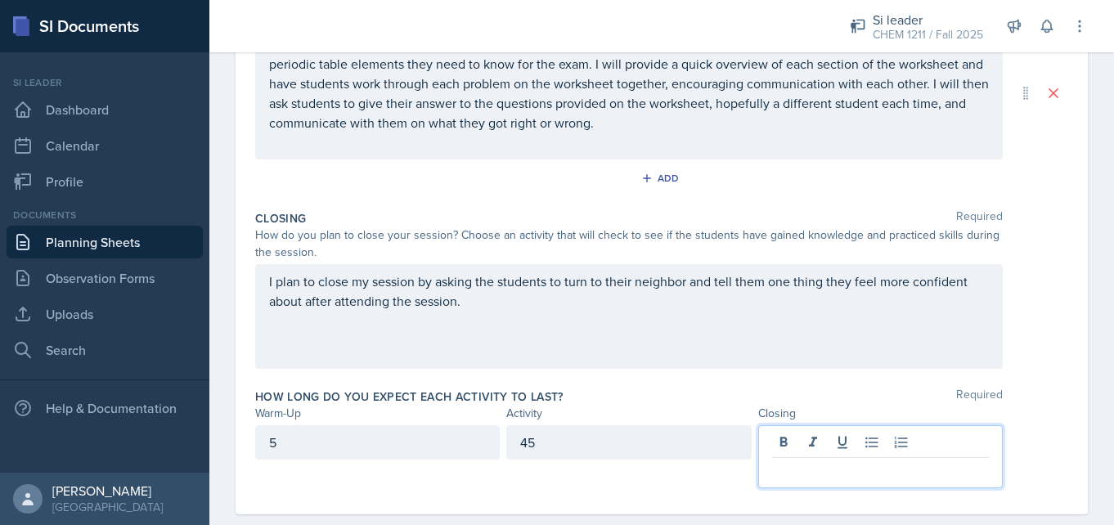
click at [571, 447] on div "45" at bounding box center [629, 443] width 245 height 34
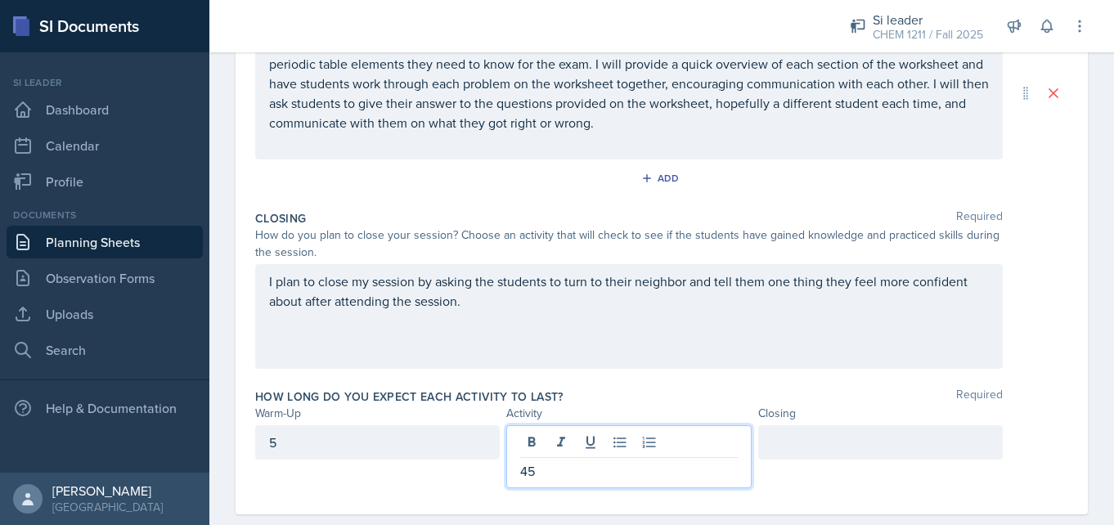
click at [544, 479] on p "45" at bounding box center [628, 472] width 217 height 20
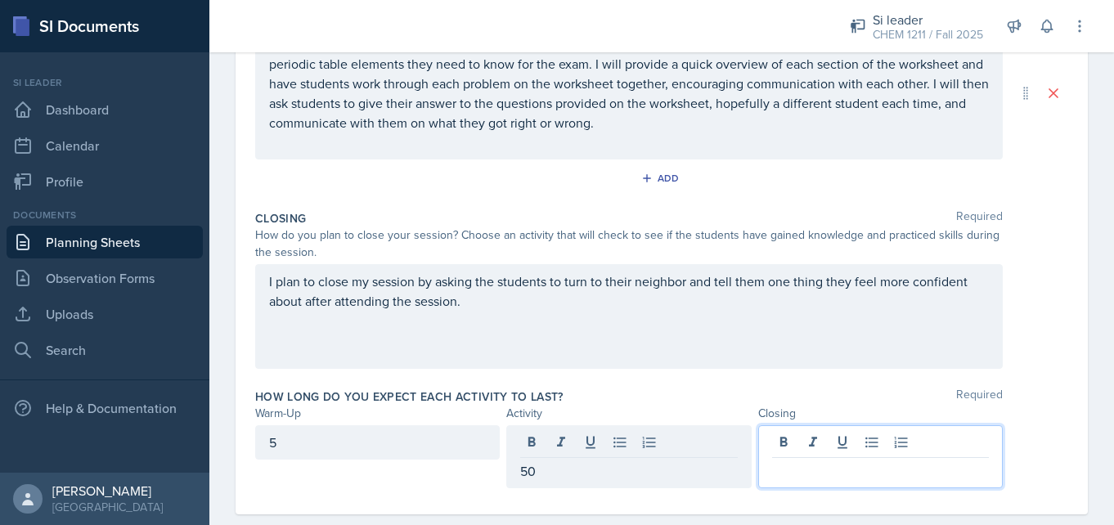
click at [790, 443] on div at bounding box center [881, 457] width 245 height 63
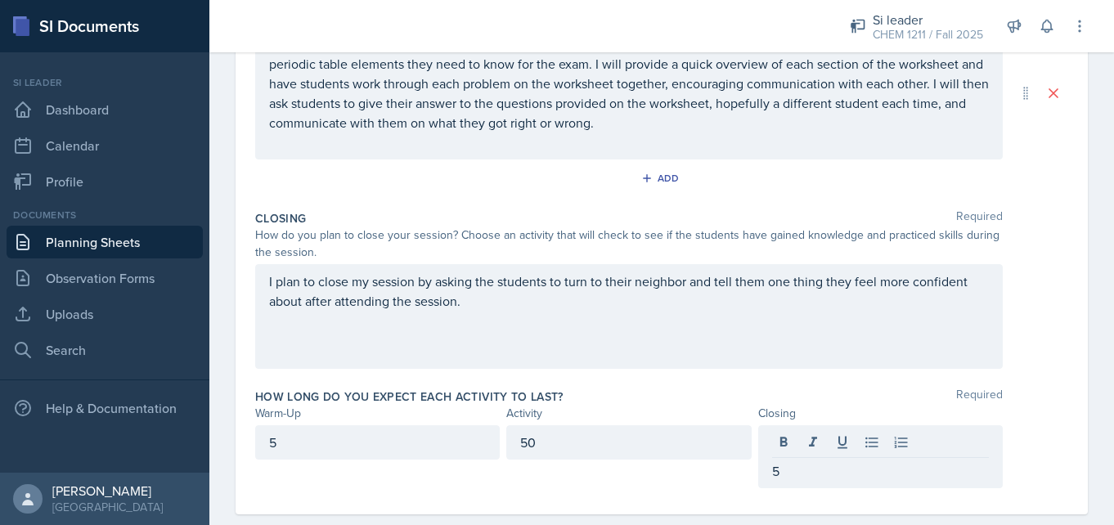
click at [671, 496] on div "How long do you expect each activity to last? Required Warm-Up Activity Closing…" at bounding box center [661, 441] width 813 height 119
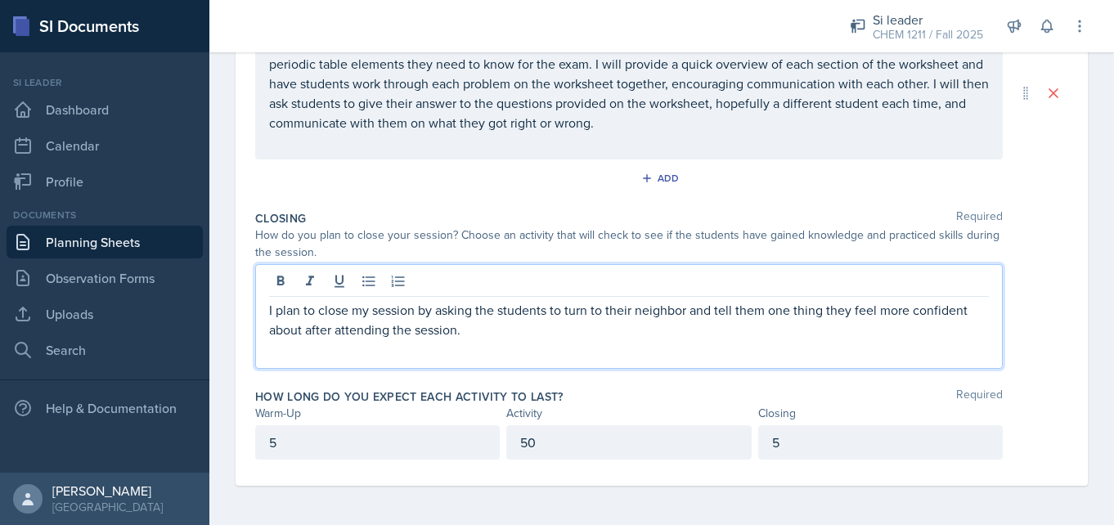
drag, startPoint x: 687, startPoint y: 286, endPoint x: 643, endPoint y: 298, distance: 45.9
click at [643, 298] on div "I plan to close my session by asking the students to turn to their neighbor and…" at bounding box center [629, 316] width 748 height 105
click at [686, 313] on p "I plan to close my session by asking the students to turn to their neighbor and…" at bounding box center [629, 319] width 720 height 39
drag, startPoint x: 686, startPoint y: 313, endPoint x: 566, endPoint y: 313, distance: 119.5
click at [565, 313] on p "I plan to close my session by asking the students to turn to their neighbor and…" at bounding box center [629, 319] width 720 height 39
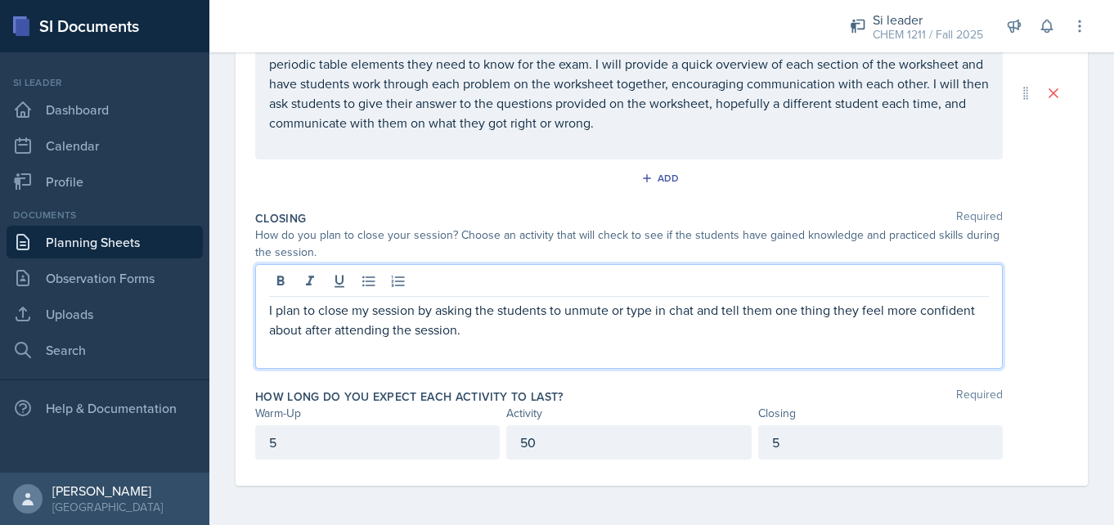
click at [743, 315] on p "I plan to close my session by asking the students to unmute or type in chat and…" at bounding box center [629, 319] width 720 height 39
click at [829, 314] on p "I plan to close my session by asking the students to unmute or type in chat and…" at bounding box center [629, 319] width 720 height 39
click at [682, 386] on div "How long do you expect each activity to last? Required Warm-Up Activity Closing…" at bounding box center [661, 427] width 813 height 91
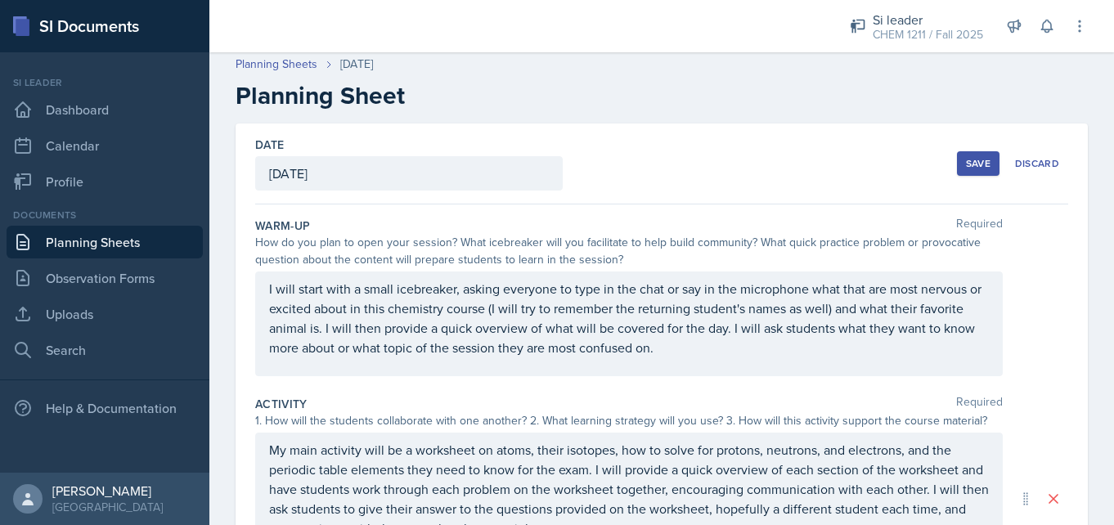
scroll to position [4, 0]
click at [970, 163] on div "Save" at bounding box center [978, 164] width 25 height 13
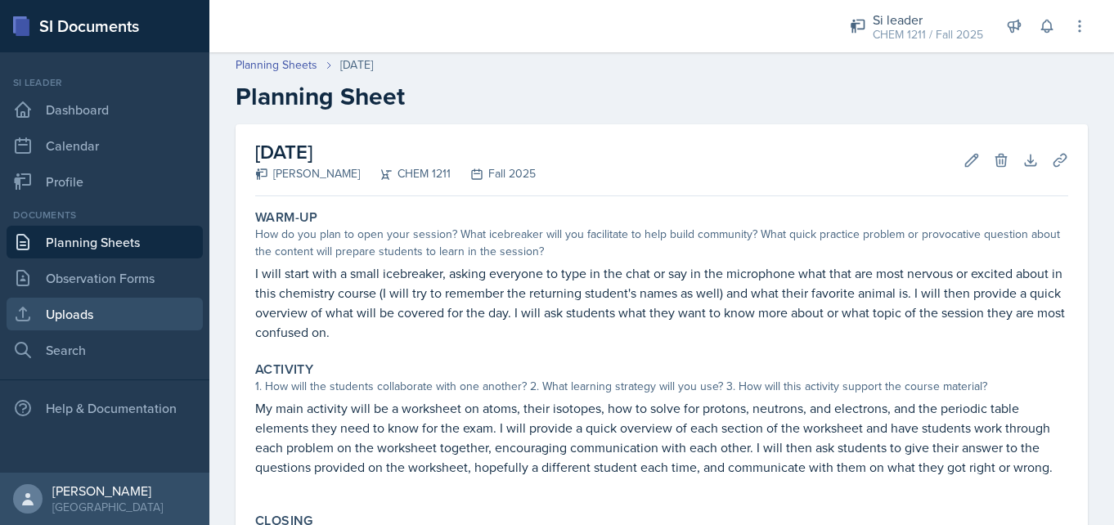
click at [129, 316] on link "Uploads" at bounding box center [105, 314] width 196 height 33
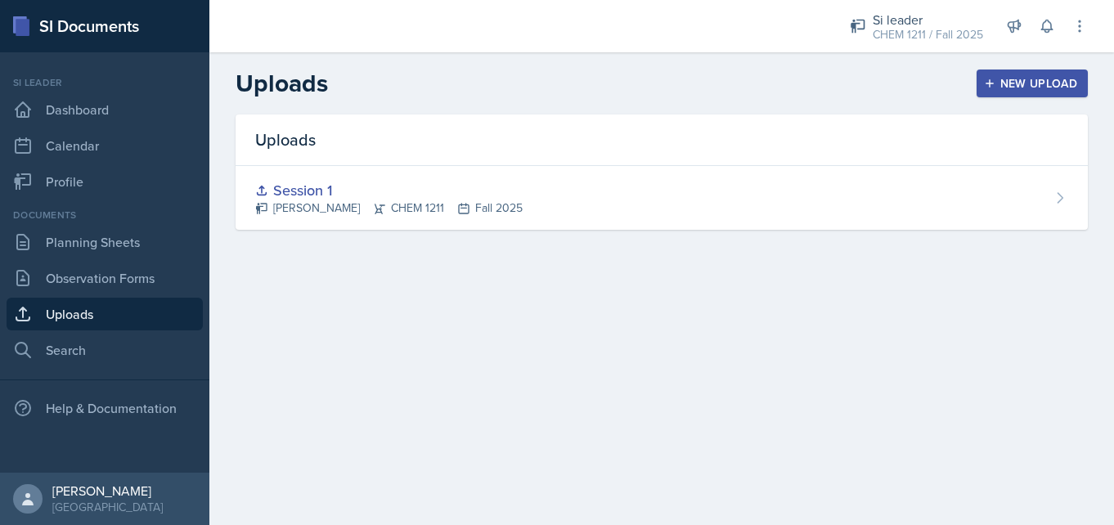
click at [998, 77] on div "New Upload" at bounding box center [1033, 83] width 91 height 13
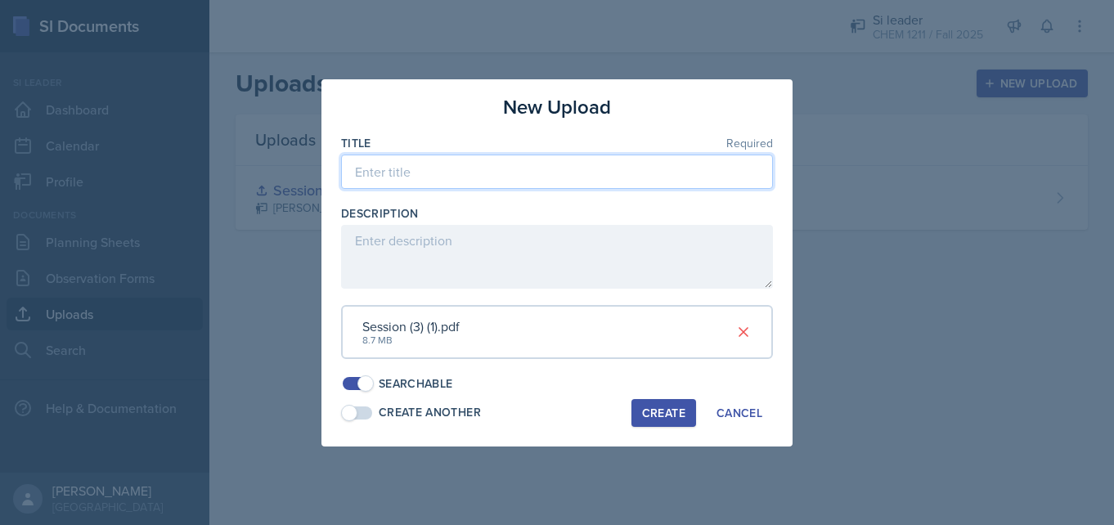
click at [439, 181] on input at bounding box center [557, 172] width 432 height 34
type input "Session 2"
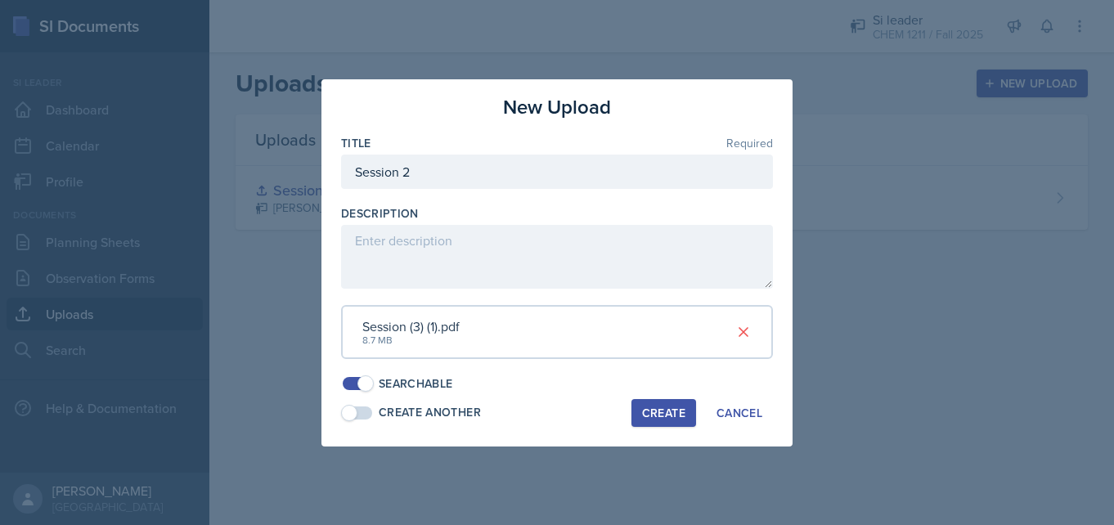
click at [640, 419] on button "Create" at bounding box center [664, 413] width 65 height 28
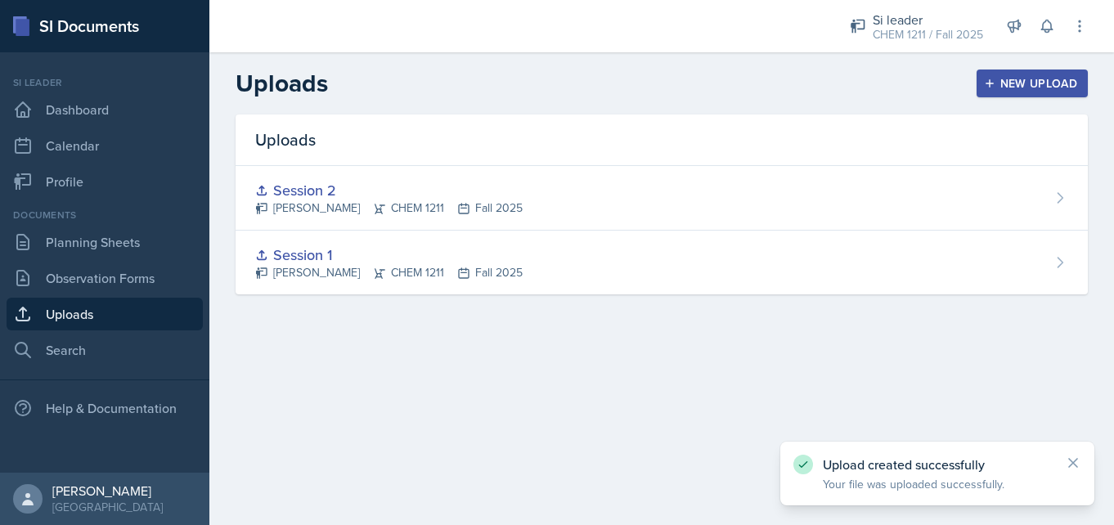
click at [1024, 83] on div "New Upload" at bounding box center [1033, 83] width 91 height 13
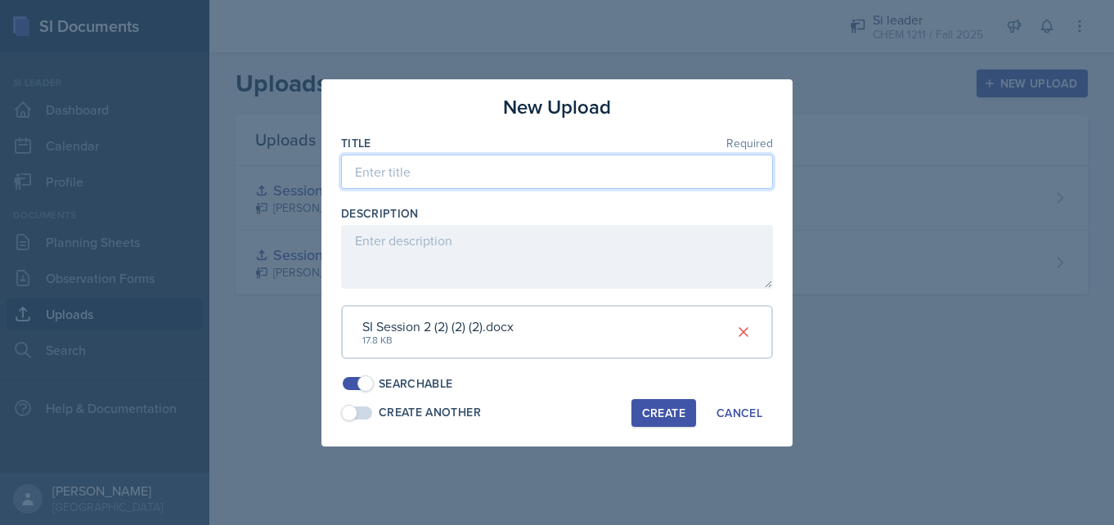
click at [431, 170] on input at bounding box center [557, 172] width 432 height 34
type input "Session 2 Worksheet"
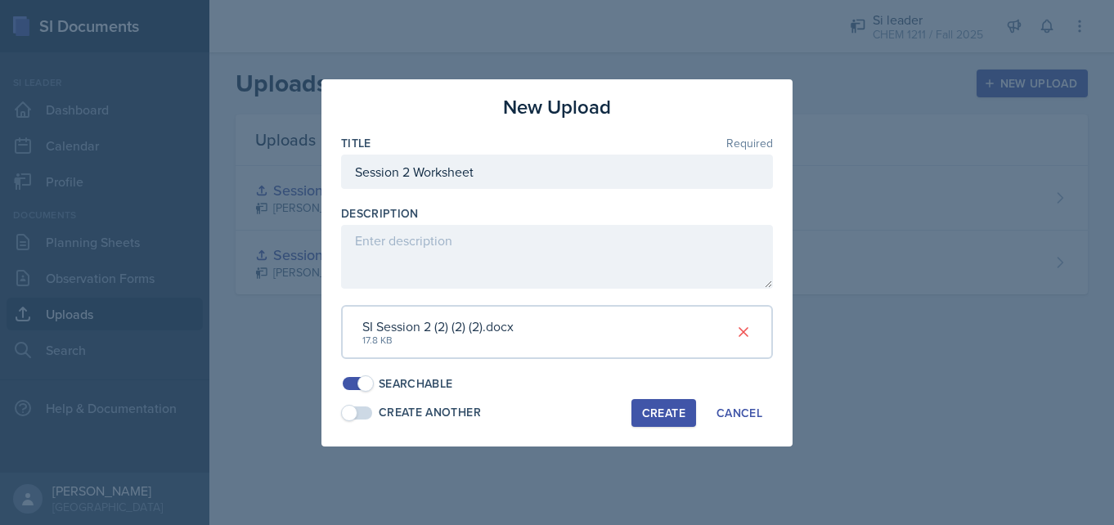
click at [660, 418] on div "Create" at bounding box center [663, 413] width 43 height 13
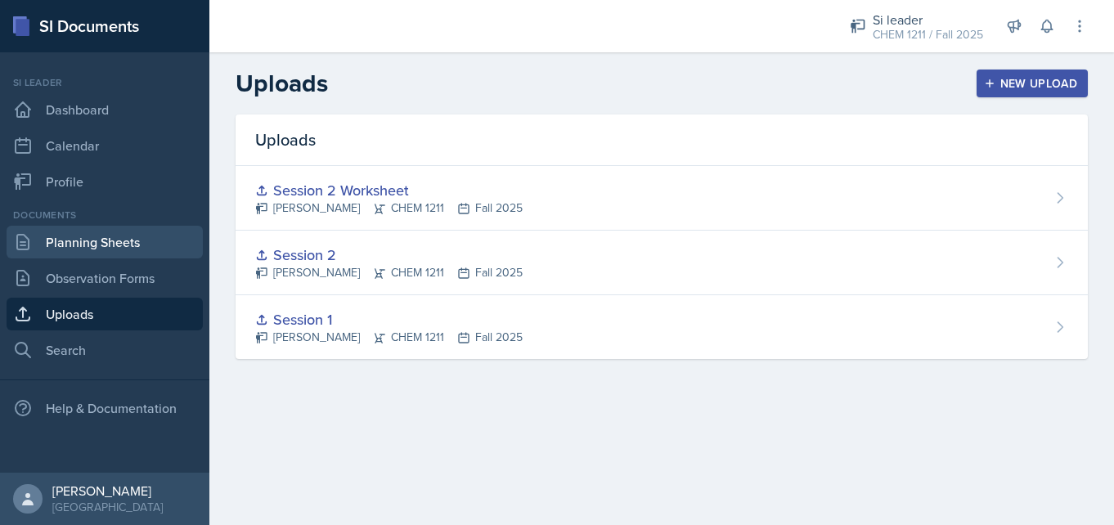
click at [137, 242] on link "Planning Sheets" at bounding box center [105, 242] width 196 height 33
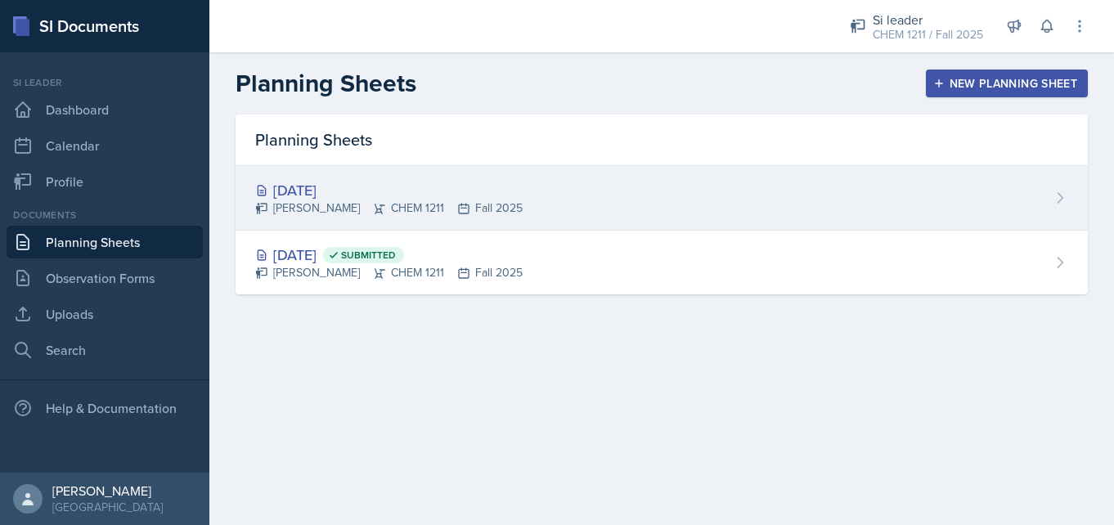
click at [455, 192] on div "[DATE]" at bounding box center [389, 190] width 268 height 22
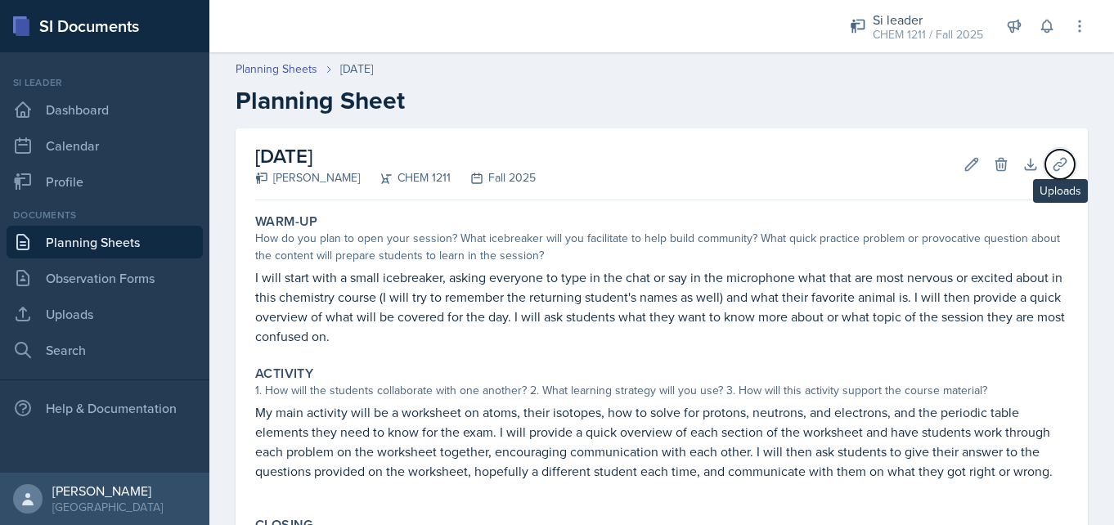
click at [1066, 166] on icon at bounding box center [1060, 164] width 16 height 16
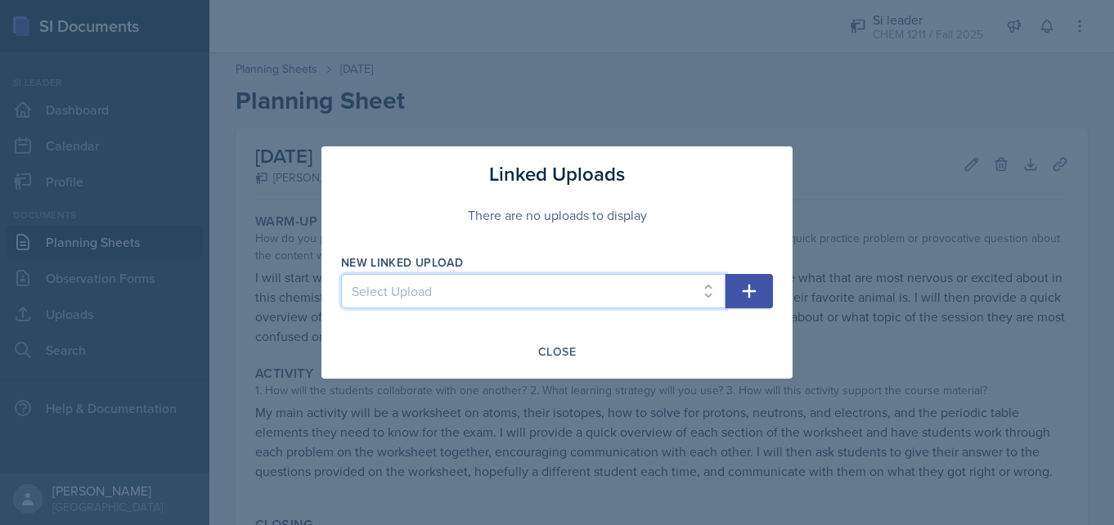
click at [626, 296] on select "Select Upload Session 1 Session 2 Session 2 Worksheet" at bounding box center [533, 291] width 385 height 34
select select "903d6032-28c9-4eb5-a50c-dbedc49f9b7d"
click at [750, 286] on icon "button" at bounding box center [750, 291] width 20 height 20
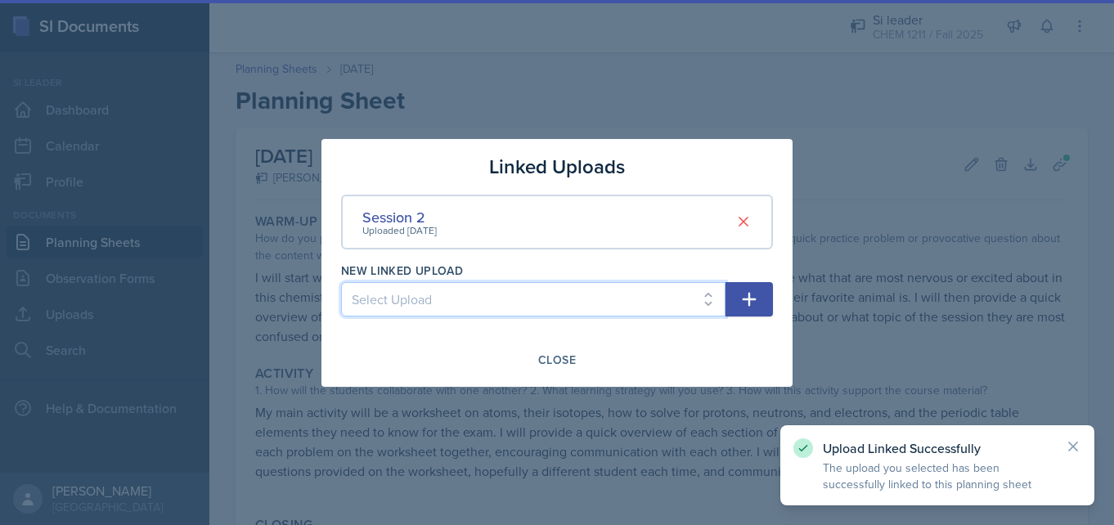
click at [687, 307] on select "Select Upload Session 1 Session 2 Worksheet" at bounding box center [533, 299] width 385 height 34
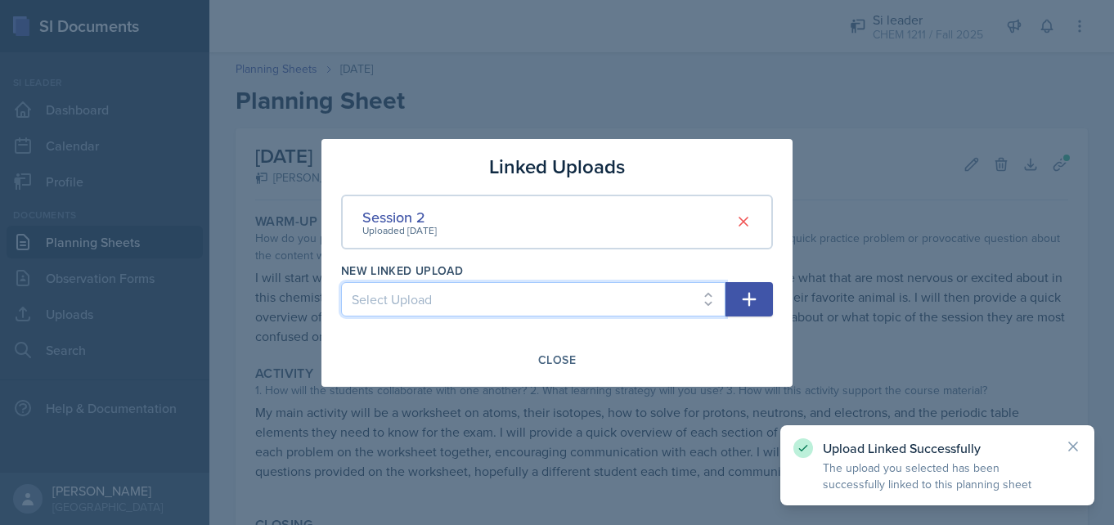
select select "4b2d4d1d-21ac-4589-8ce1-85135809b262"
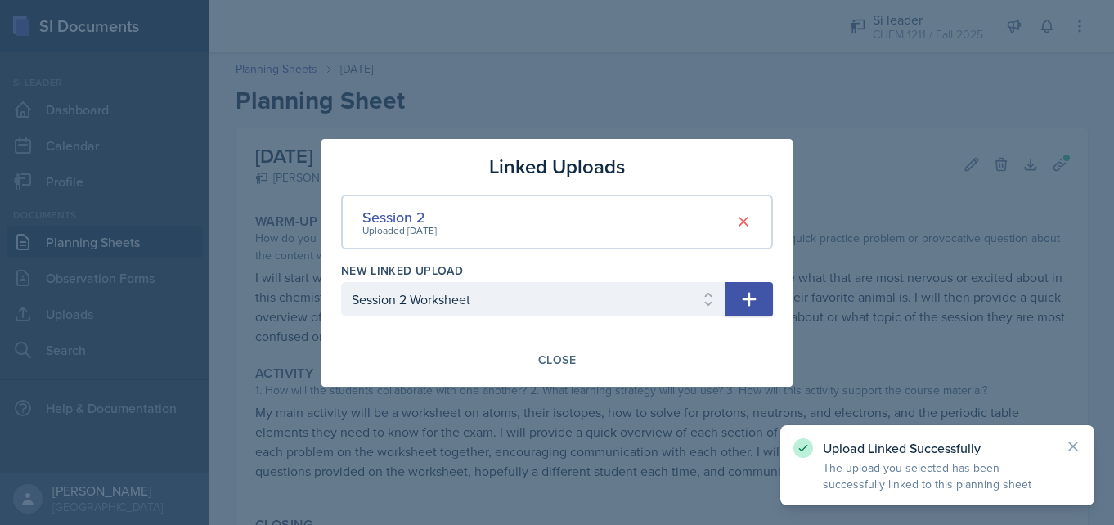
click at [744, 306] on icon "button" at bounding box center [750, 300] width 20 height 20
select select
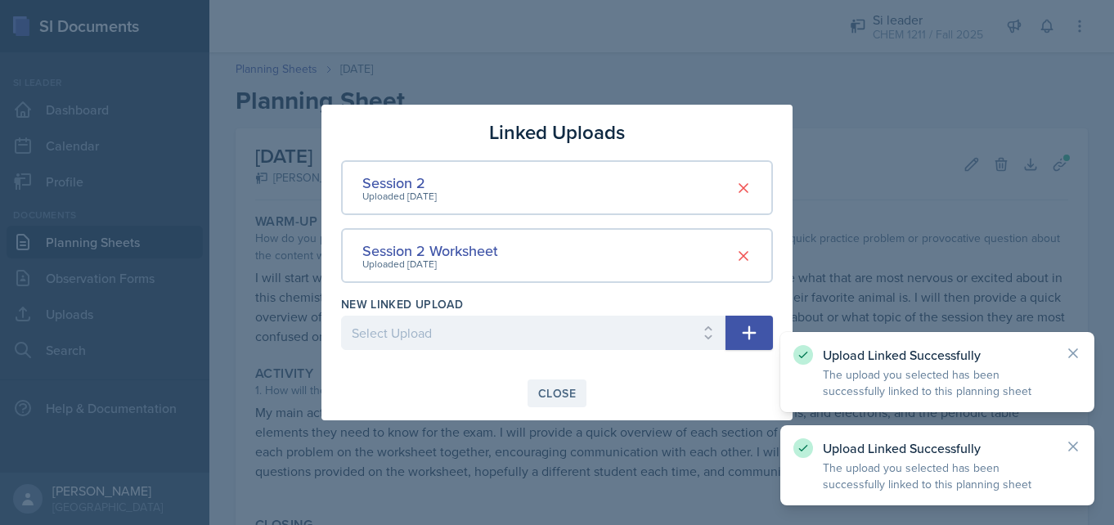
click at [547, 392] on div "Close" at bounding box center [557, 393] width 38 height 13
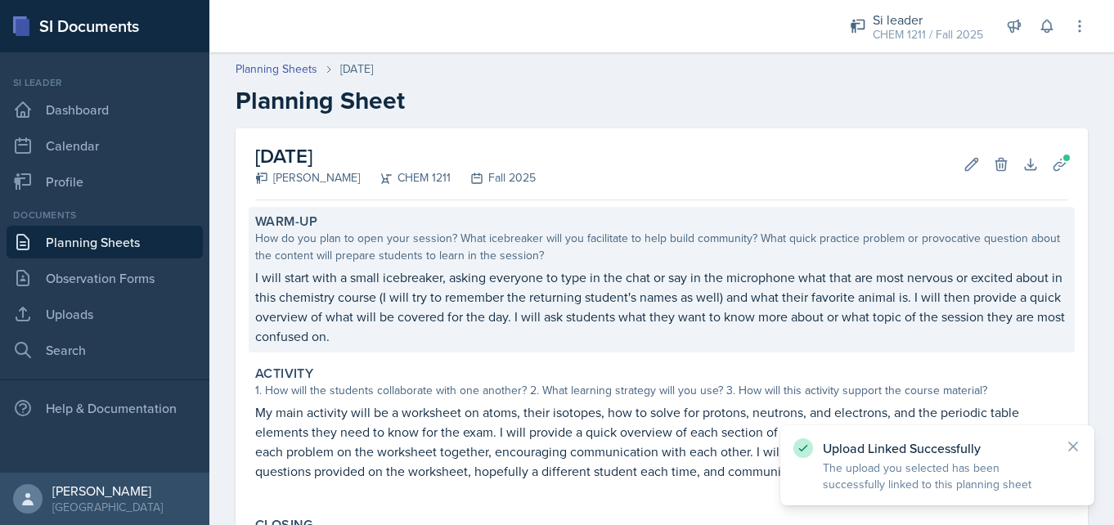
scroll to position [273, 0]
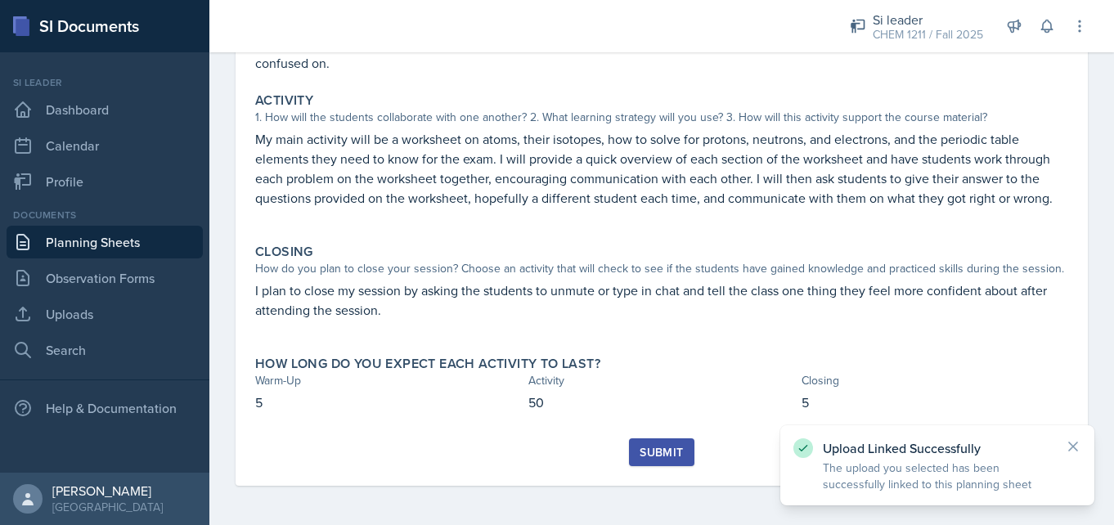
click at [667, 456] on div "Submit" at bounding box center [661, 452] width 43 height 13
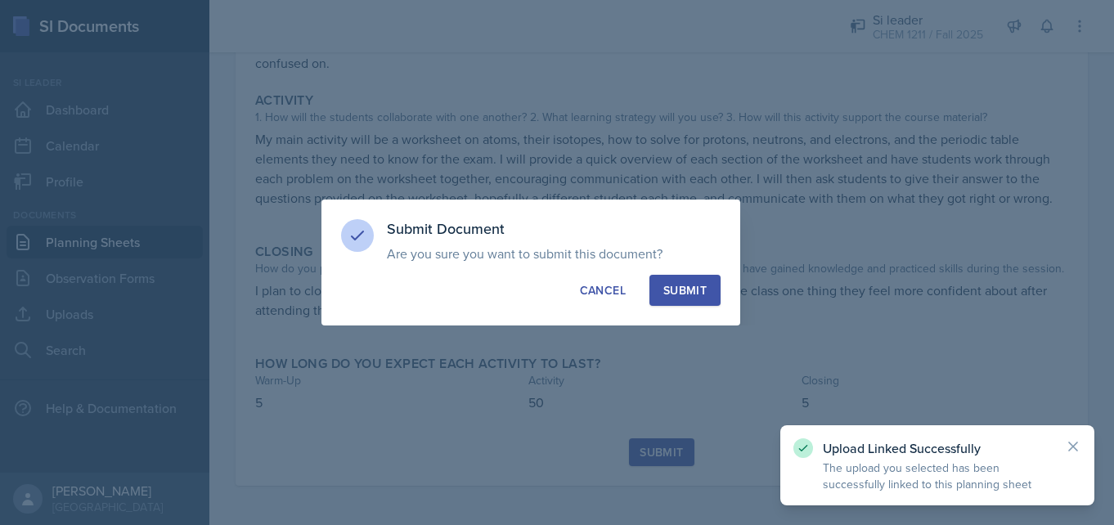
click at [700, 290] on div "Submit" at bounding box center [685, 290] width 43 height 16
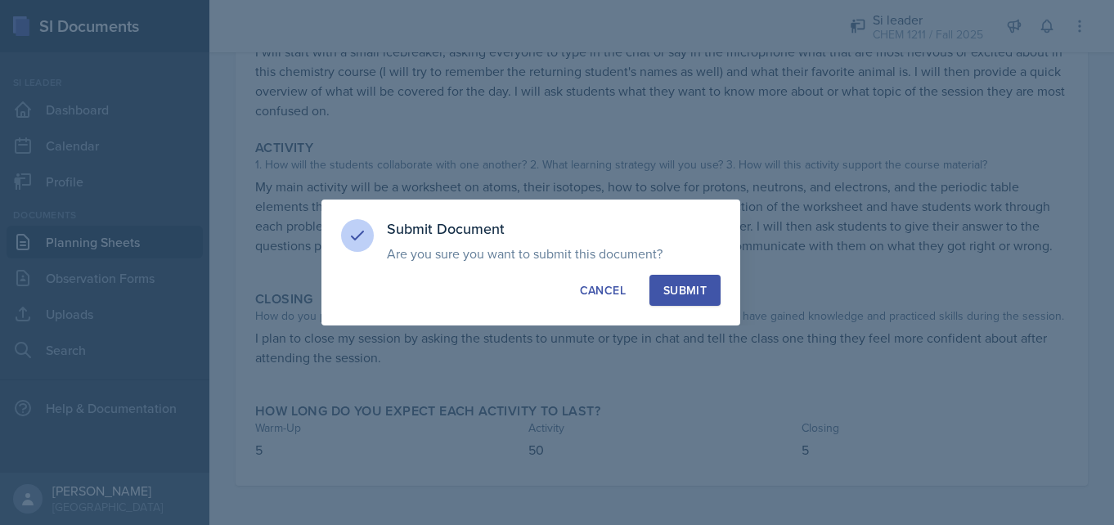
scroll to position [226, 0]
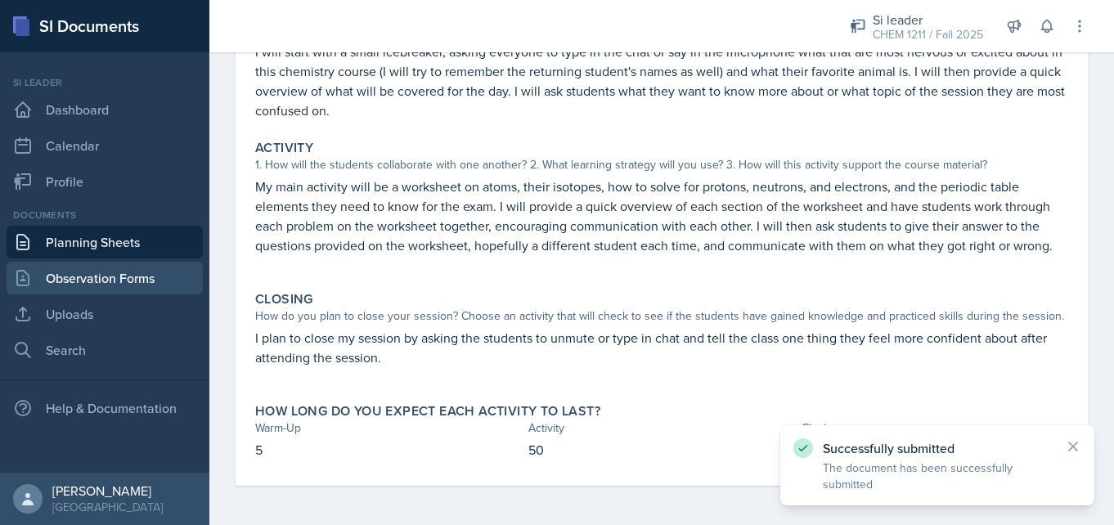
click at [119, 277] on link "Observation Forms" at bounding box center [105, 278] width 196 height 33
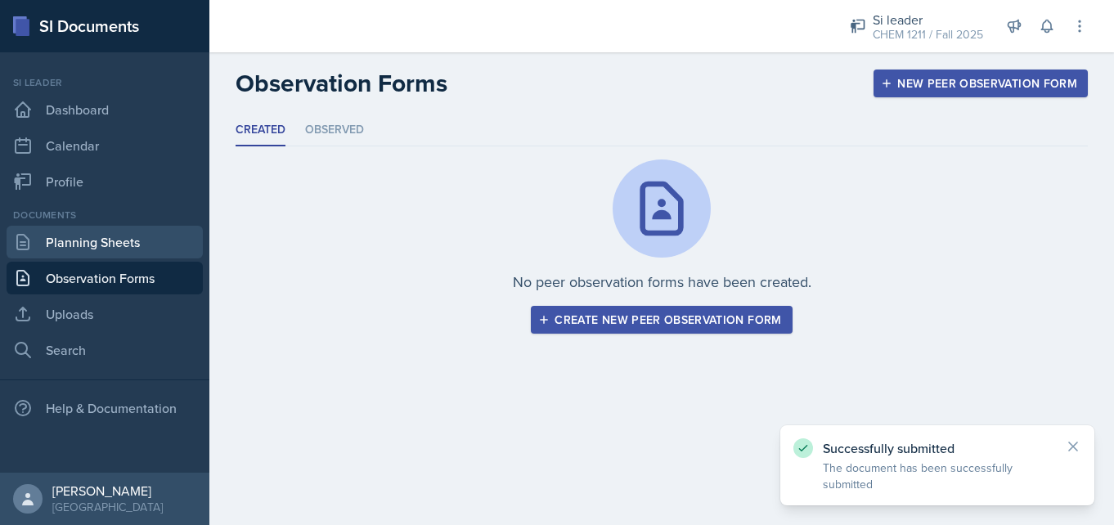
click at [111, 232] on link "Planning Sheets" at bounding box center [105, 242] width 196 height 33
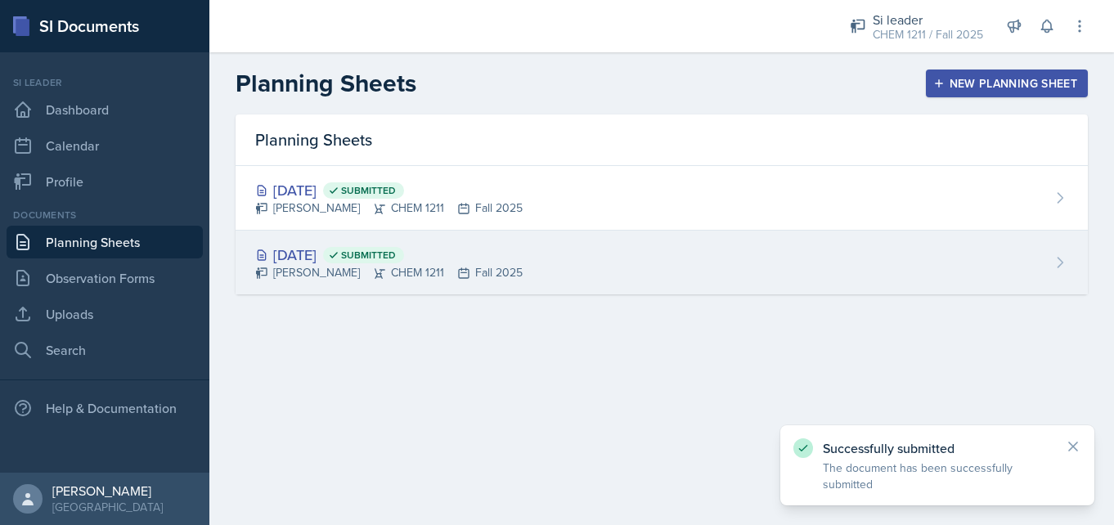
click at [284, 257] on div "[DATE] Submitted" at bounding box center [389, 255] width 268 height 22
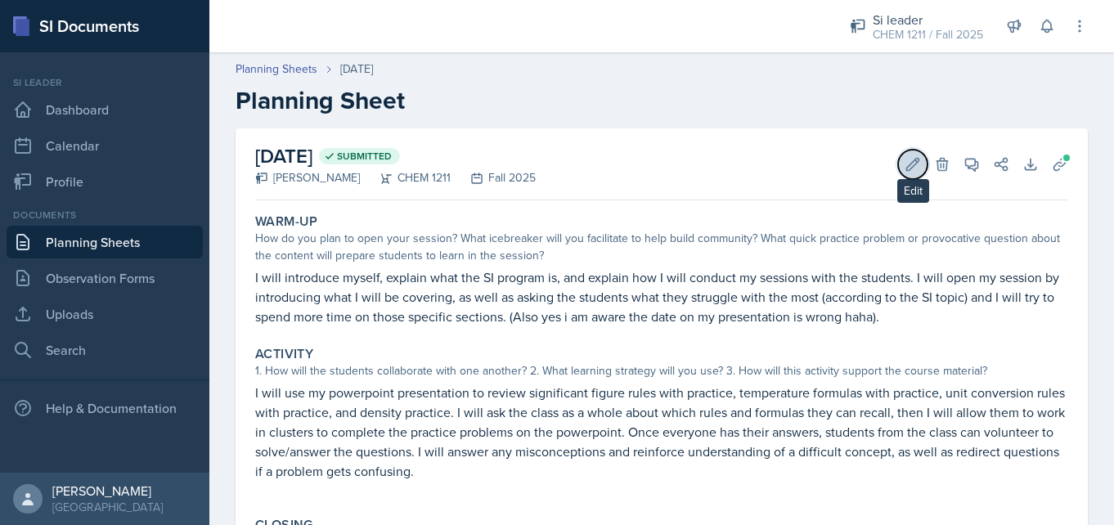
click at [906, 172] on button "Edit" at bounding box center [912, 164] width 29 height 29
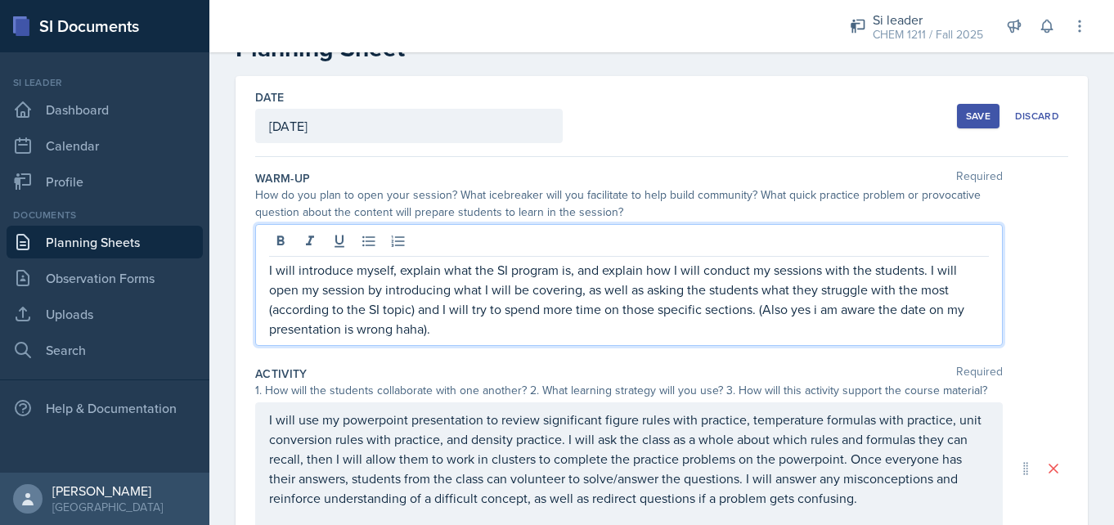
scroll to position [81, 0]
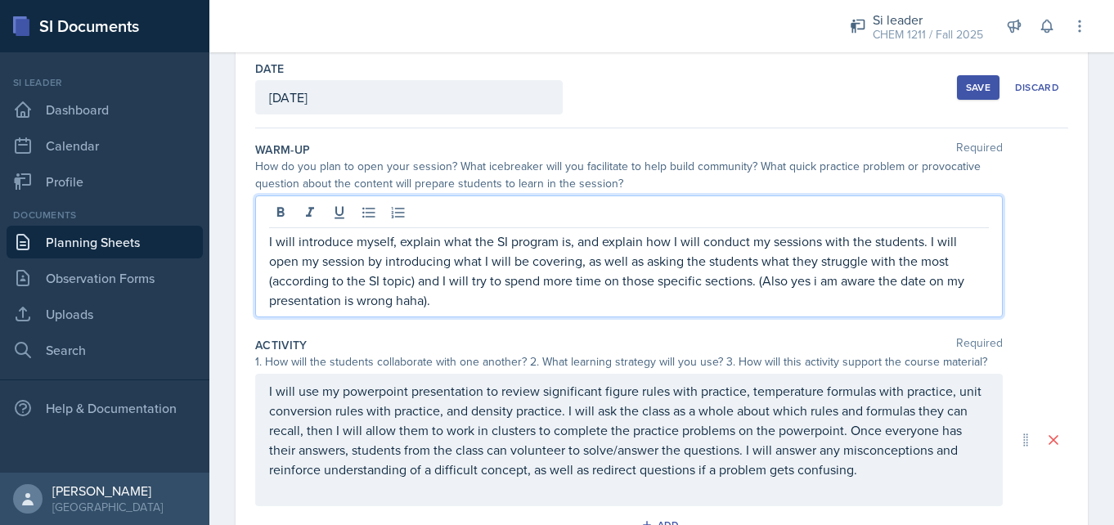
click at [927, 245] on p "I will introduce myself, explain what the SI program is, and explain how I will…" at bounding box center [629, 271] width 720 height 79
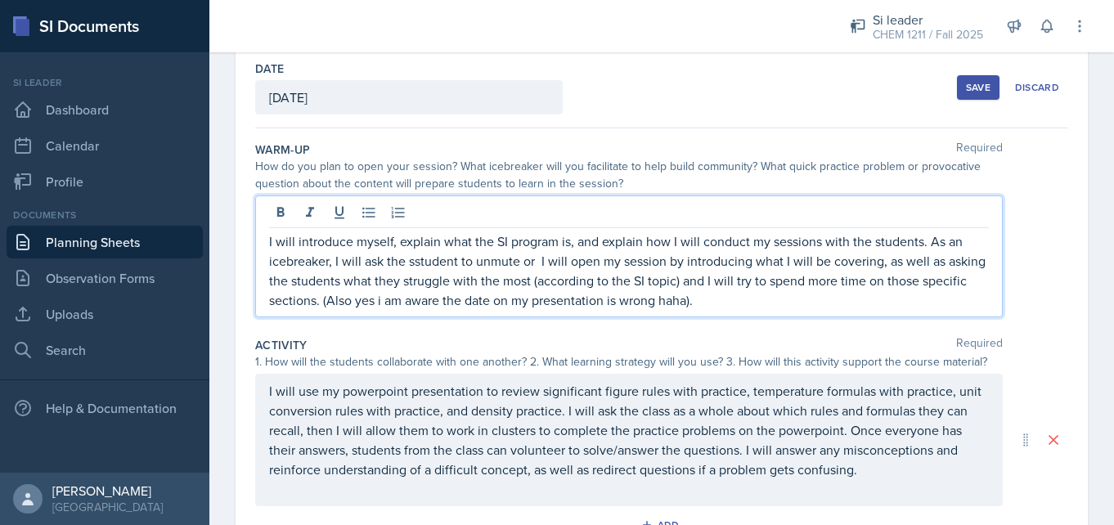
click at [418, 268] on p "I will introduce myself, explain what the SI program is, and explain how I will…" at bounding box center [629, 271] width 720 height 79
click at [531, 263] on p "I will introduce myself, explain what the SI program is, and explain how I will…" at bounding box center [629, 271] width 720 height 79
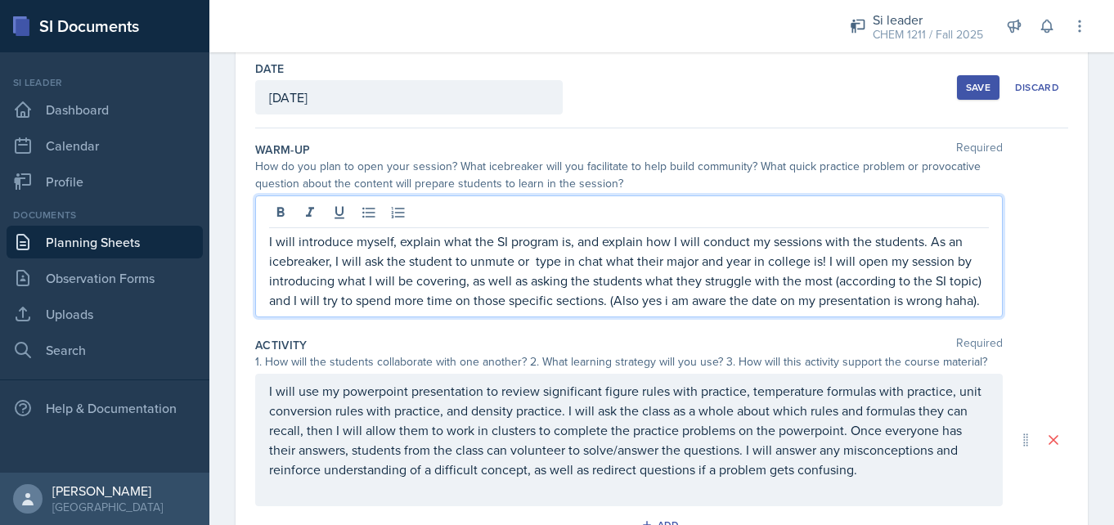
click at [534, 265] on p "I will introduce myself, explain what the SI program is, and explain how I will…" at bounding box center [629, 271] width 720 height 79
drag, startPoint x: 817, startPoint y: 267, endPoint x: 749, endPoint y: 265, distance: 68.8
click at [749, 265] on p "I will introduce myself, explain what the SI program is, and explain how I will…" at bounding box center [629, 271] width 720 height 79
click at [696, 267] on p "I will introduce myself, explain what the SI program is, and explain how I will…" at bounding box center [629, 271] width 720 height 79
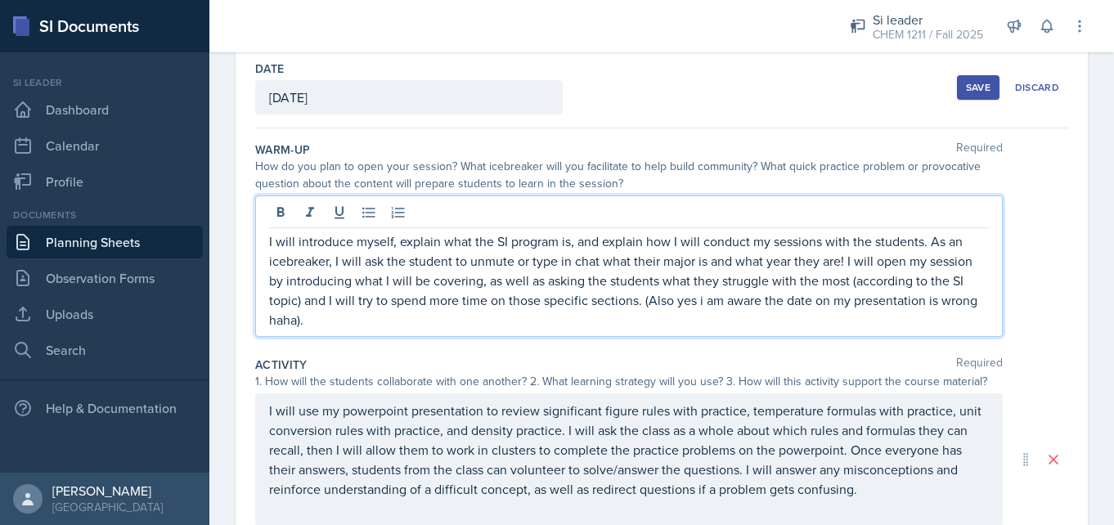
click at [786, 323] on p "I will introduce myself, explain what the SI program is, and explain how I will…" at bounding box center [629, 281] width 720 height 98
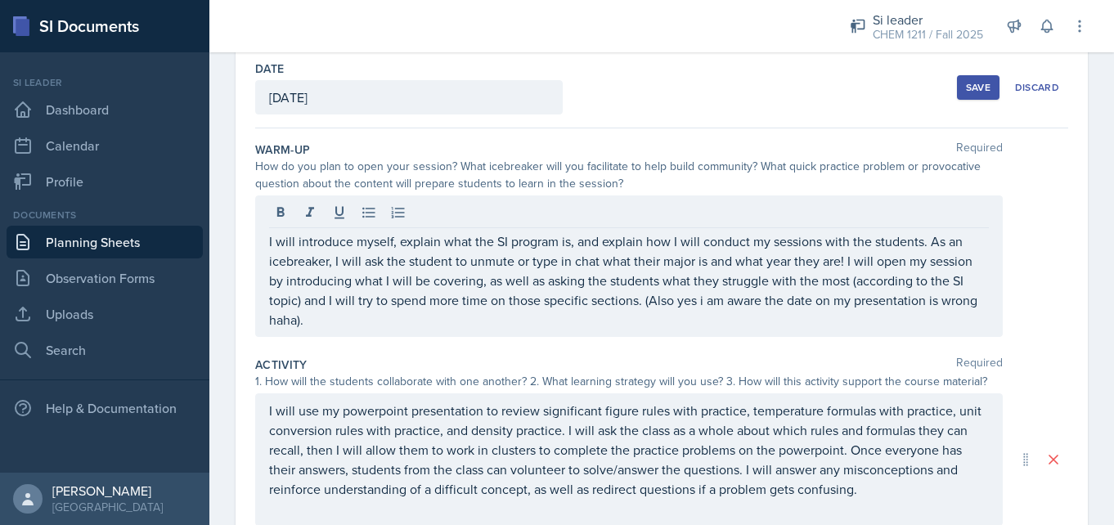
click at [979, 85] on div "Save" at bounding box center [978, 87] width 25 height 13
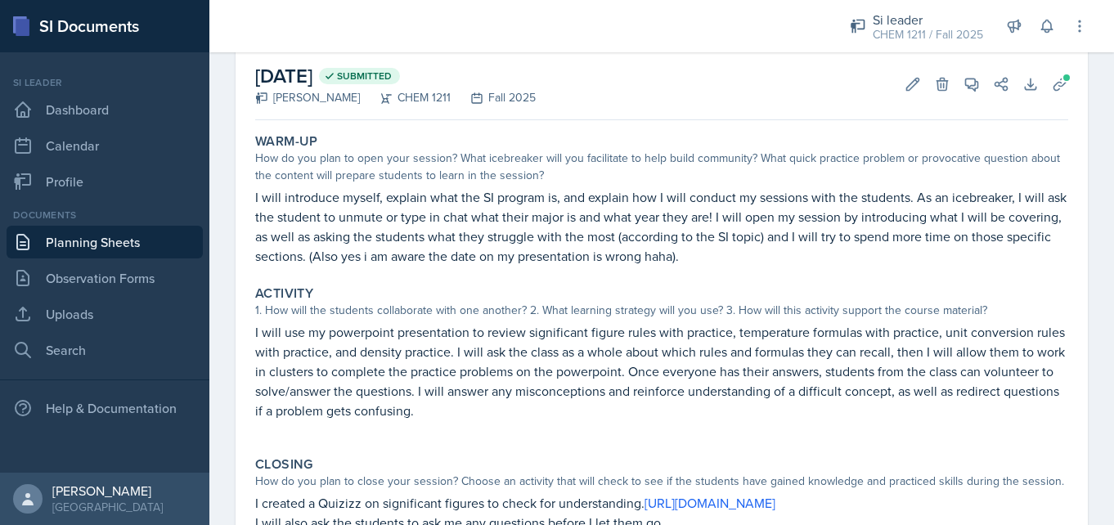
scroll to position [0, 0]
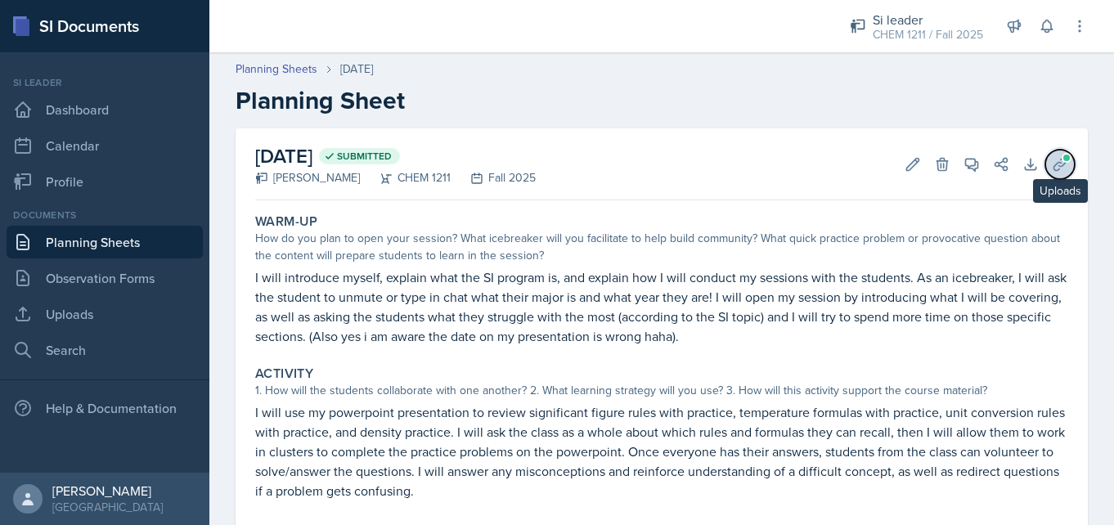
click at [1058, 162] on icon at bounding box center [1060, 164] width 12 height 12
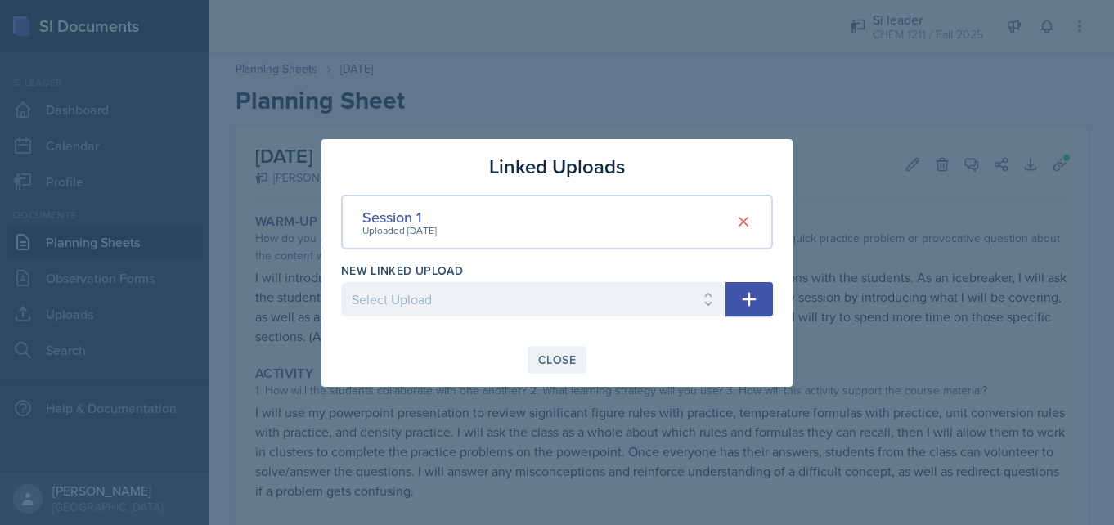
click at [569, 350] on button "Close" at bounding box center [557, 360] width 59 height 28
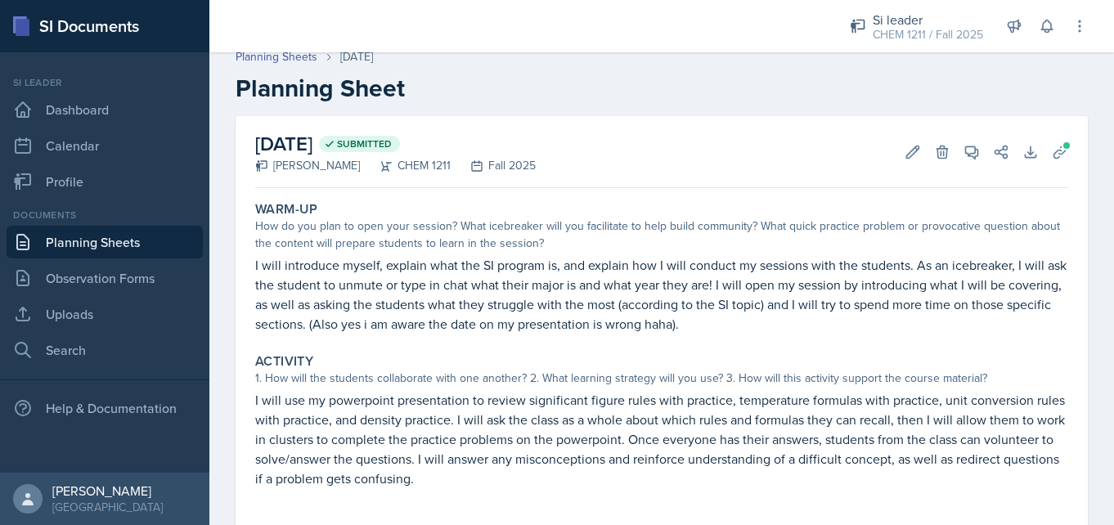
scroll to position [3, 0]
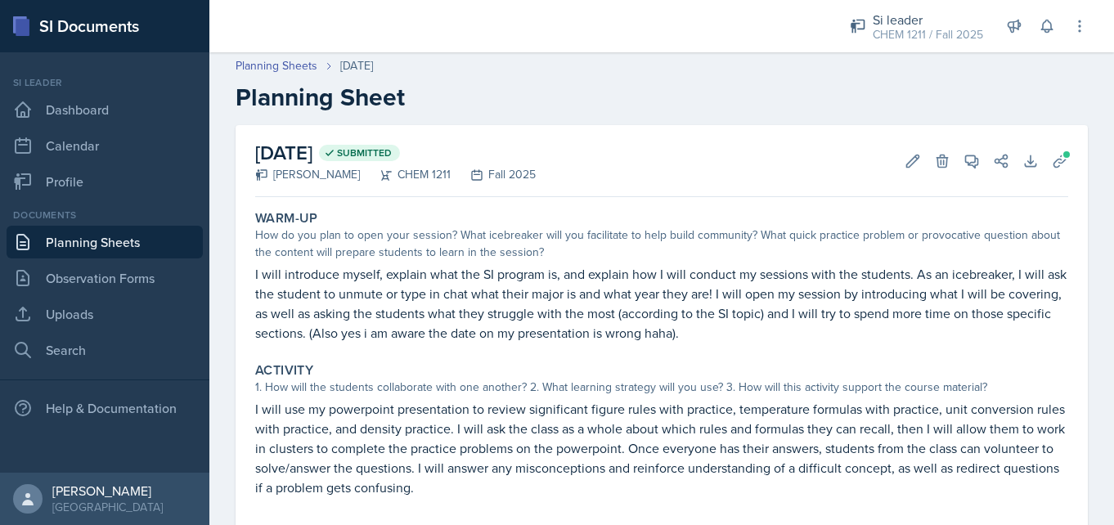
click at [76, 243] on link "Planning Sheets" at bounding box center [105, 242] width 196 height 33
